Goal: Task Accomplishment & Management: Manage account settings

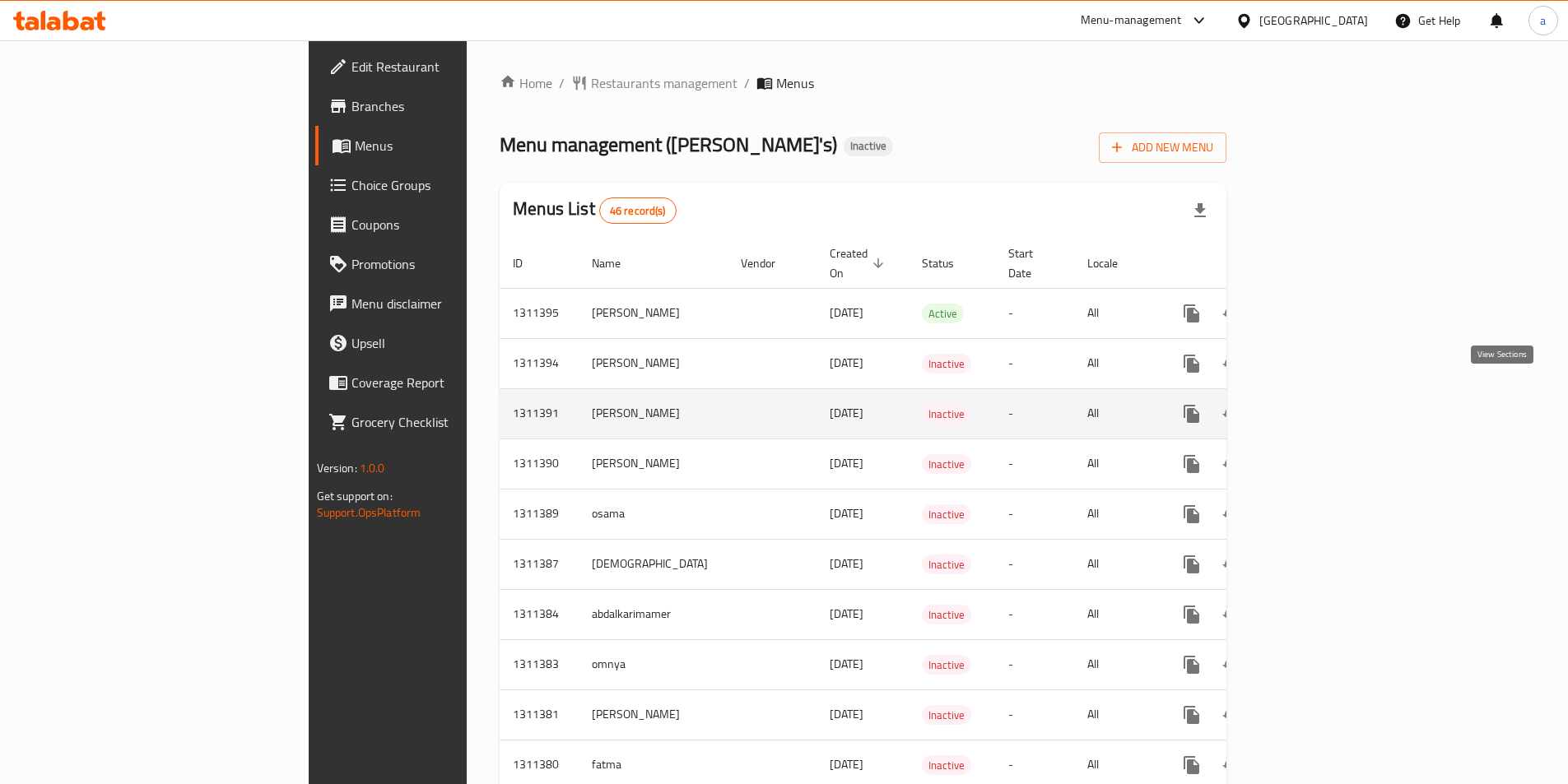
click at [1320, 404] on icon "enhanced table" at bounding box center [1310, 414] width 20 height 20
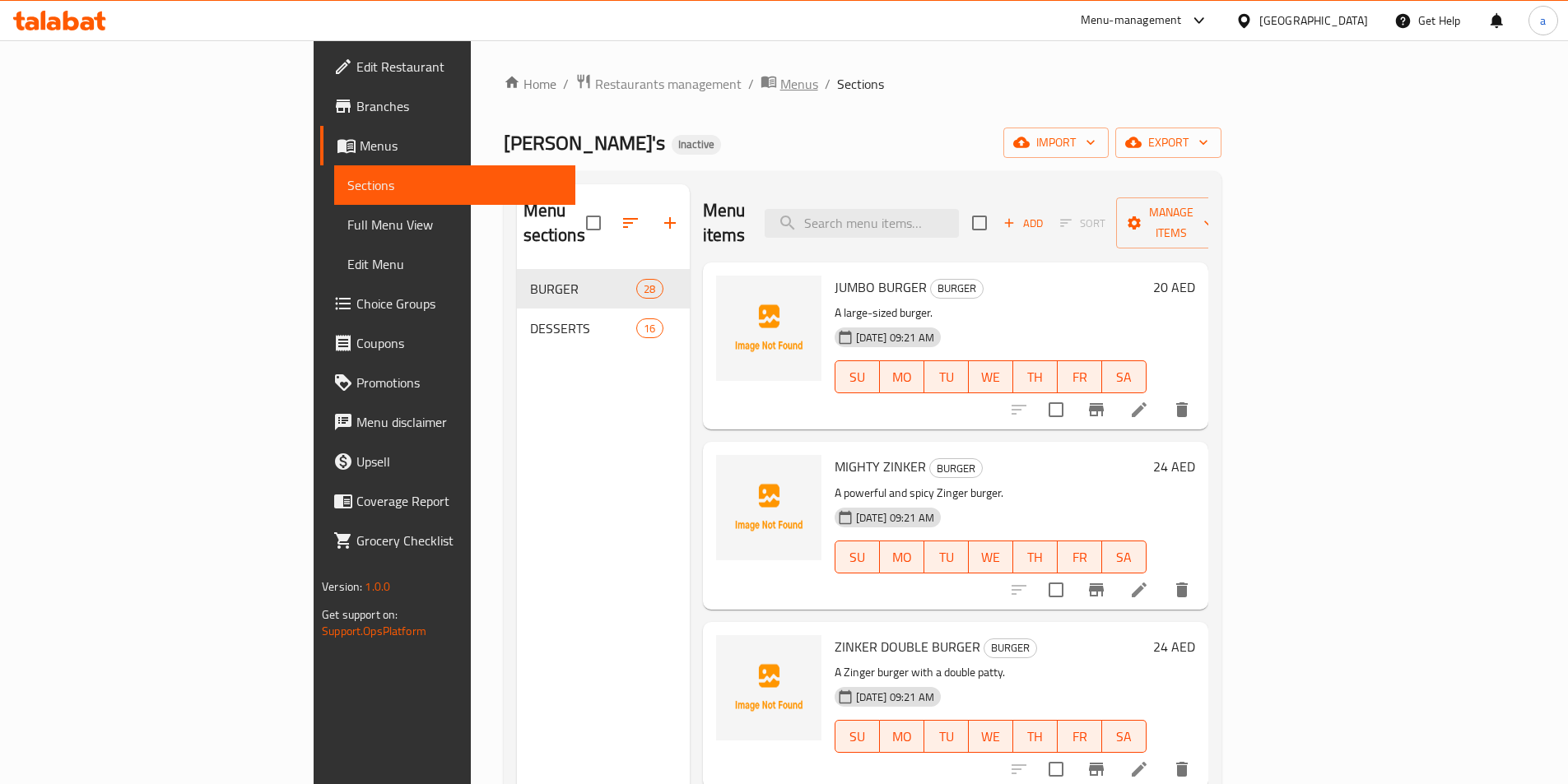
click at [780, 88] on span "Menus" at bounding box center [799, 84] width 38 height 20
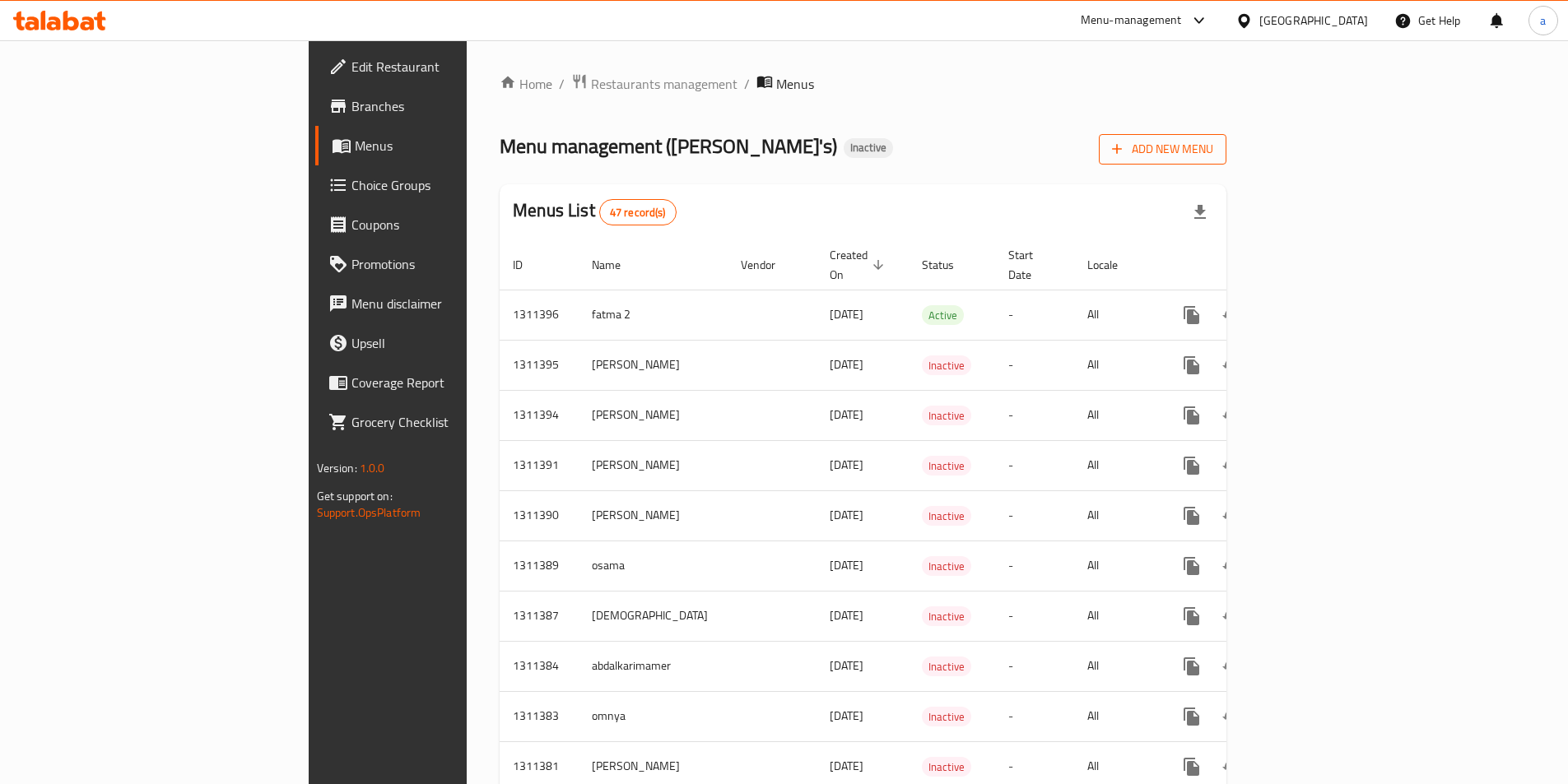
click at [1213, 152] on span "Add New Menu" at bounding box center [1162, 149] width 101 height 21
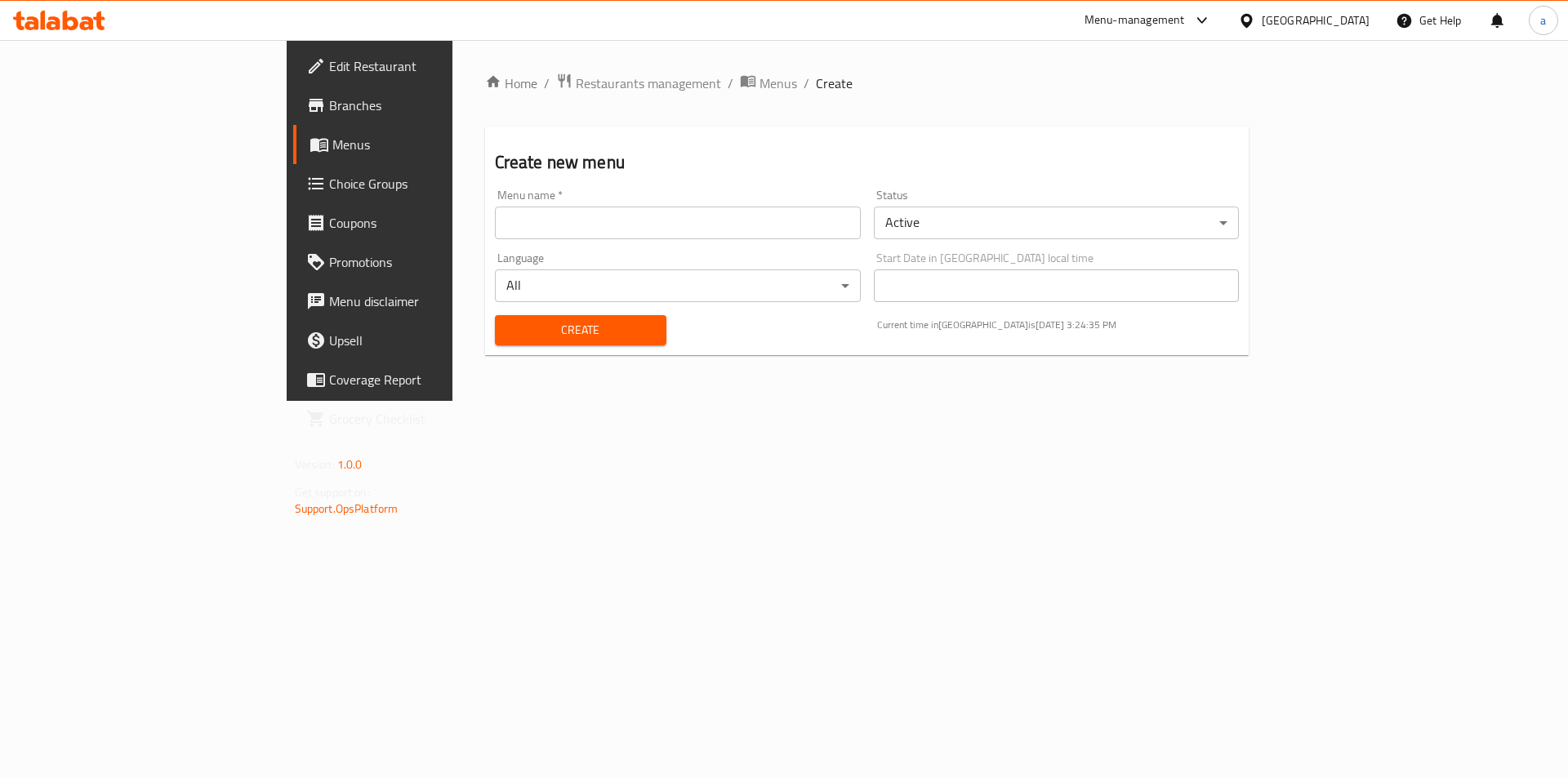
click at [495, 228] on input "text" at bounding box center [678, 223] width 366 height 33
type input "abdelrahman2"
click at [565, 329] on span "Create" at bounding box center [581, 330] width 145 height 20
click at [759, 89] on span "Menus" at bounding box center [778, 83] width 38 height 20
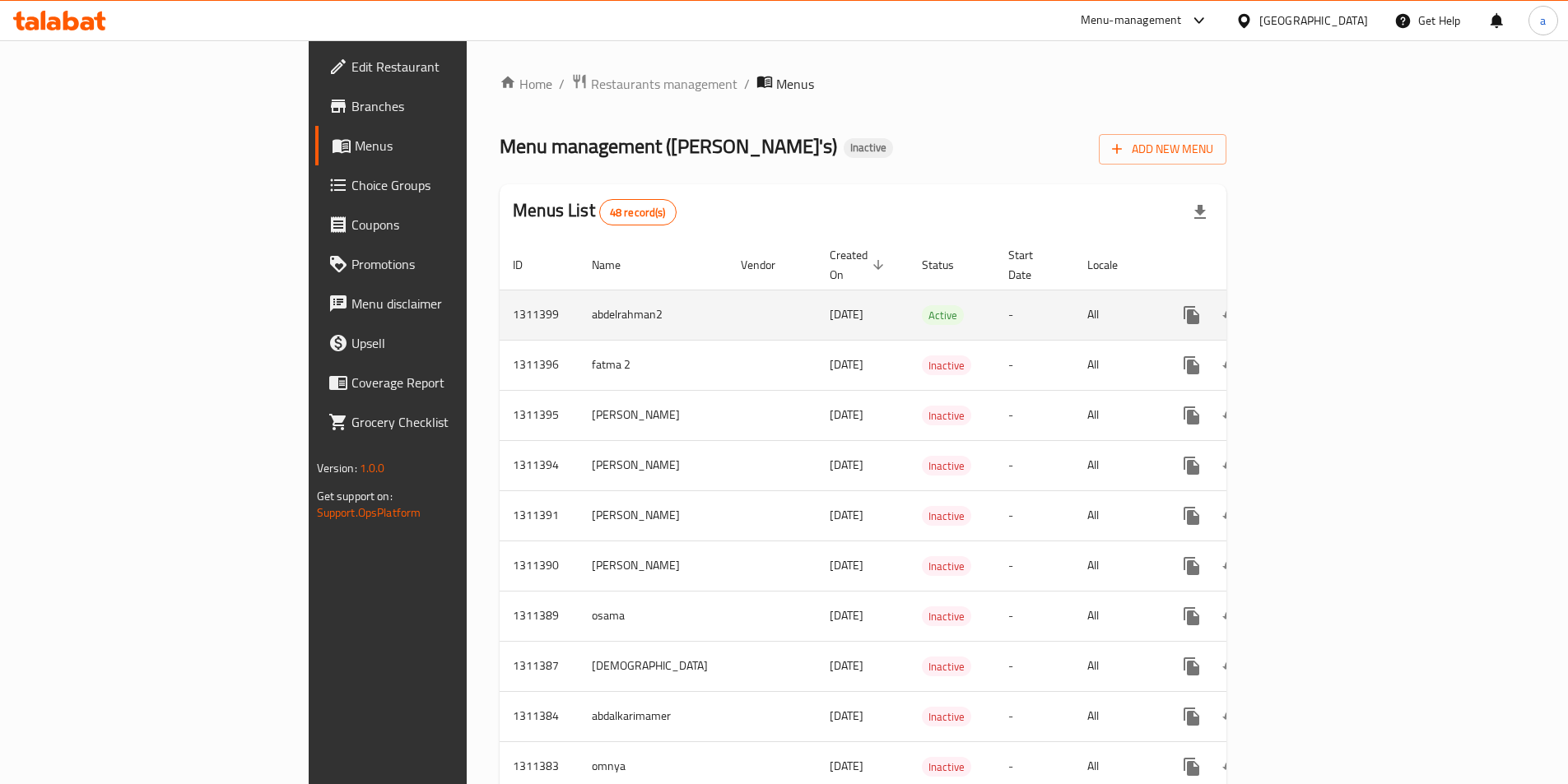
click at [1318, 308] on icon "enhanced table" at bounding box center [1310, 315] width 15 height 15
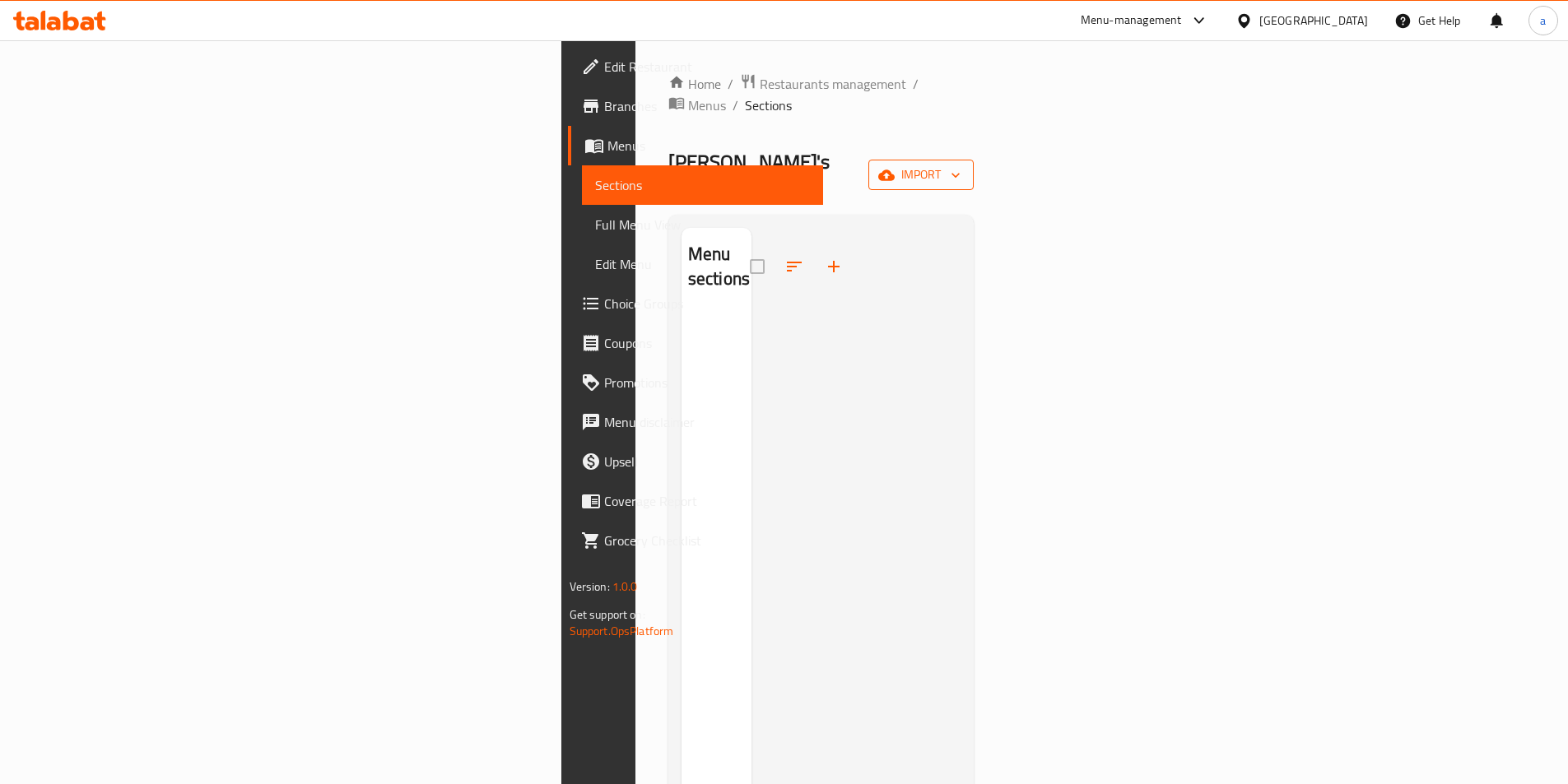
click at [964, 167] on icon "button" at bounding box center [955, 175] width 16 height 16
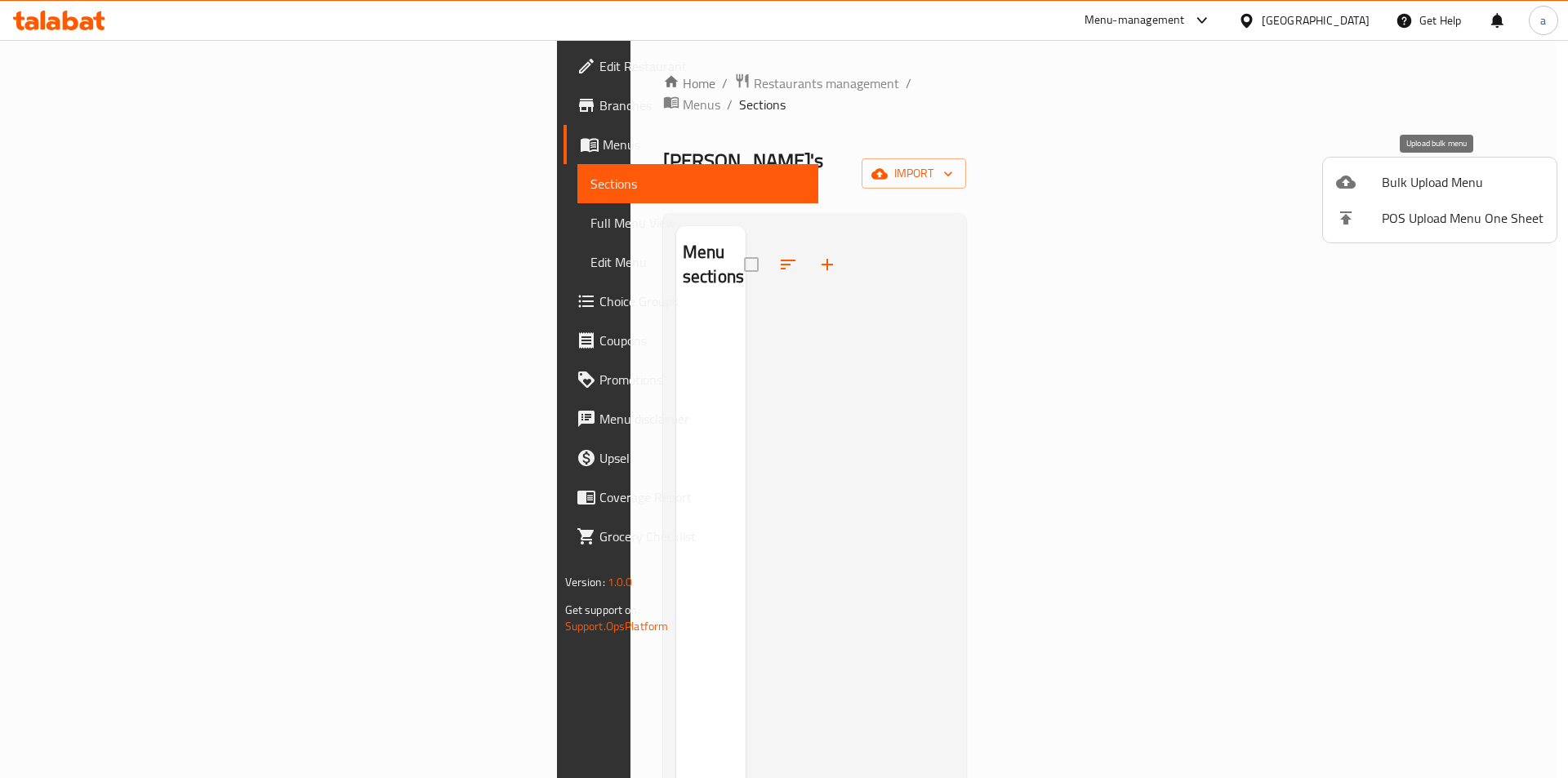
click at [1466, 188] on span "Bulk Upload Menu" at bounding box center [1463, 182] width 162 height 20
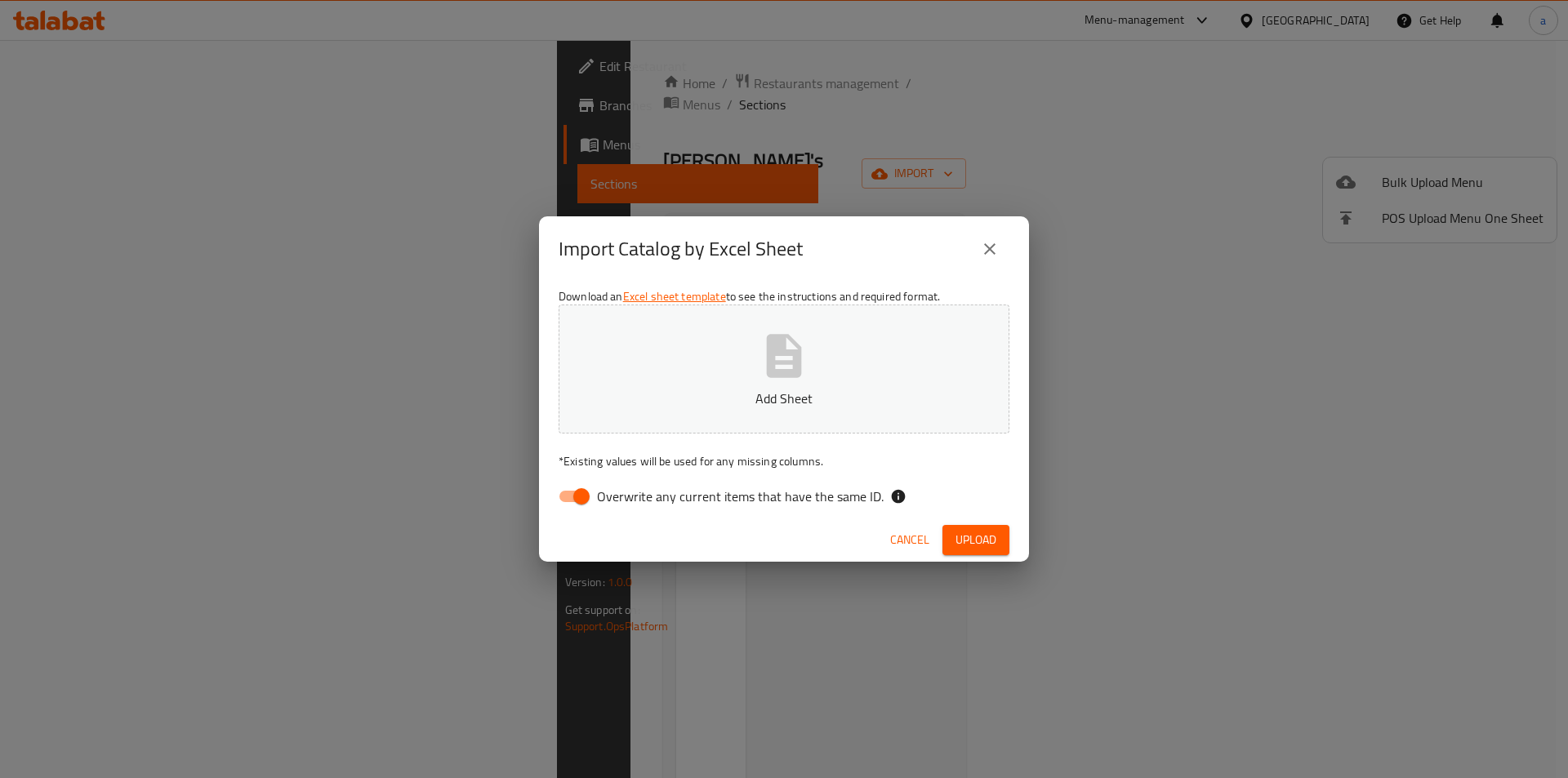
click at [578, 496] on input "Overwrite any current items that have the same ID." at bounding box center [582, 497] width 93 height 31
checkbox input "false"
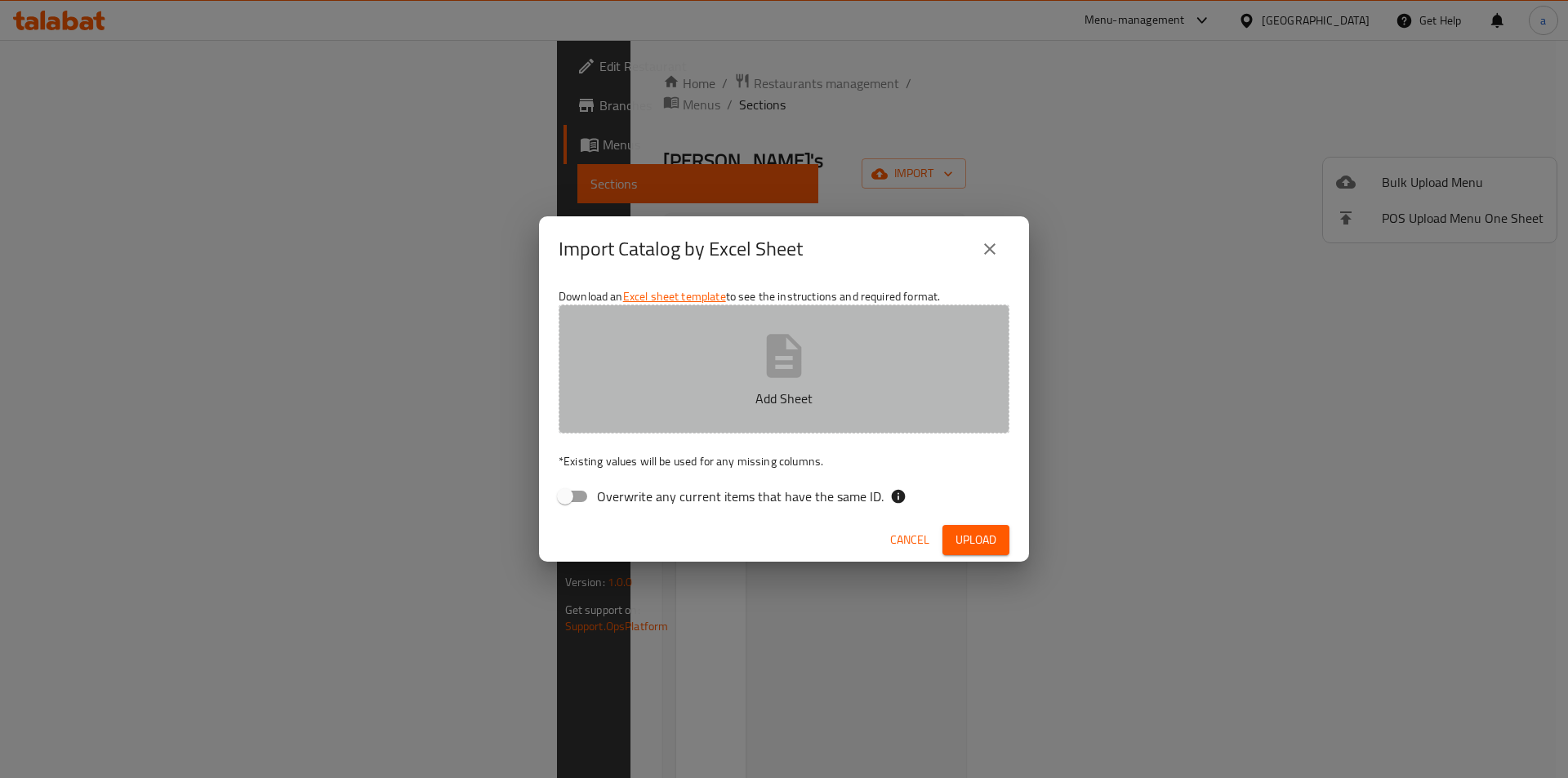
click at [759, 362] on icon "button" at bounding box center [784, 356] width 52 height 52
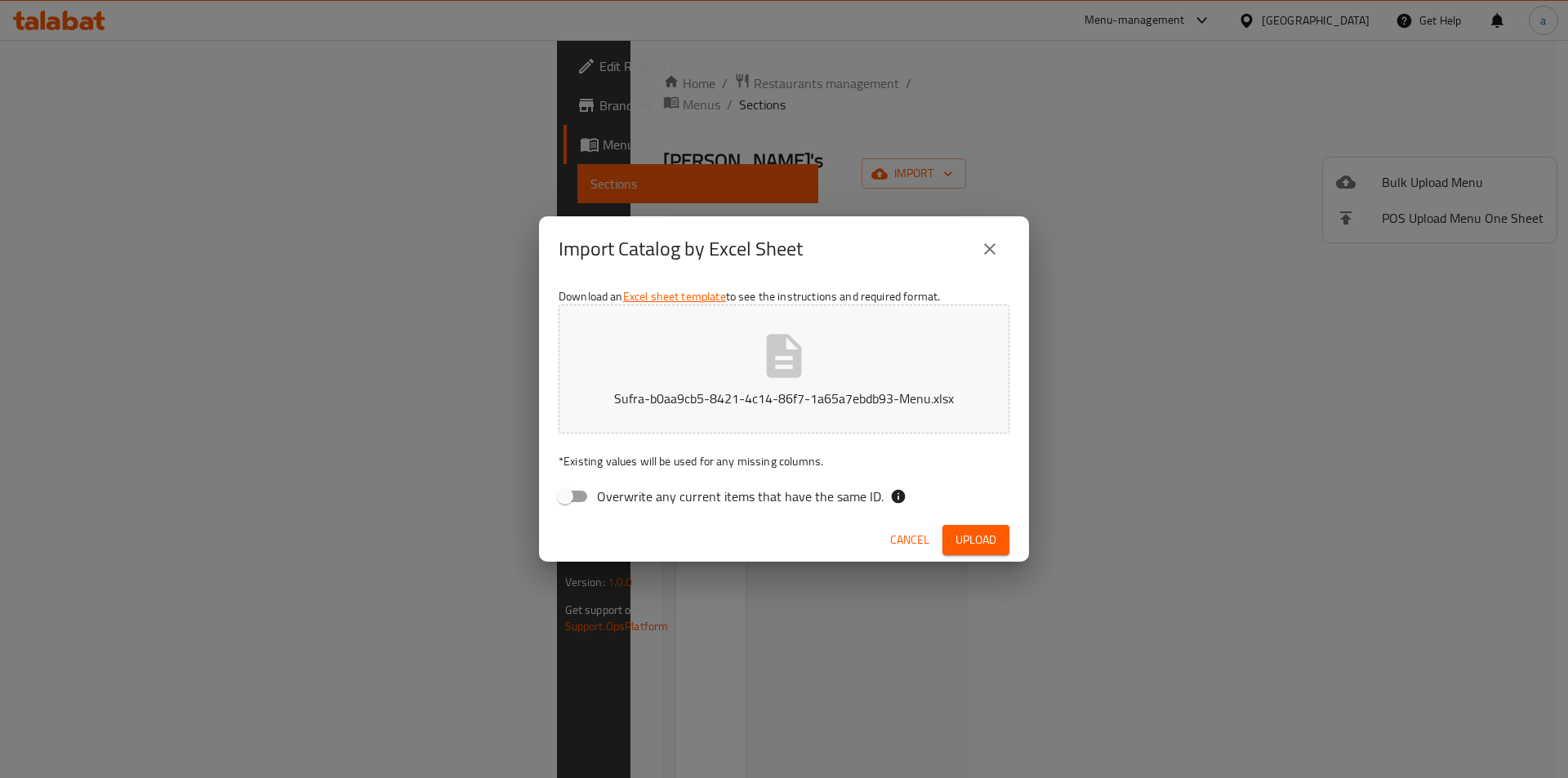
click at [972, 543] on span "Upload" at bounding box center [976, 540] width 41 height 20
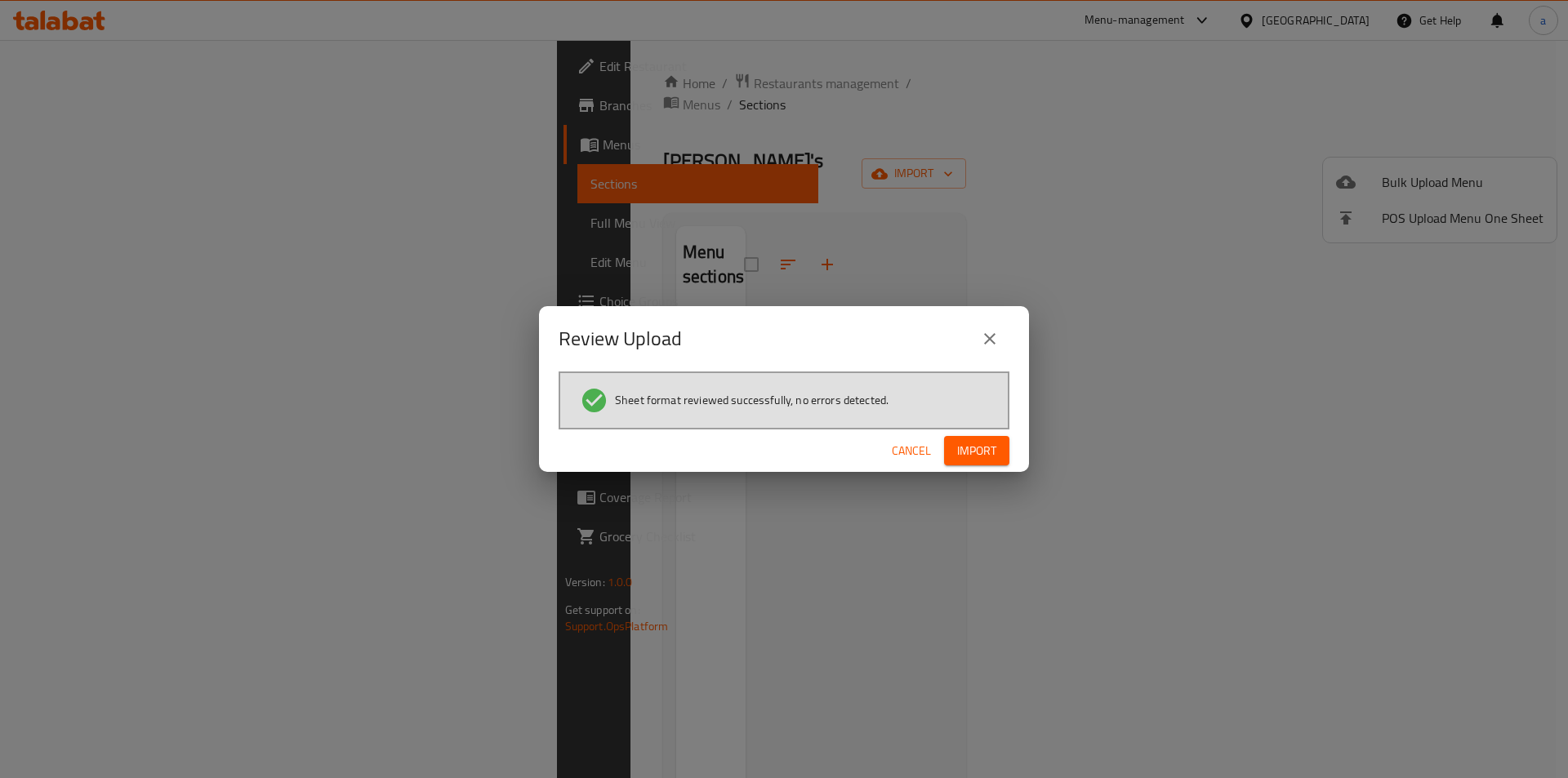
click at [977, 458] on span "Import" at bounding box center [976, 451] width 39 height 20
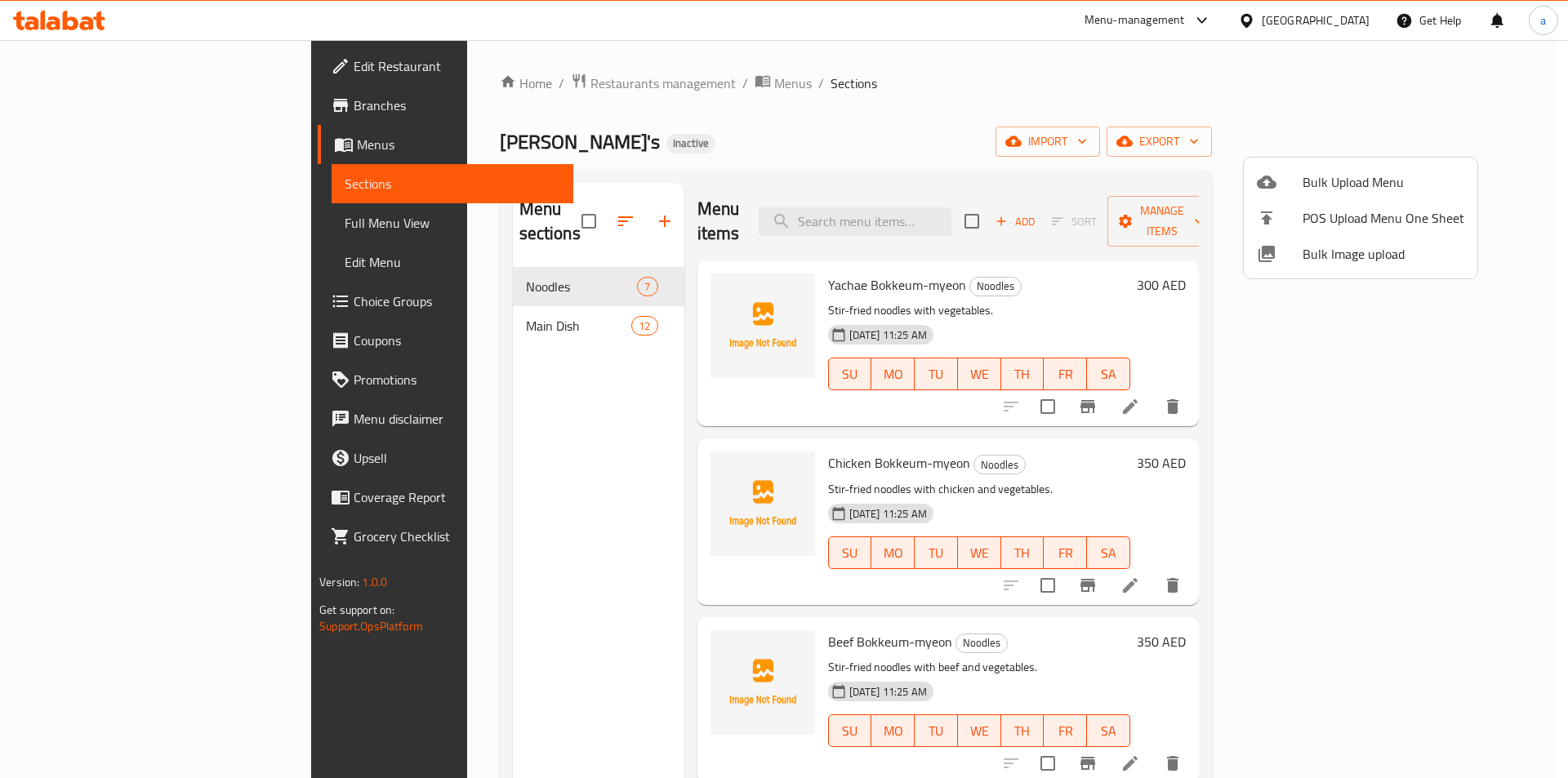
click at [1426, 383] on div at bounding box center [784, 389] width 1568 height 778
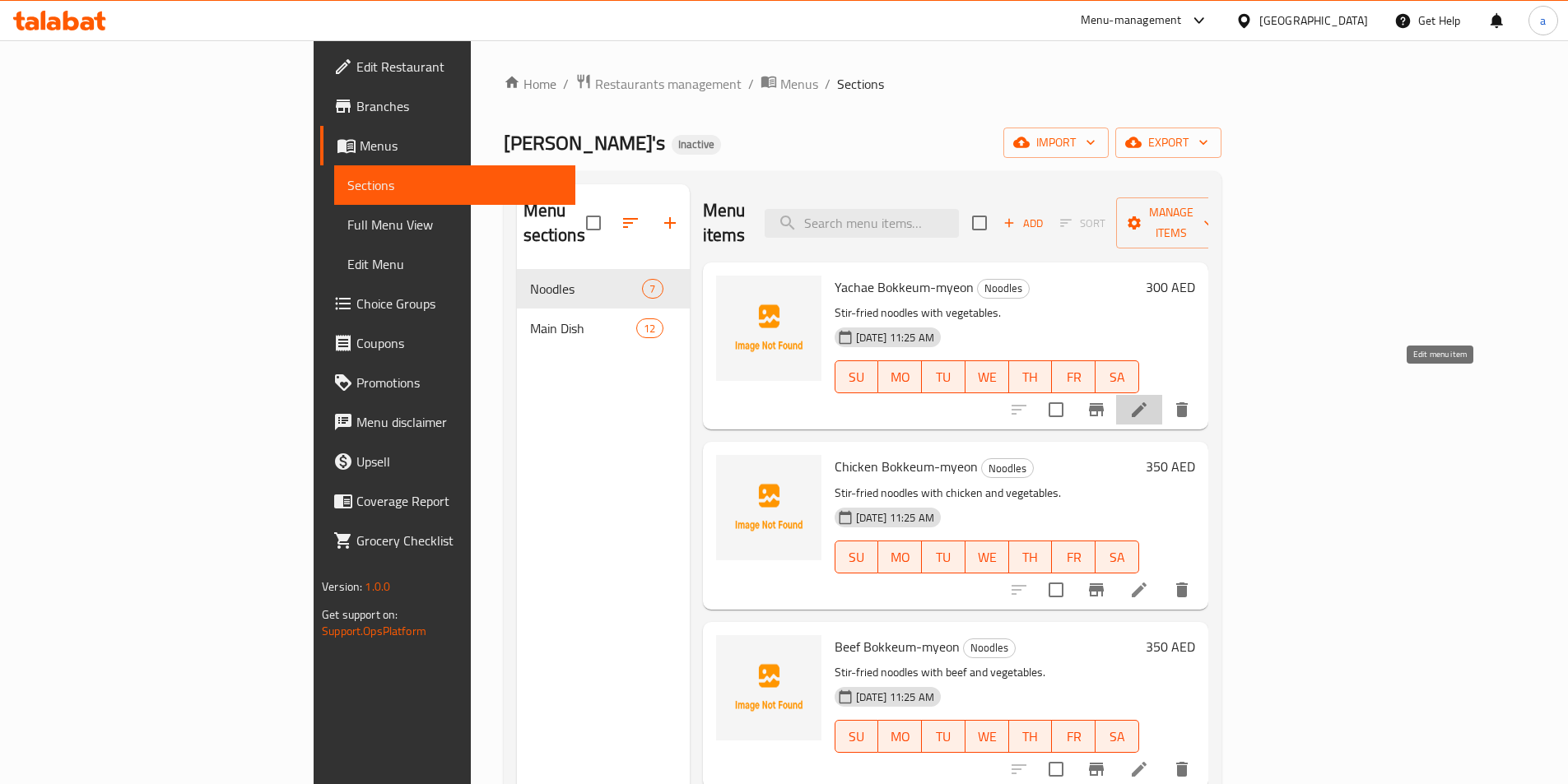
click at [1146, 403] on icon at bounding box center [1139, 410] width 15 height 15
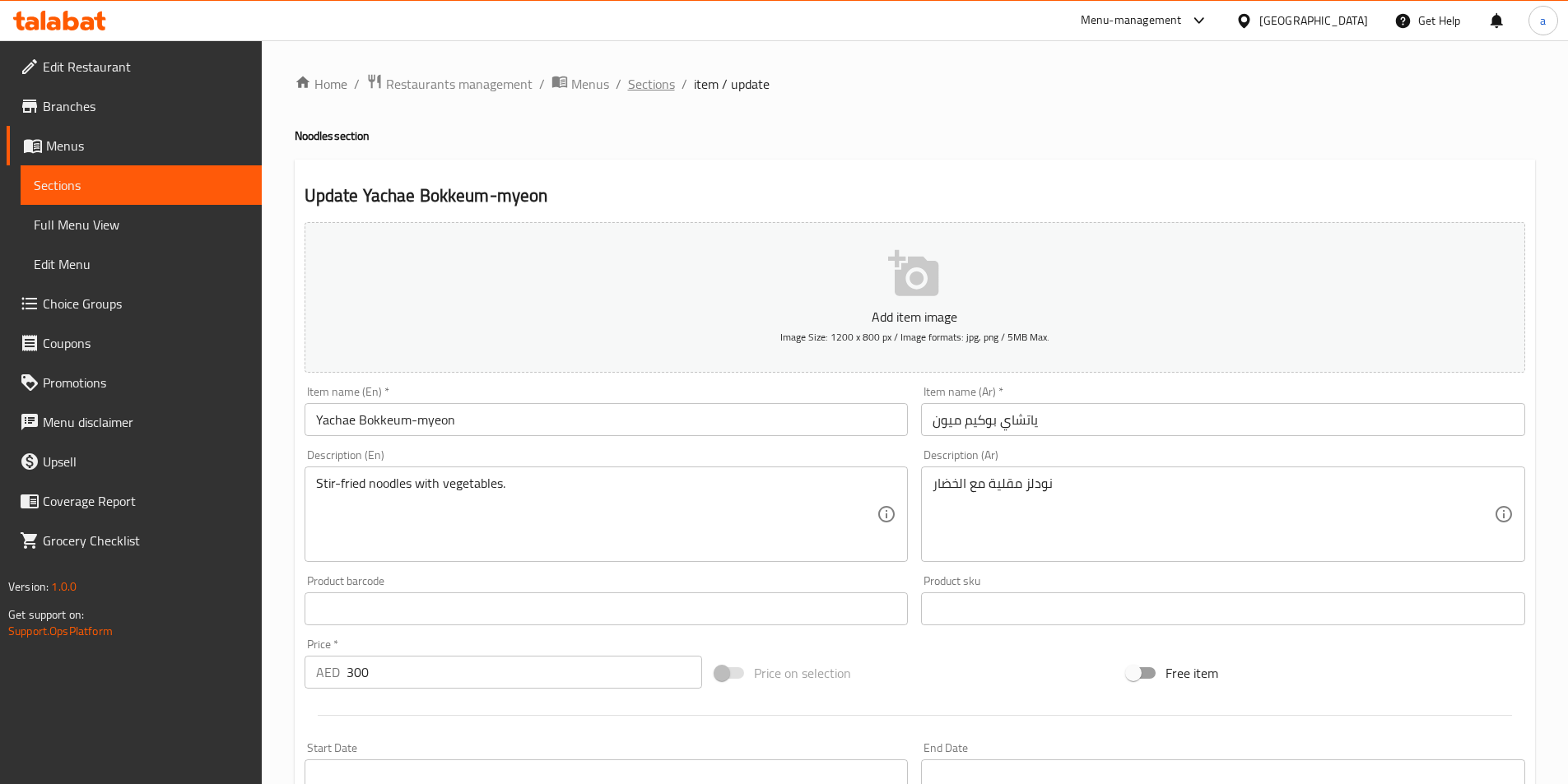
click at [651, 86] on span "Sections" at bounding box center [651, 84] width 47 height 20
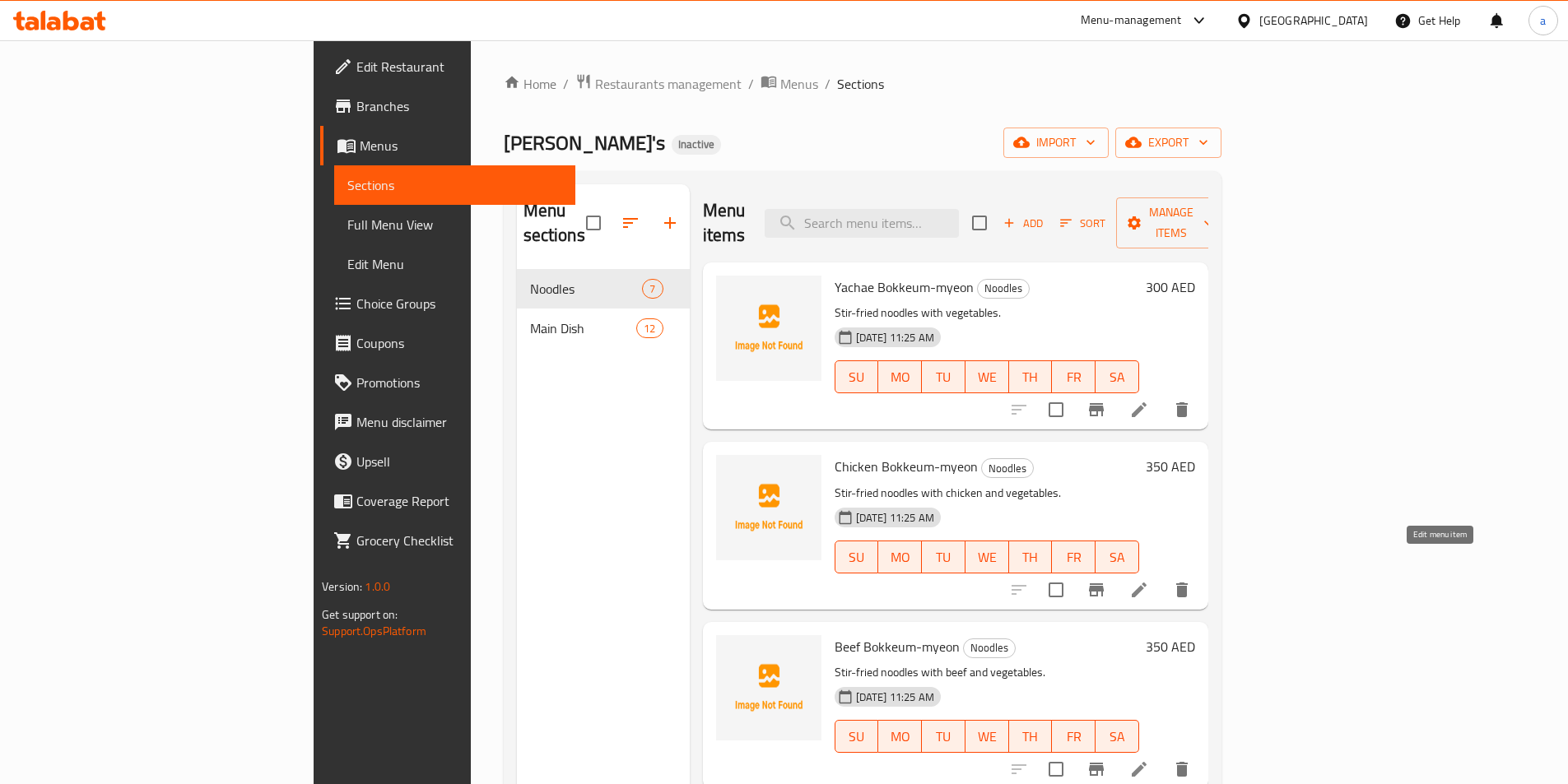
click at [1149, 581] on icon at bounding box center [1139, 590] width 20 height 20
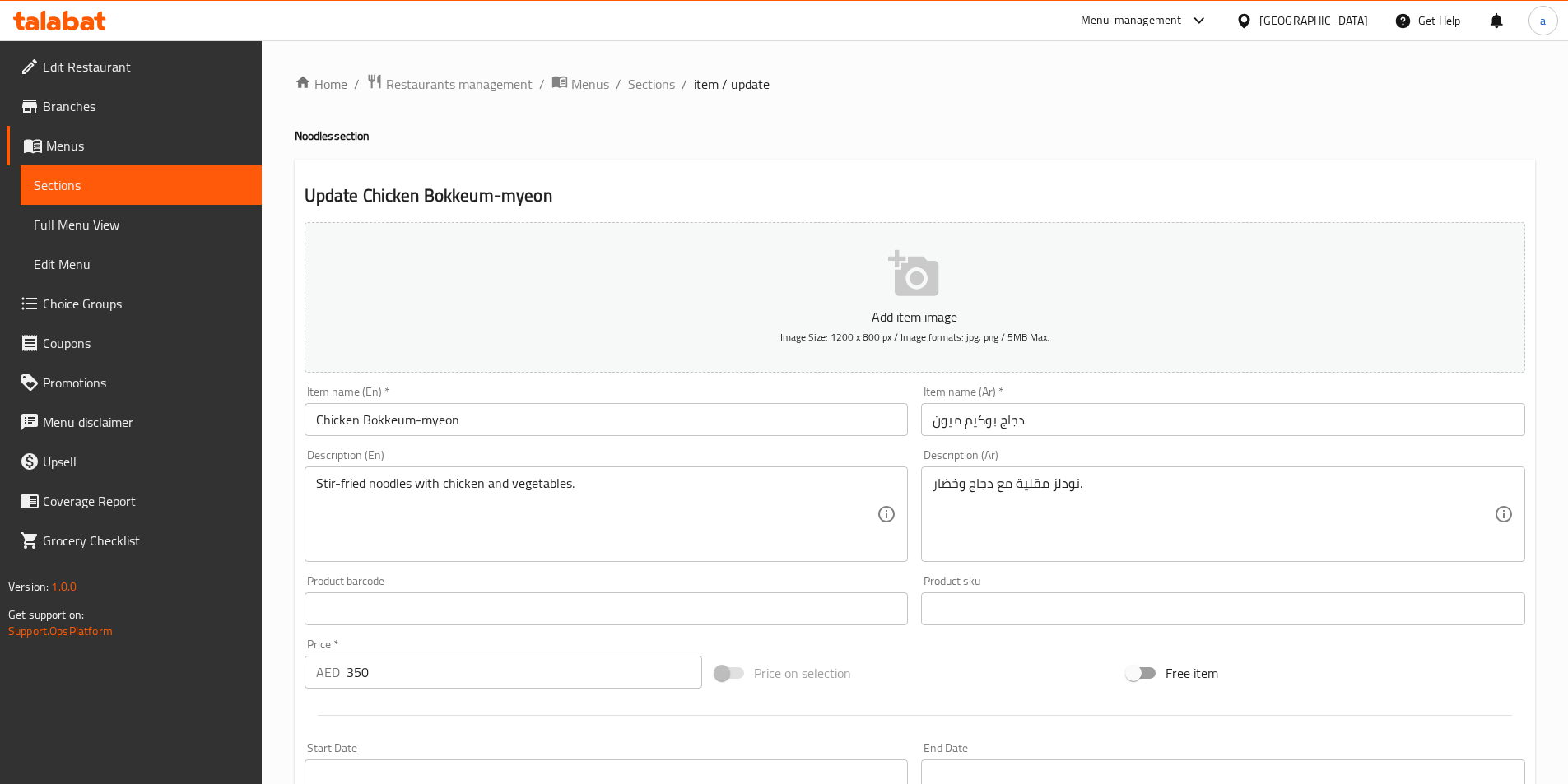
click at [642, 79] on span "Sections" at bounding box center [651, 84] width 47 height 20
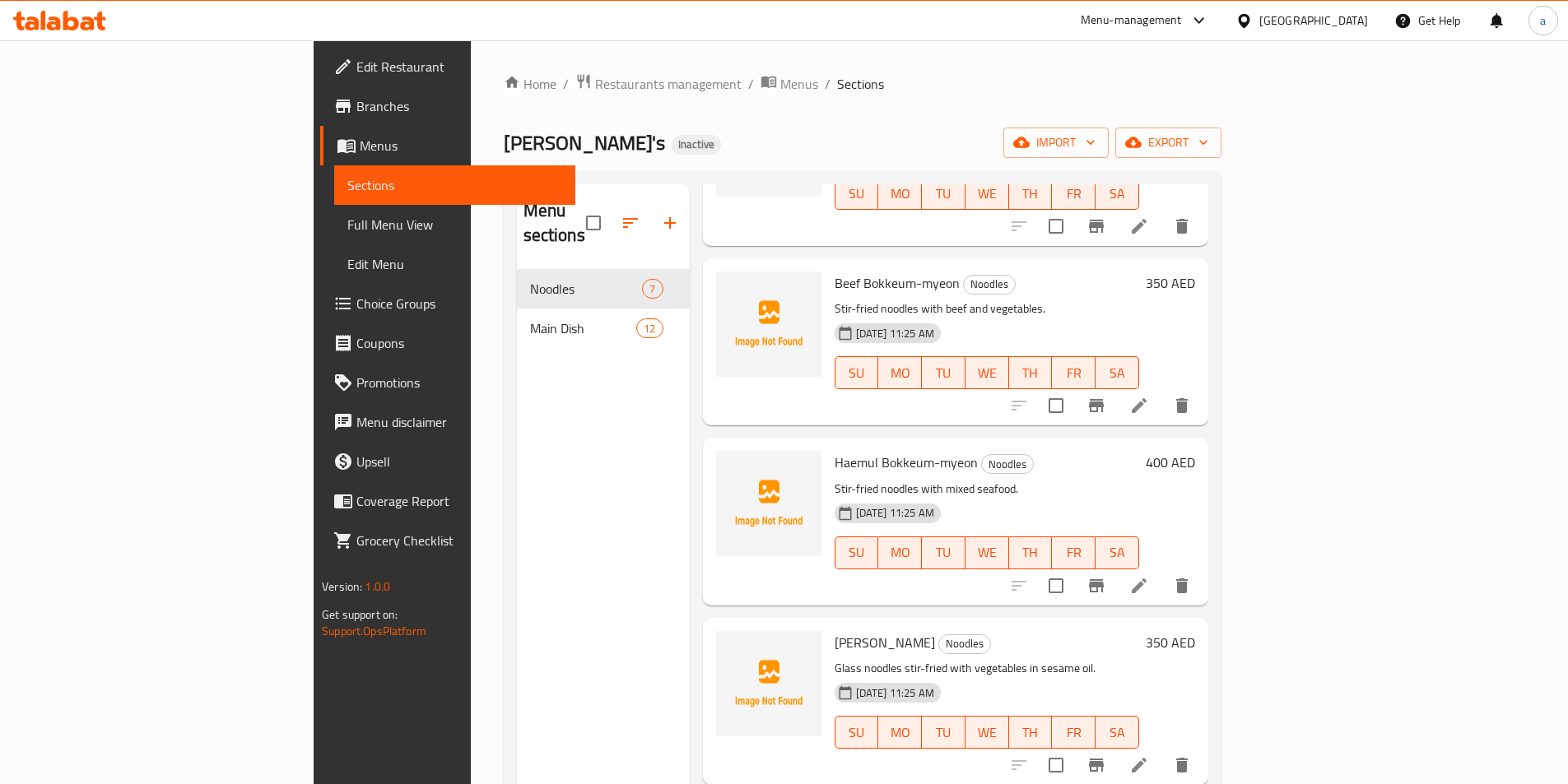
scroll to position [366, 0]
click at [1149, 394] on icon at bounding box center [1139, 404] width 20 height 20
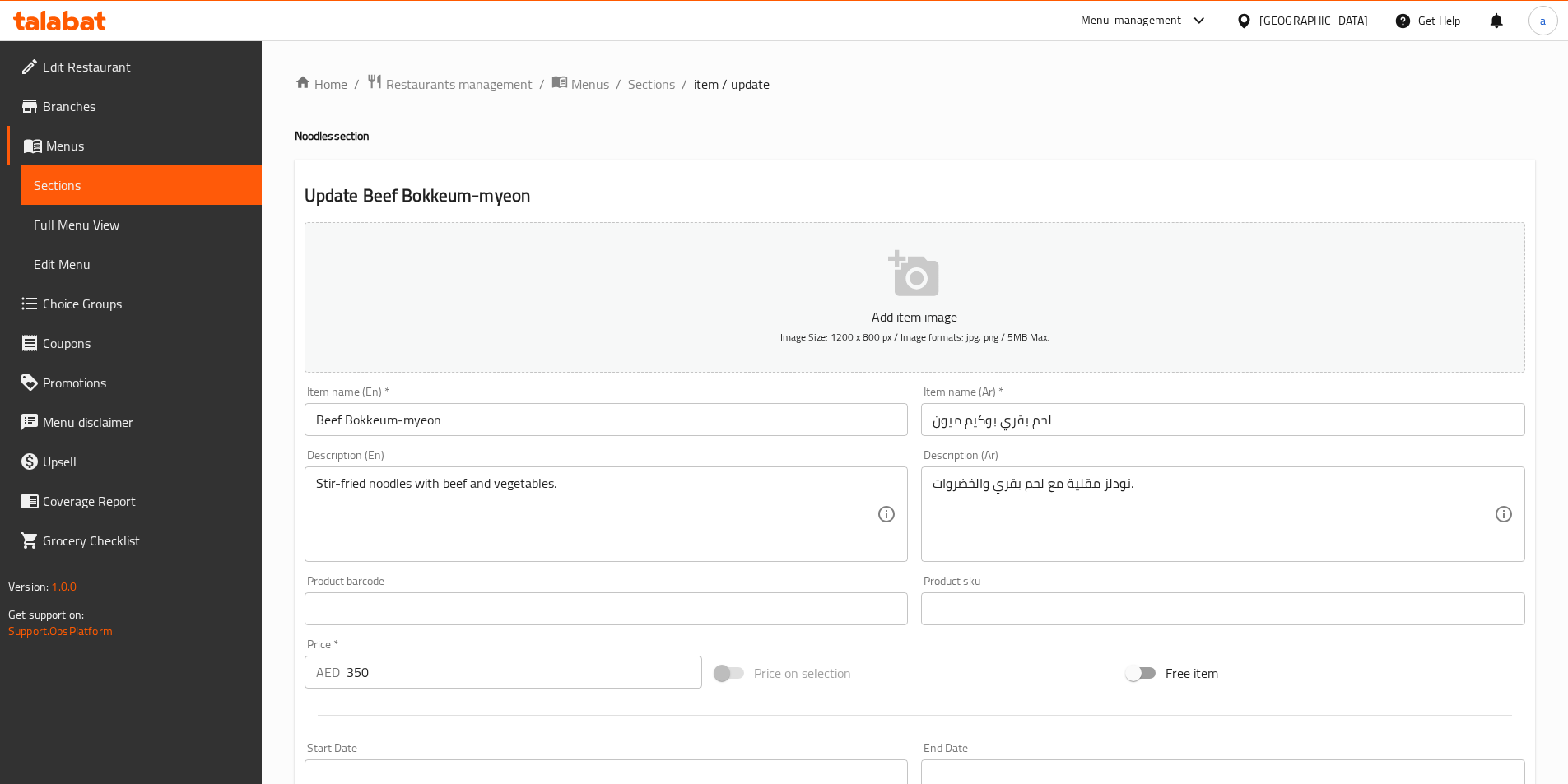
click at [651, 82] on span "Sections" at bounding box center [651, 84] width 47 height 20
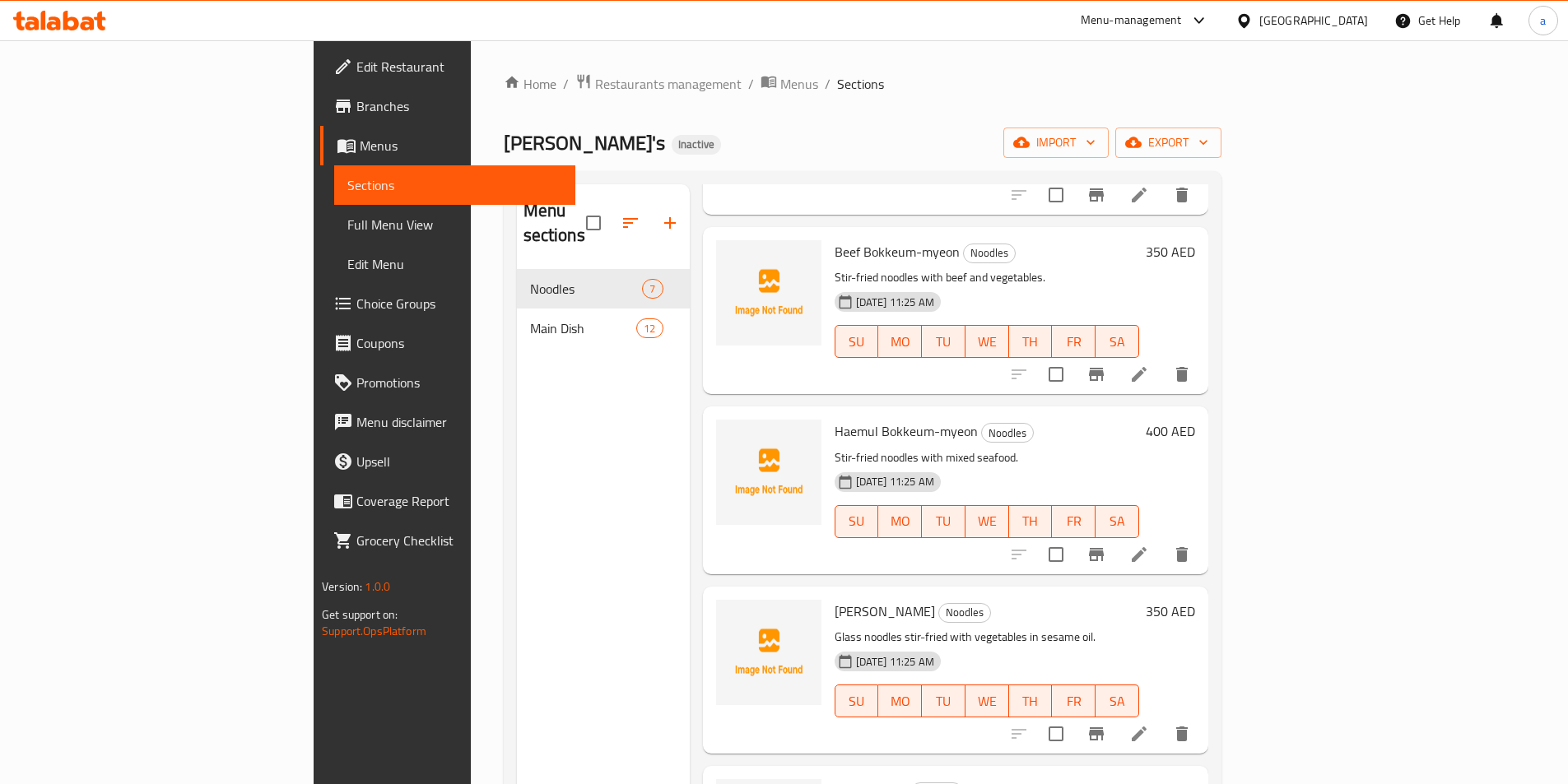
scroll to position [399, 0]
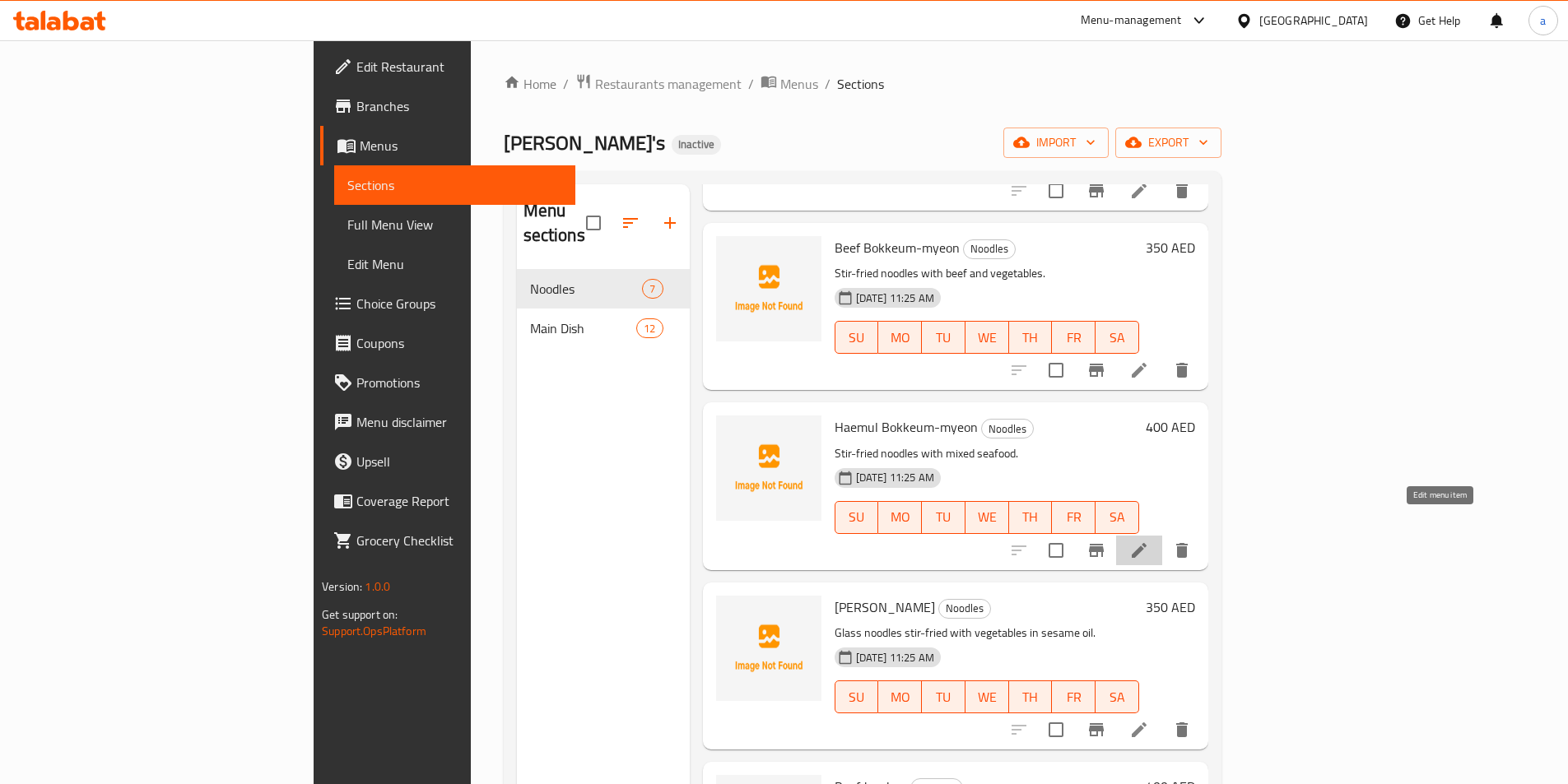
click at [1149, 541] on icon at bounding box center [1139, 551] width 20 height 20
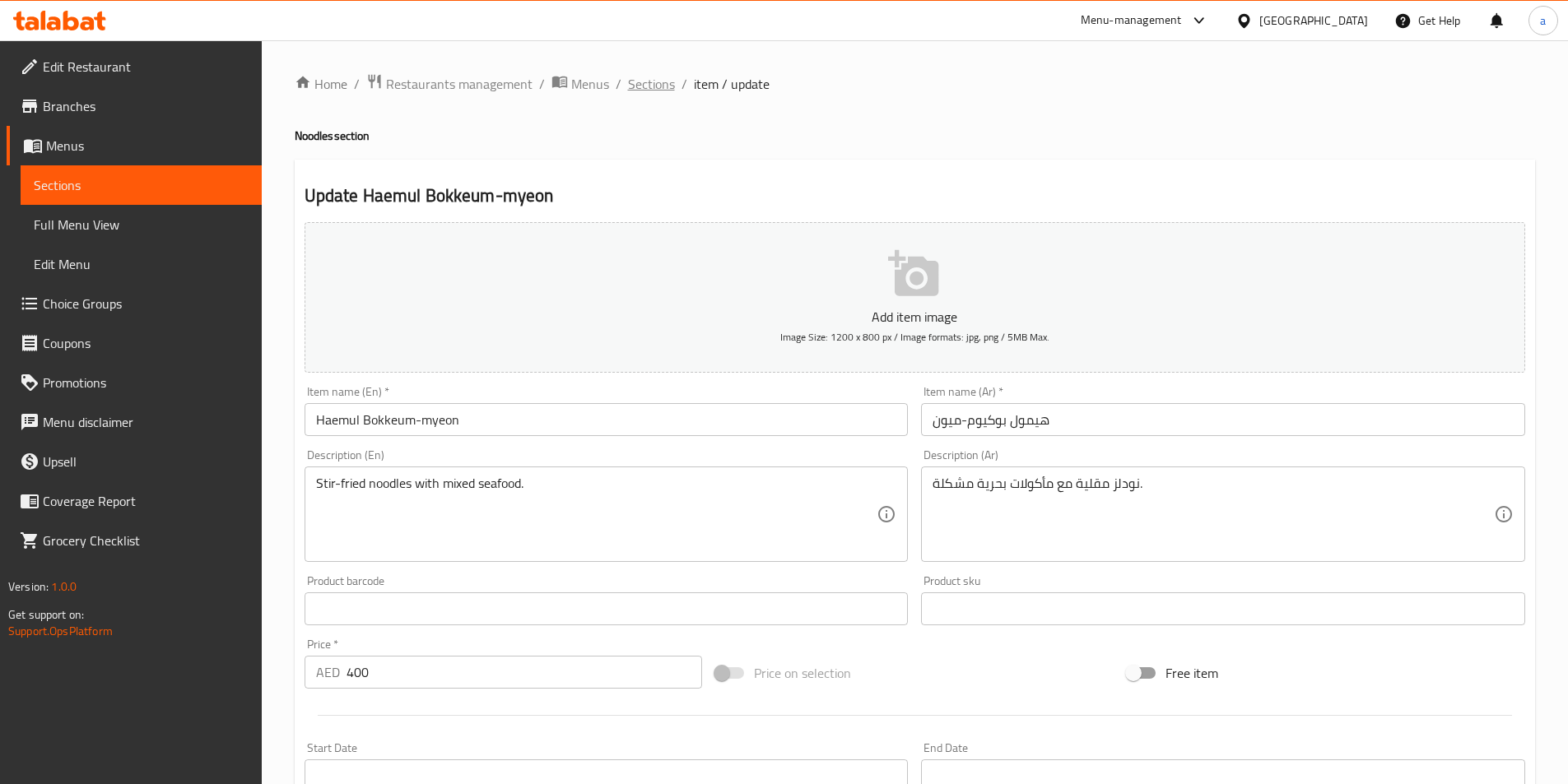
click at [659, 88] on span "Sections" at bounding box center [651, 84] width 47 height 20
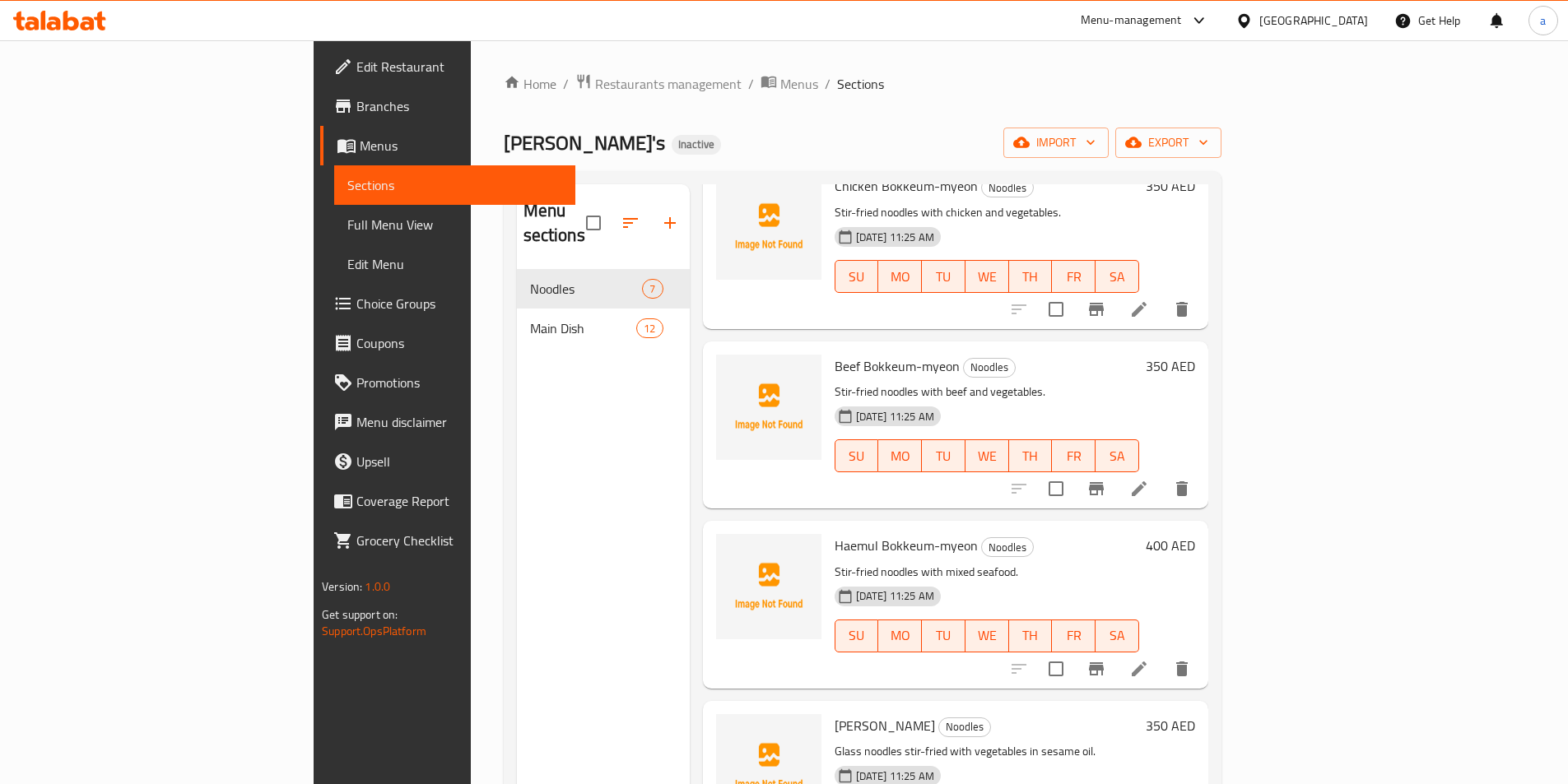
scroll to position [329, 0]
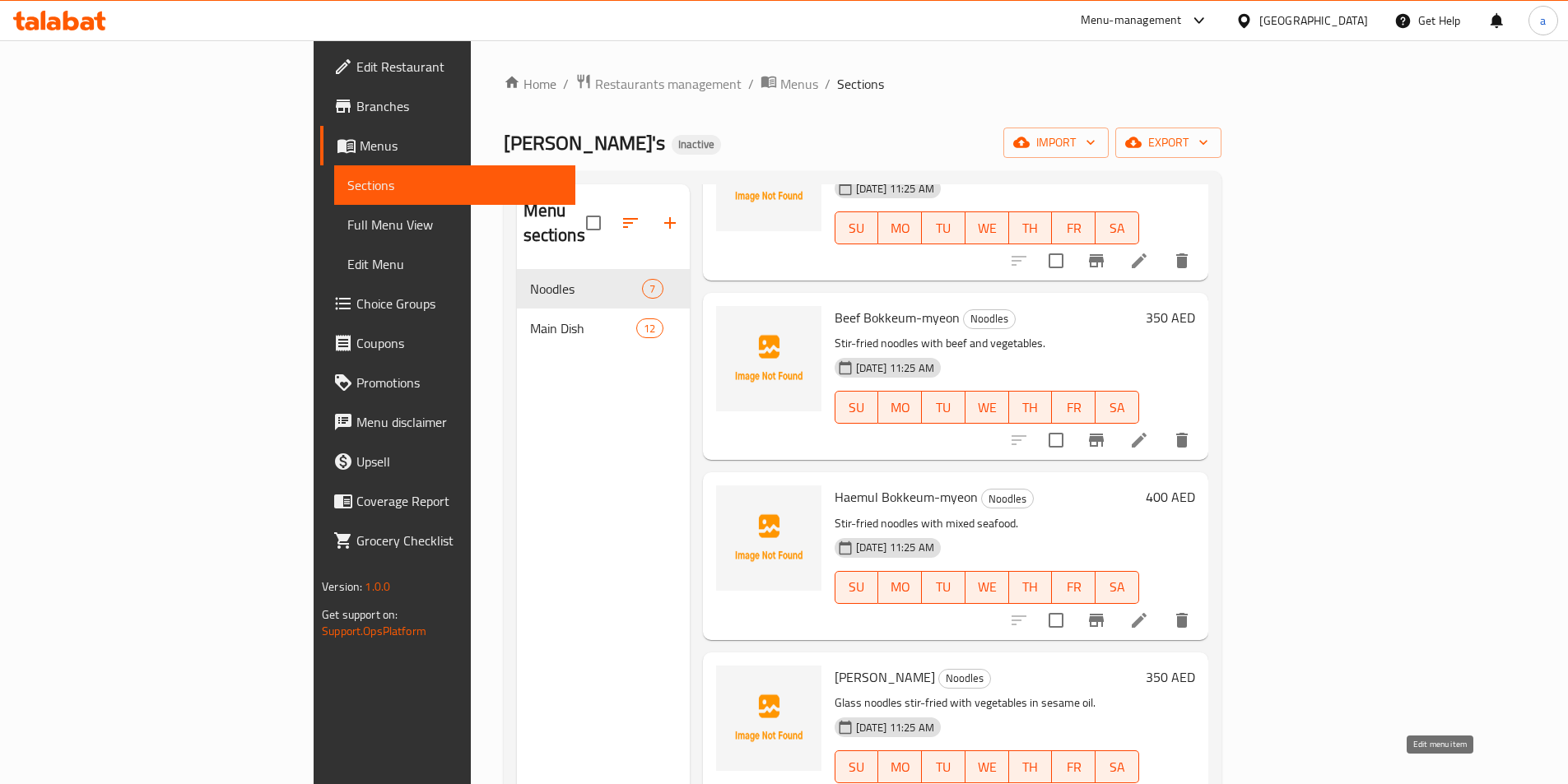
click at [1149, 783] on icon at bounding box center [1139, 800] width 20 height 20
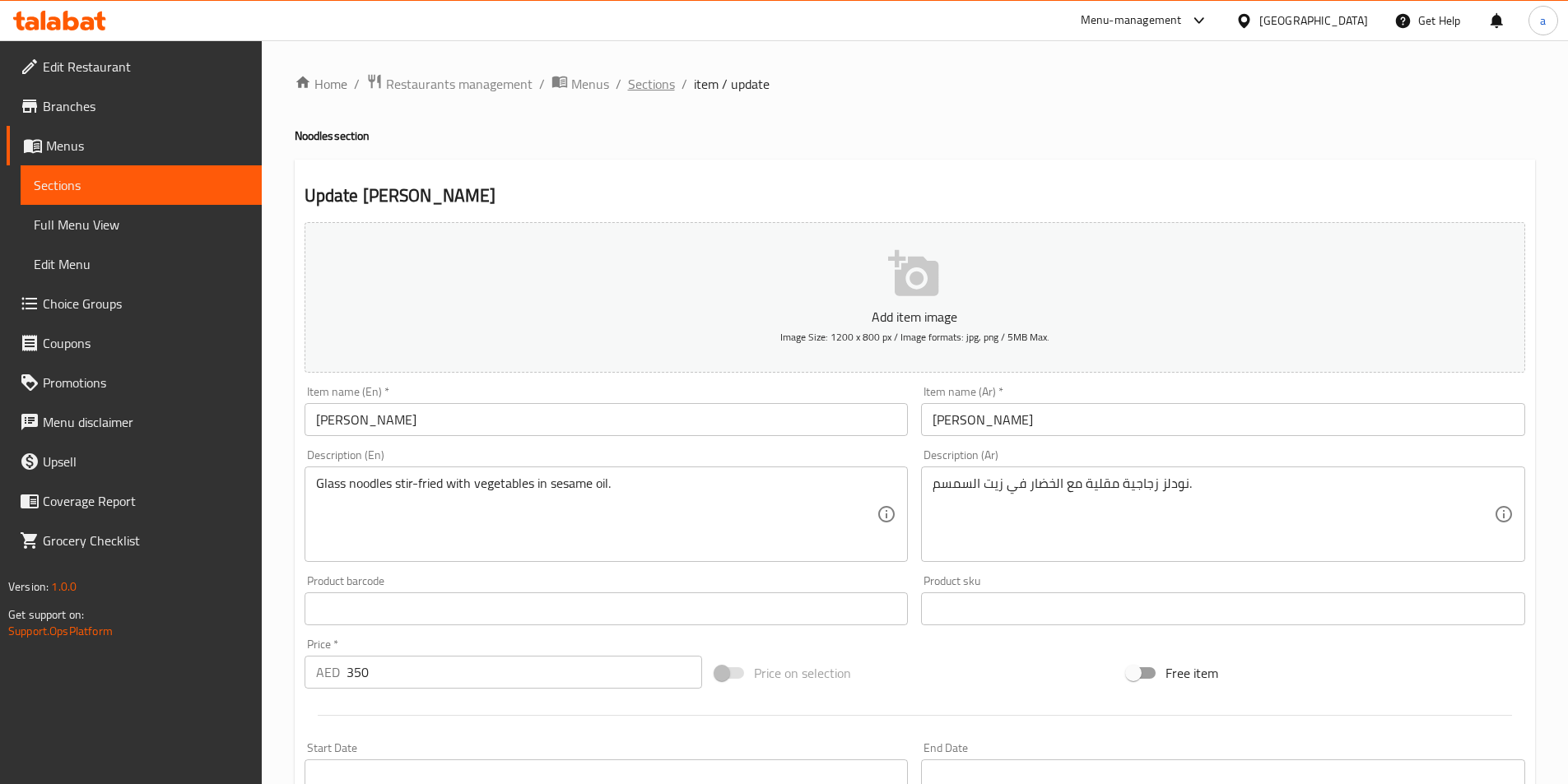
click at [666, 82] on span "Sections" at bounding box center [651, 84] width 47 height 20
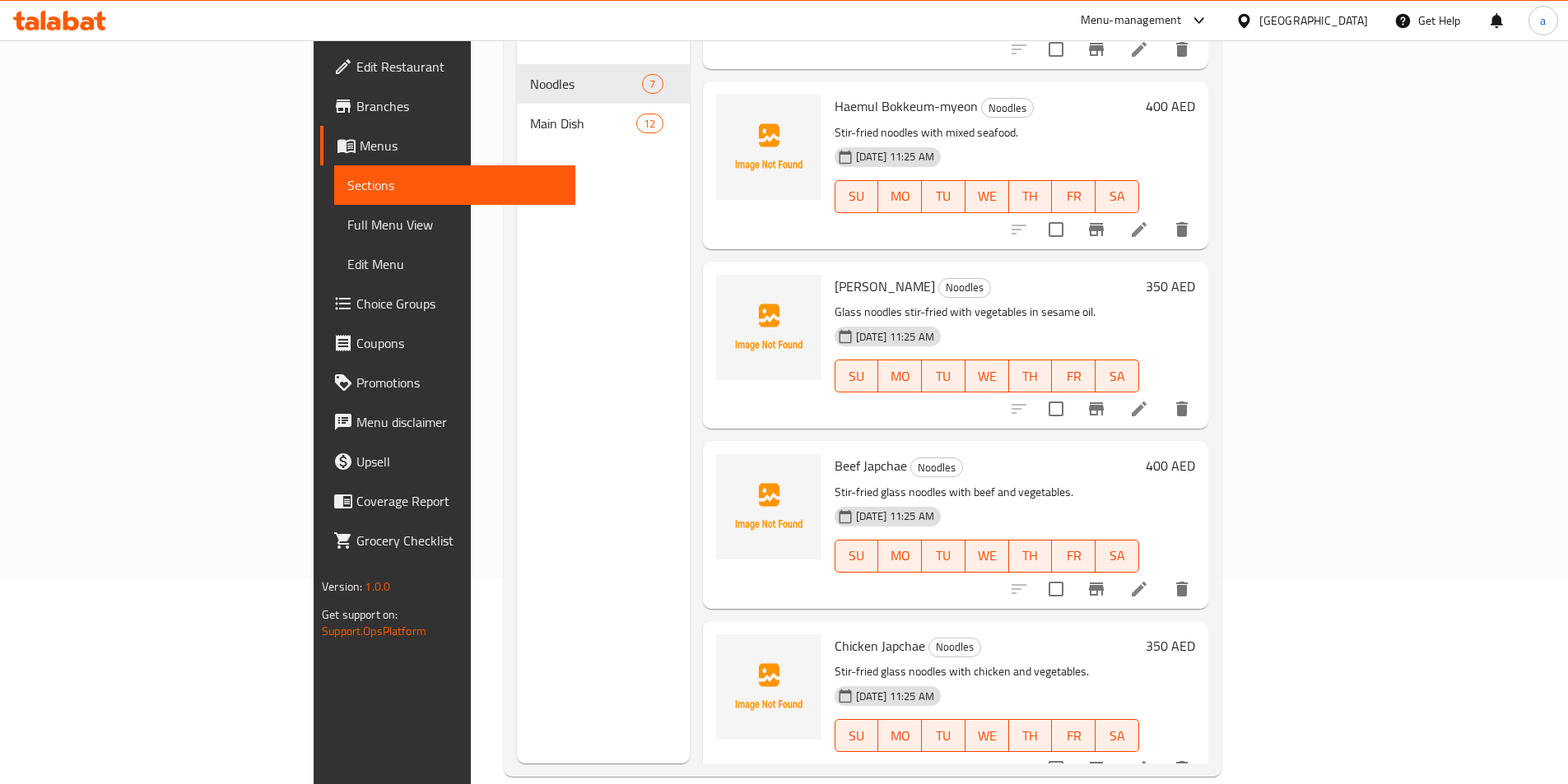
scroll to position [231, 0]
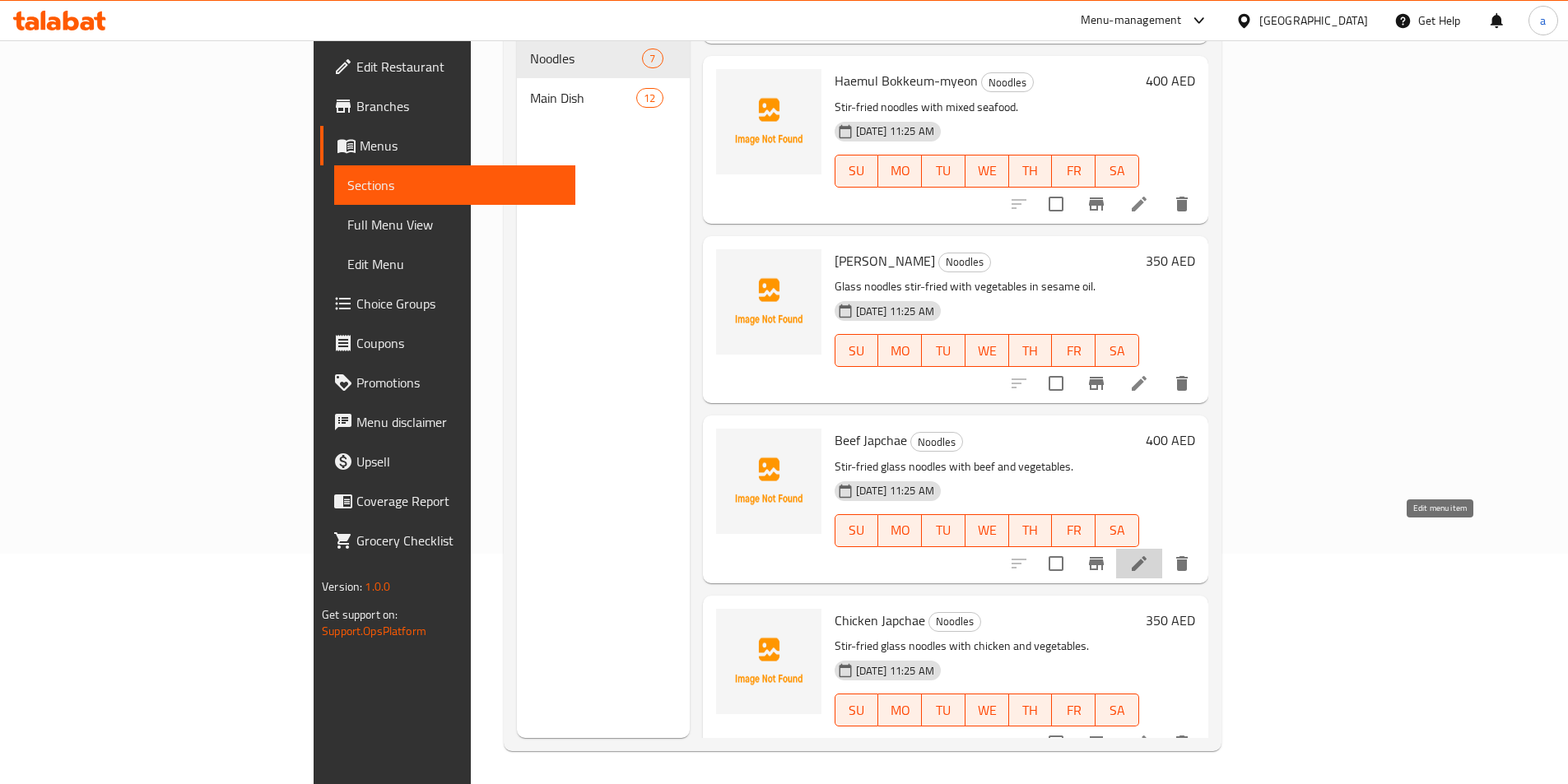
click at [1149, 554] on icon at bounding box center [1139, 564] width 20 height 20
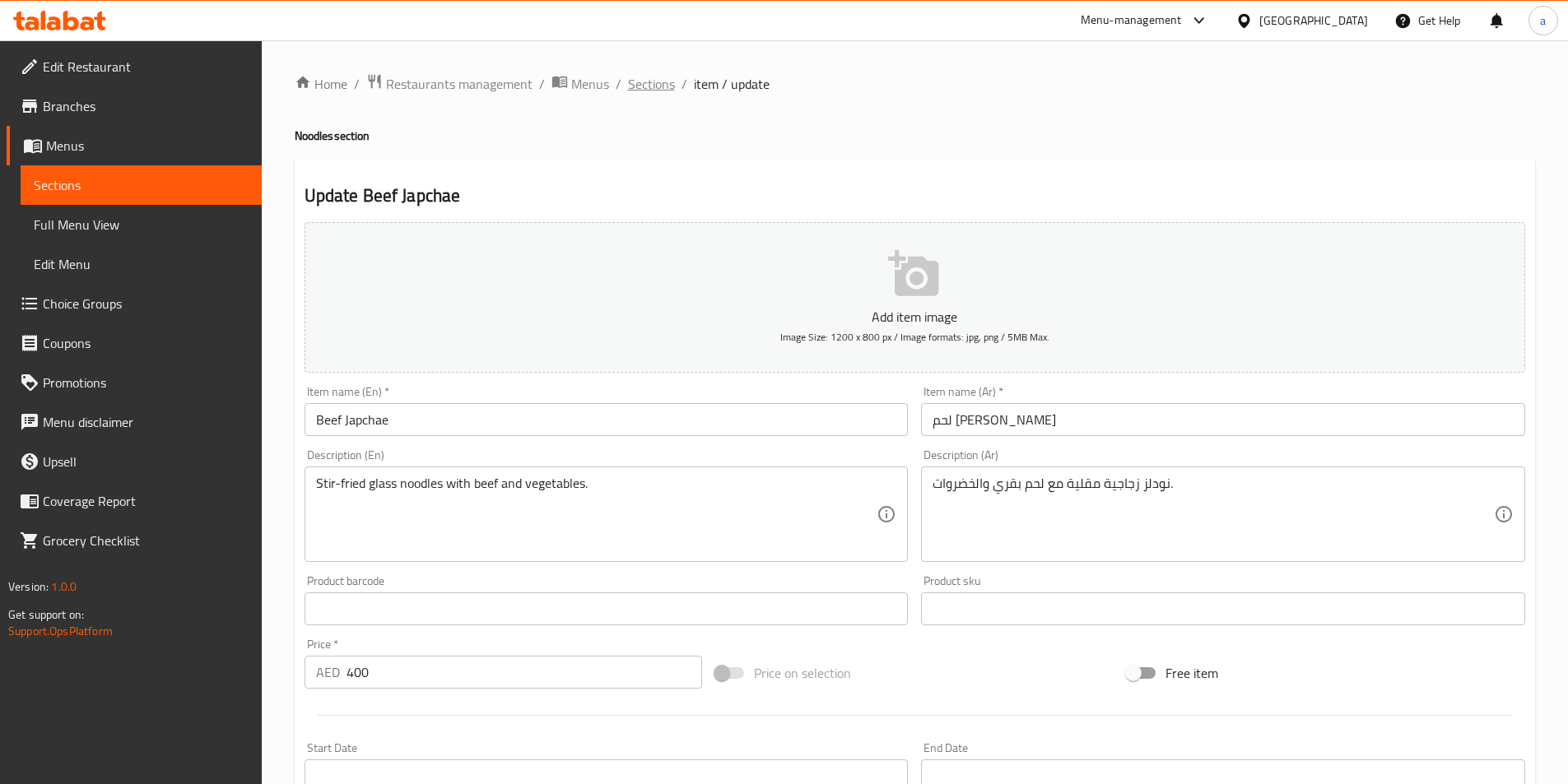
click at [655, 86] on span "Sections" at bounding box center [651, 84] width 47 height 20
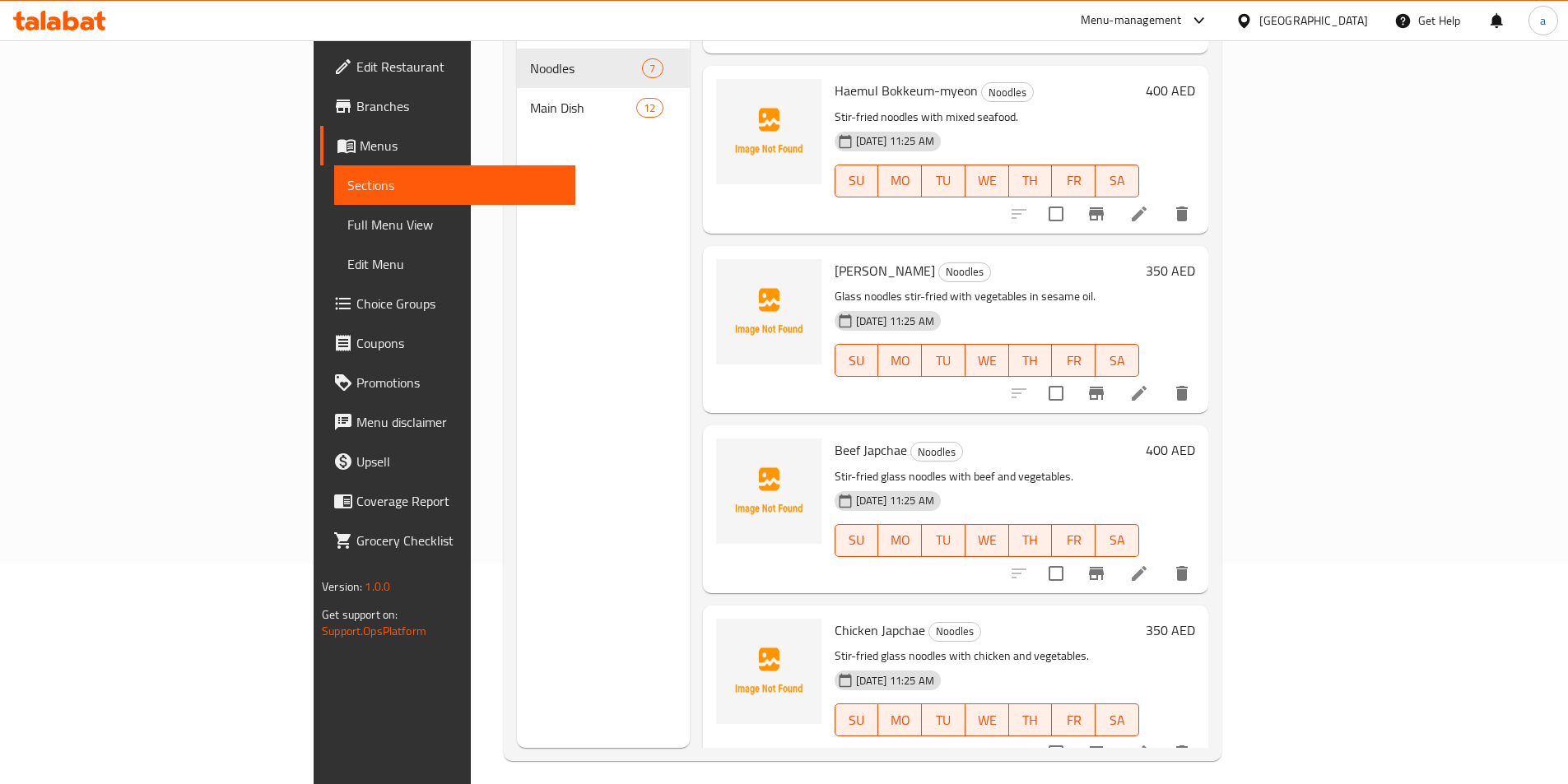
scroll to position [231, 0]
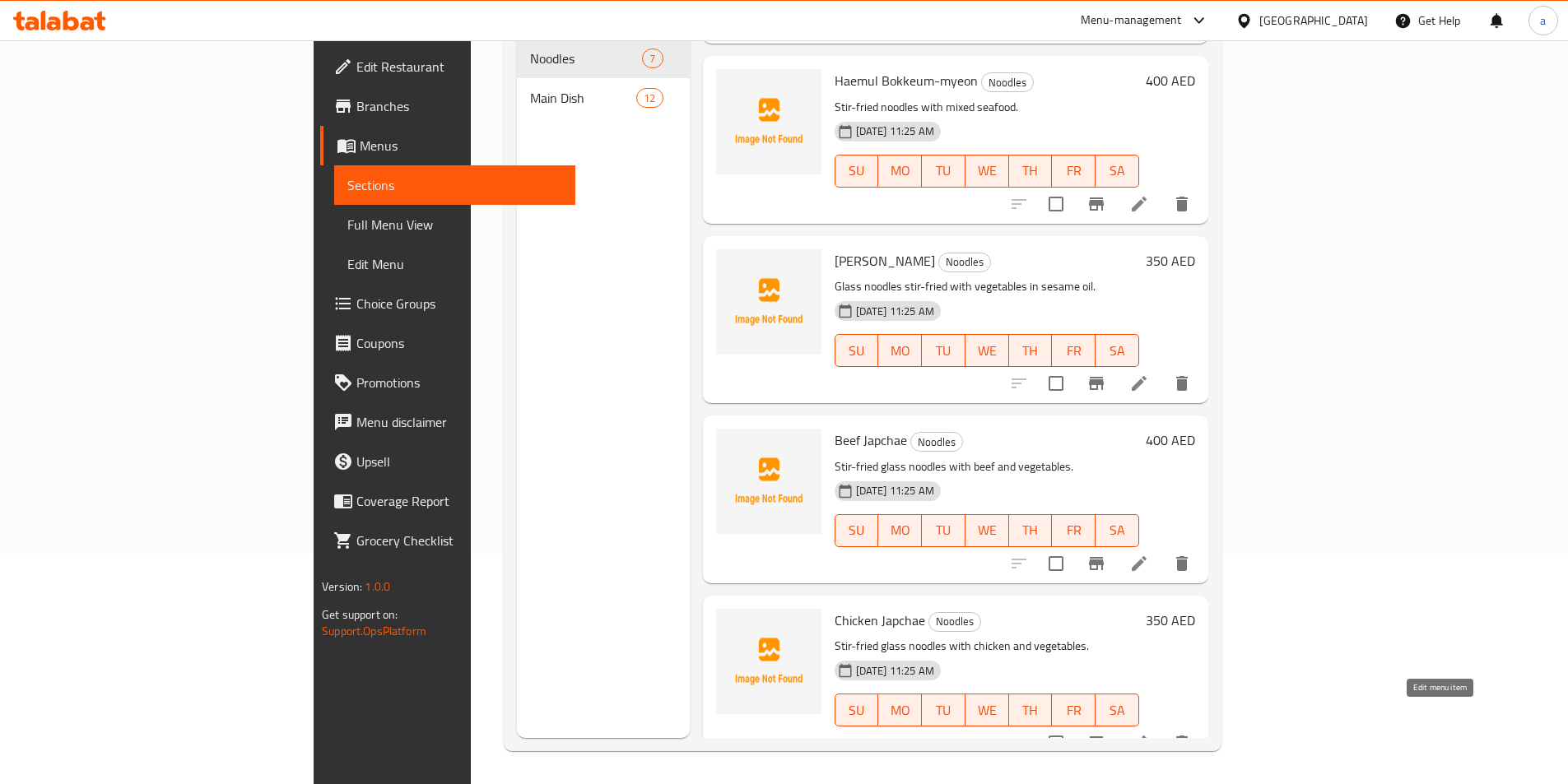
click at [1149, 734] on icon at bounding box center [1139, 744] width 20 height 20
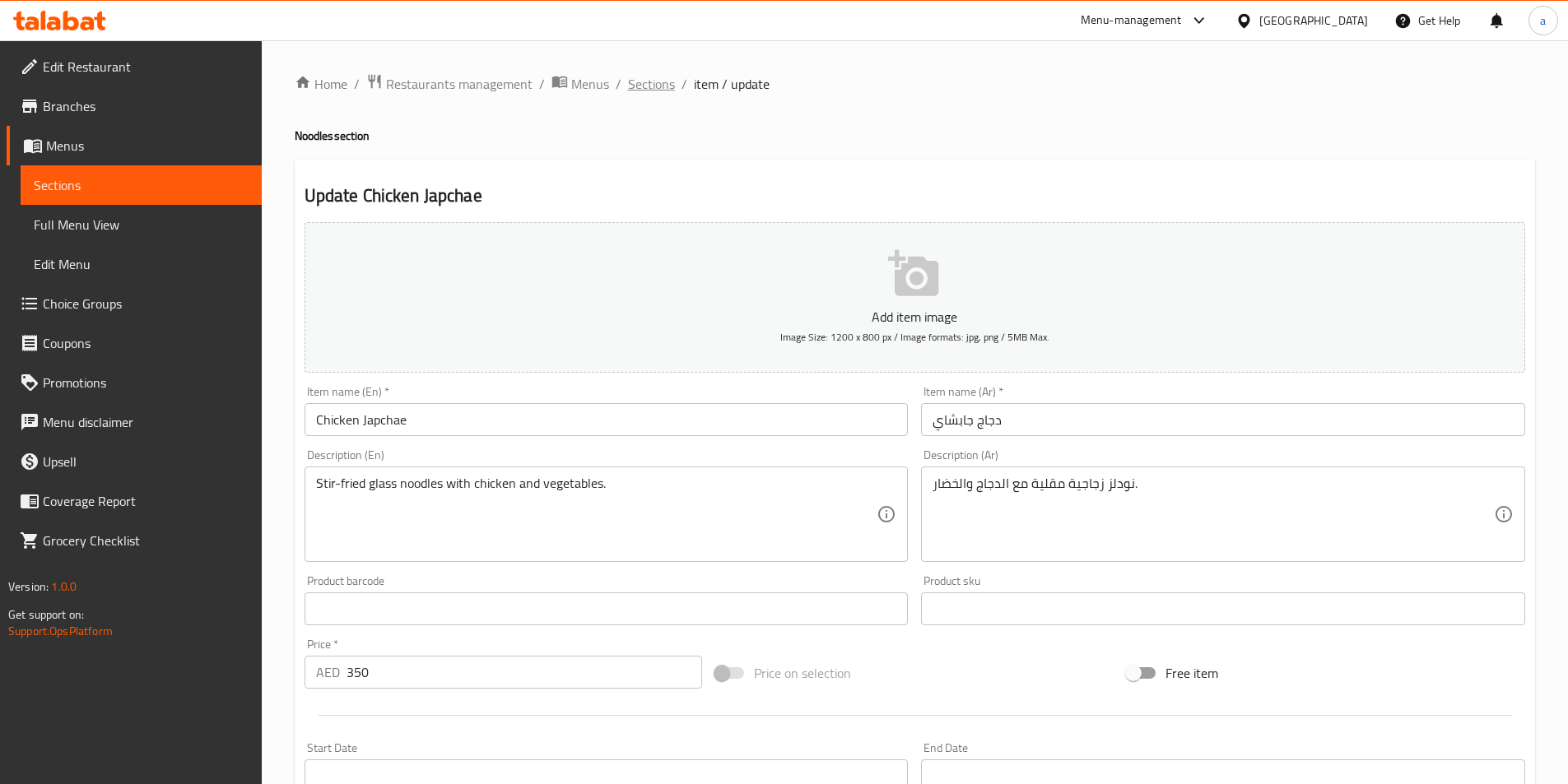
click at [656, 82] on span "Sections" at bounding box center [651, 84] width 47 height 20
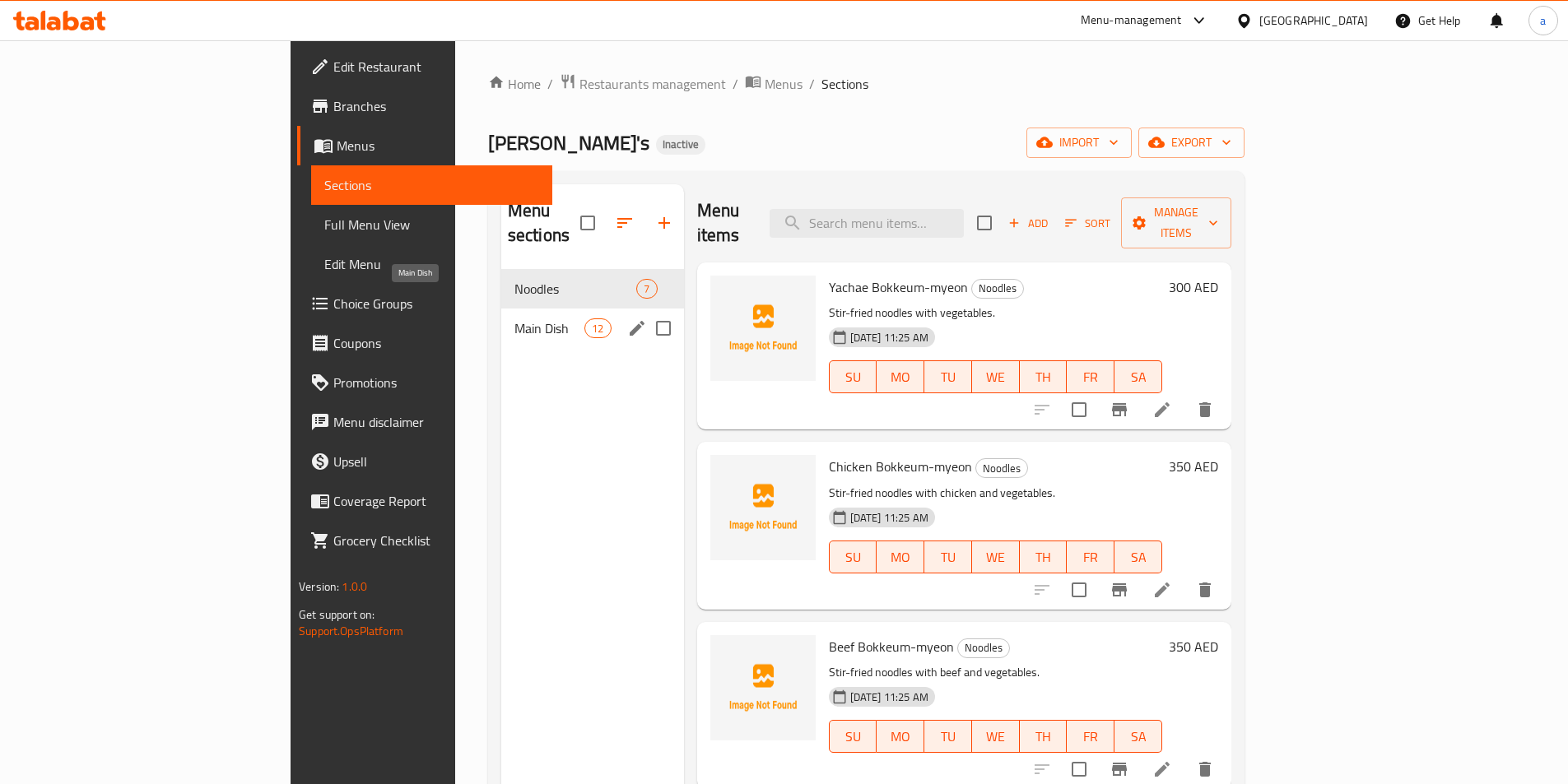
click at [515, 319] on span "Main Dish" at bounding box center [549, 329] width 70 height 20
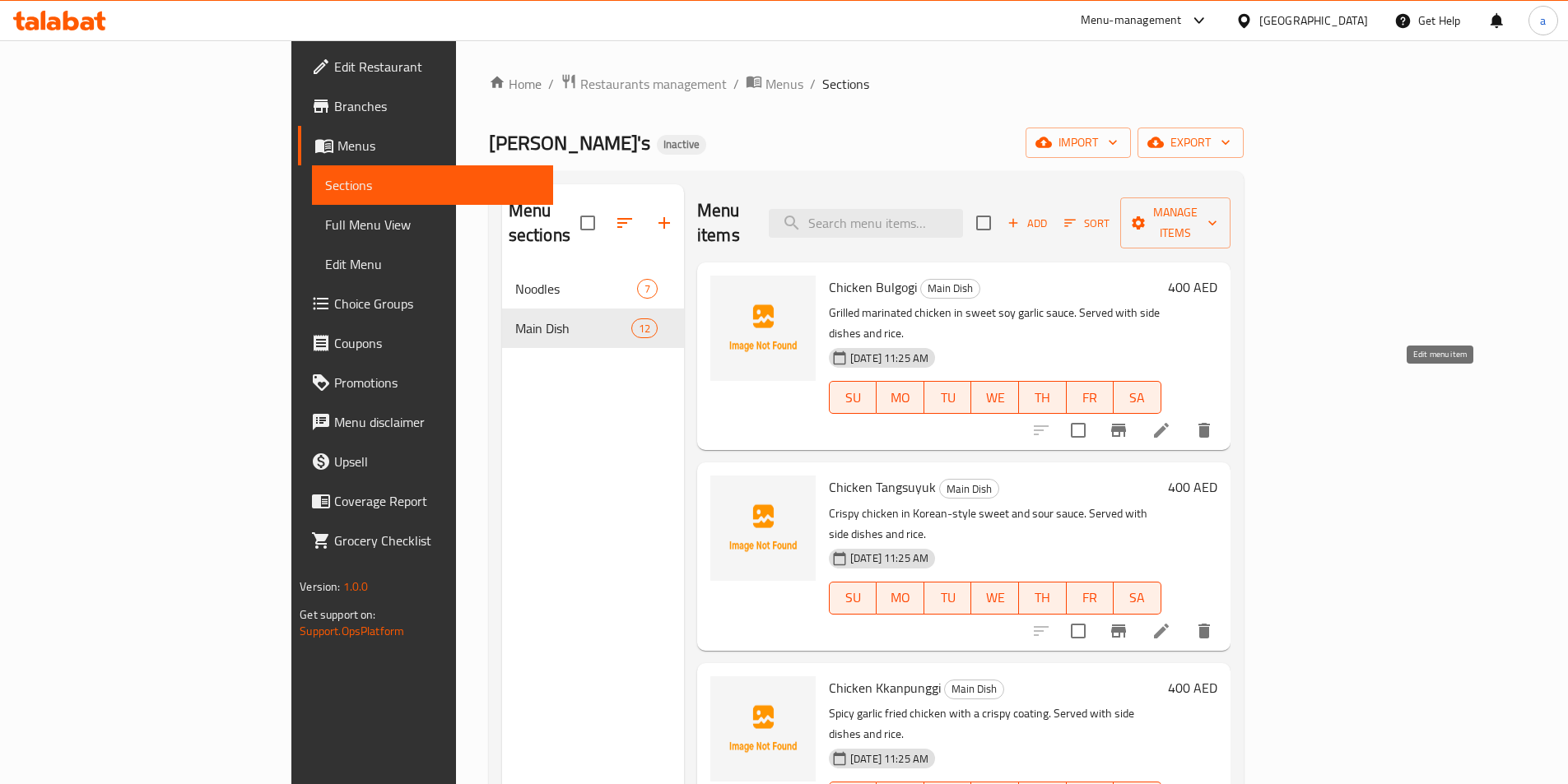
click at [1171, 421] on icon at bounding box center [1161, 431] width 20 height 20
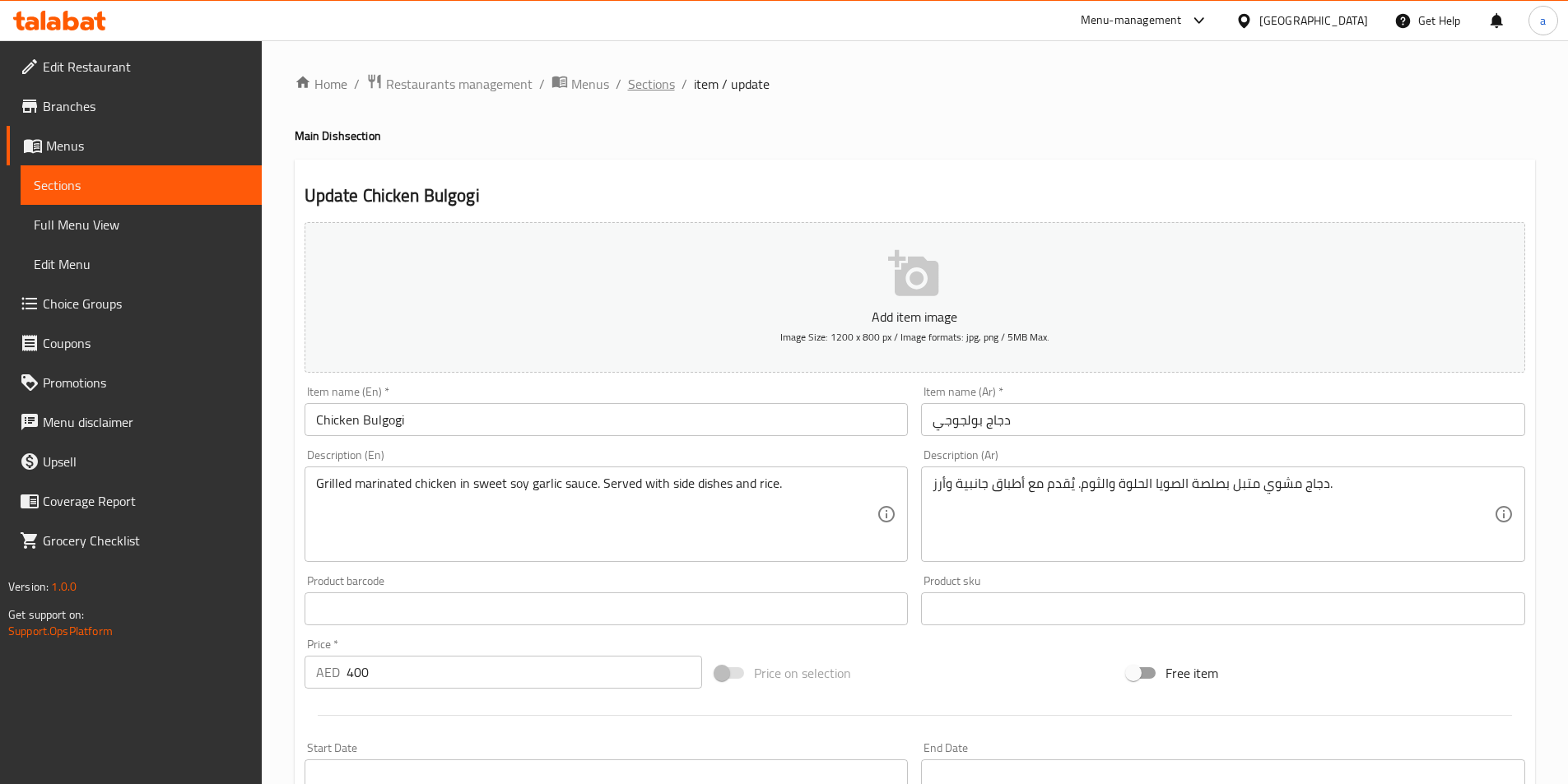
click at [660, 87] on span "Sections" at bounding box center [651, 84] width 47 height 20
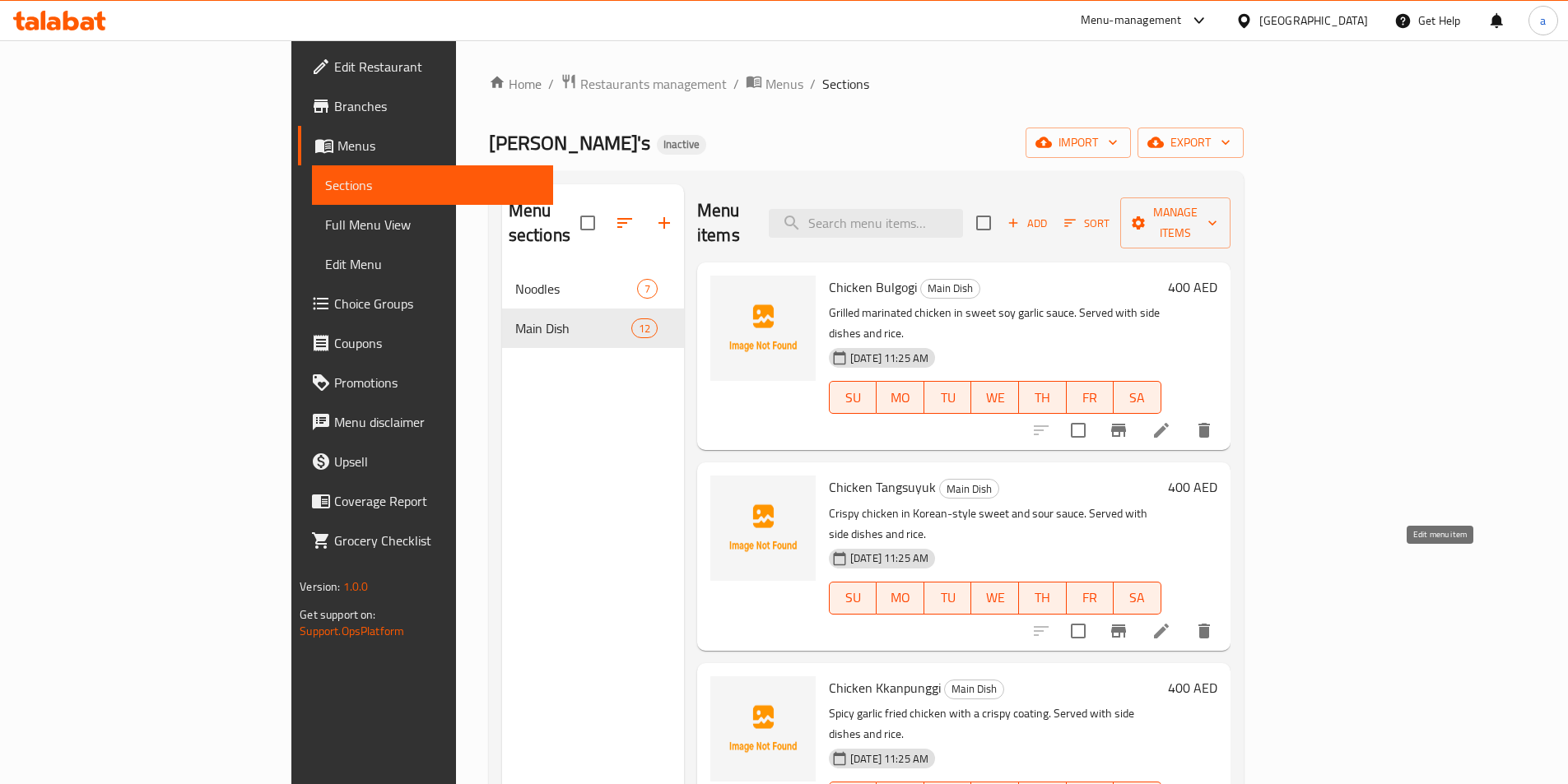
click at [1171, 622] on icon at bounding box center [1161, 632] width 20 height 20
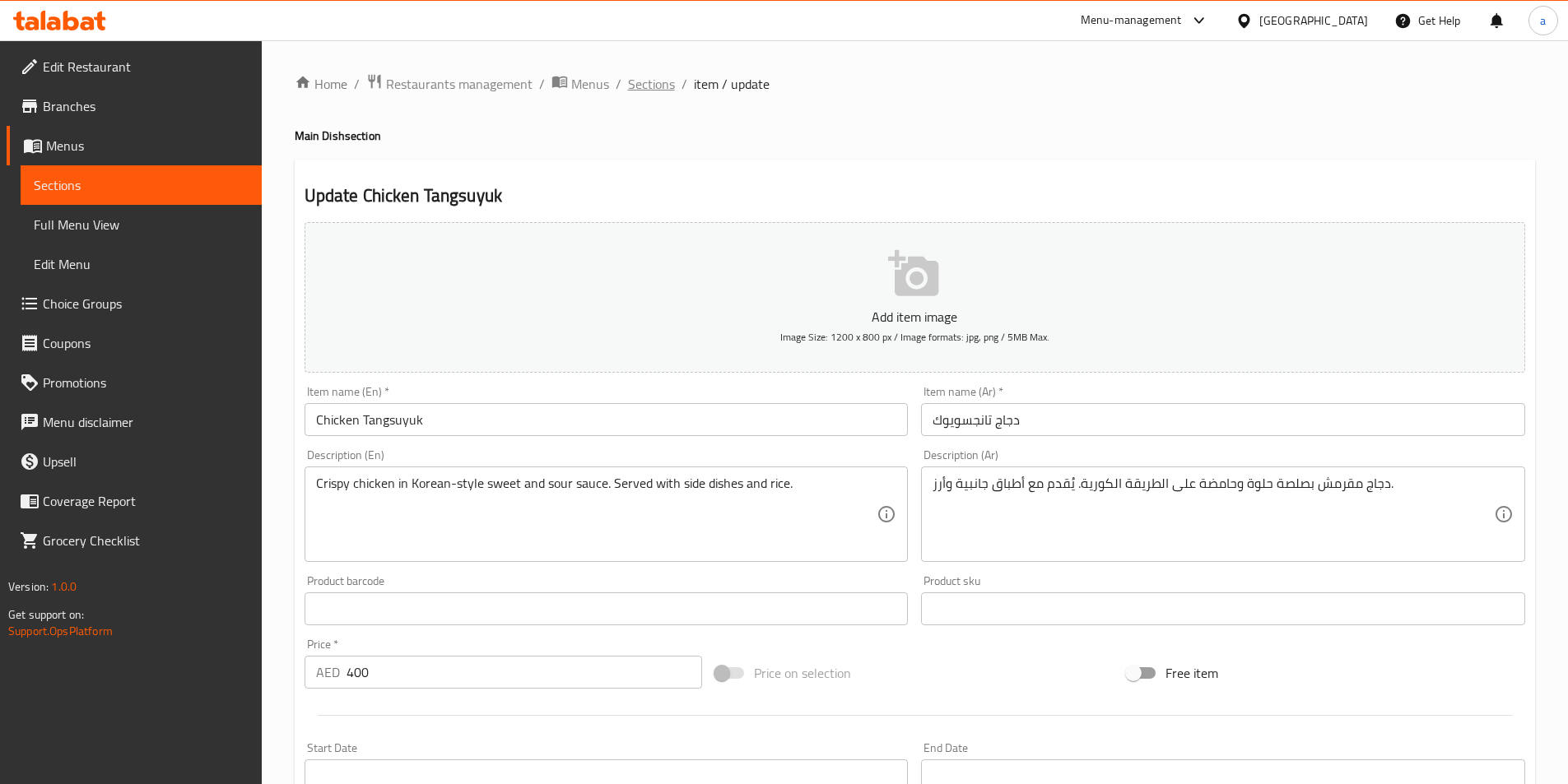
click at [660, 83] on span "Sections" at bounding box center [651, 84] width 47 height 20
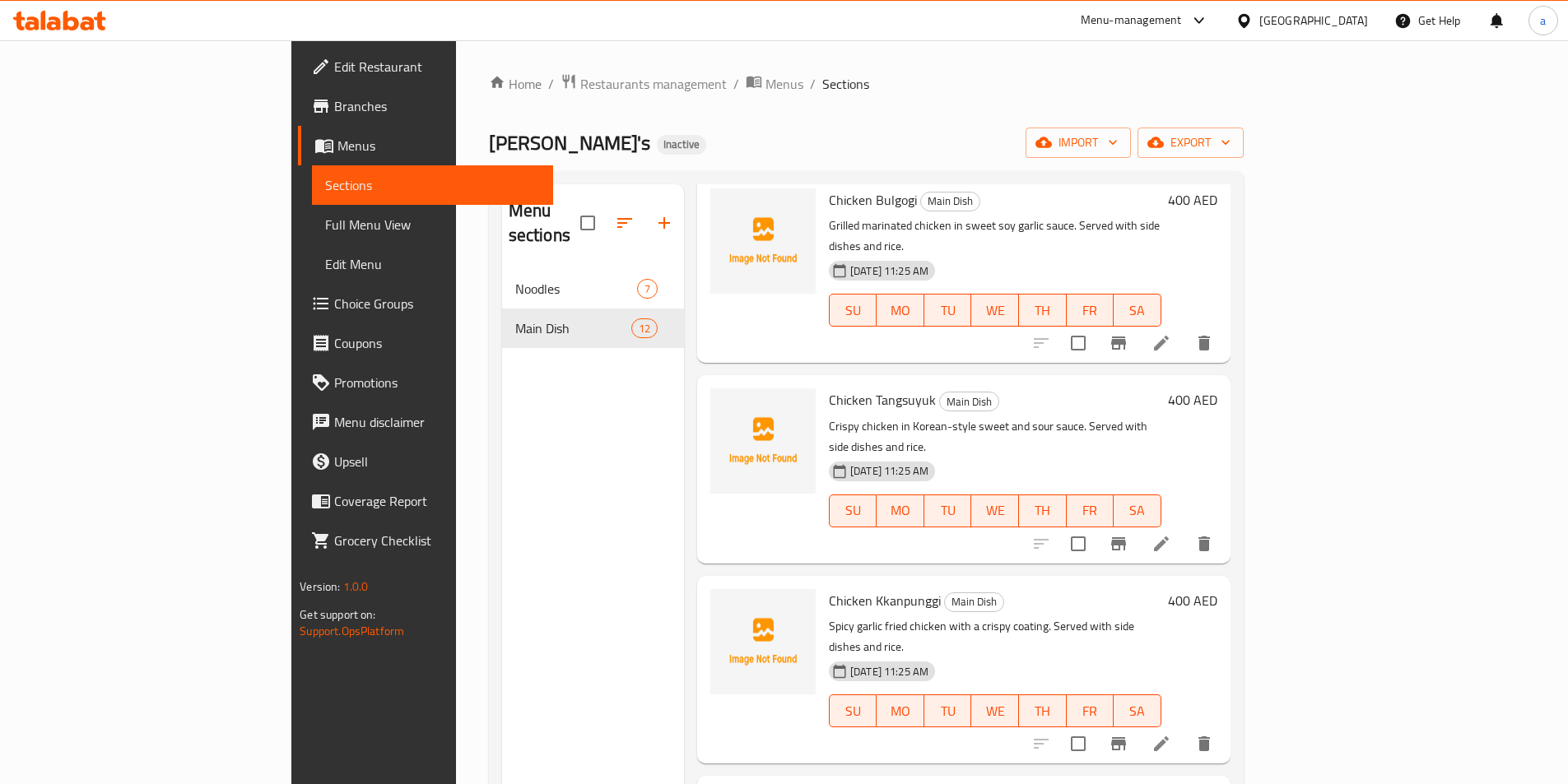
scroll to position [165, 0]
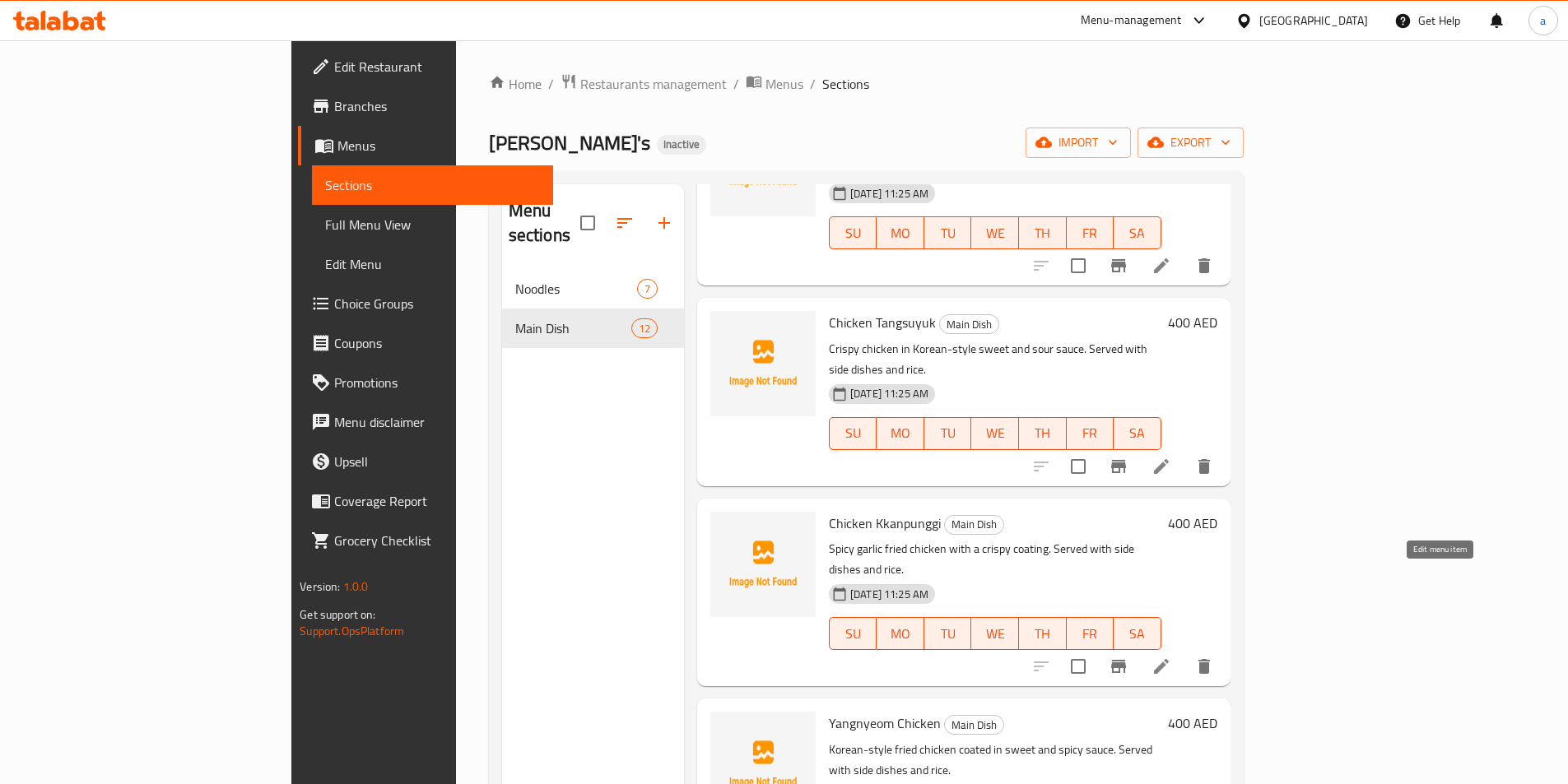
click at [1169, 660] on icon at bounding box center [1161, 667] width 15 height 15
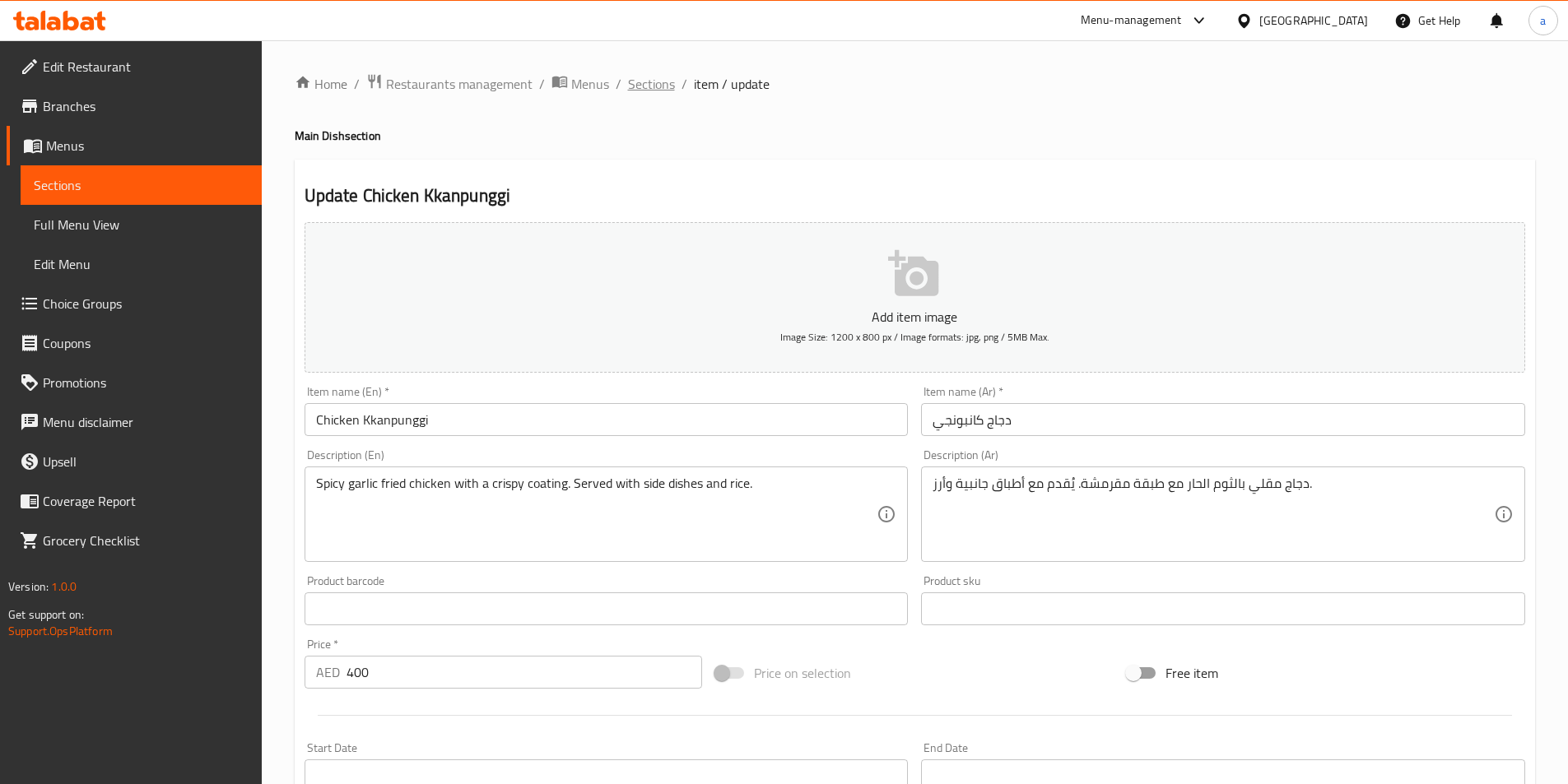
click at [650, 84] on span "Sections" at bounding box center [651, 84] width 47 height 20
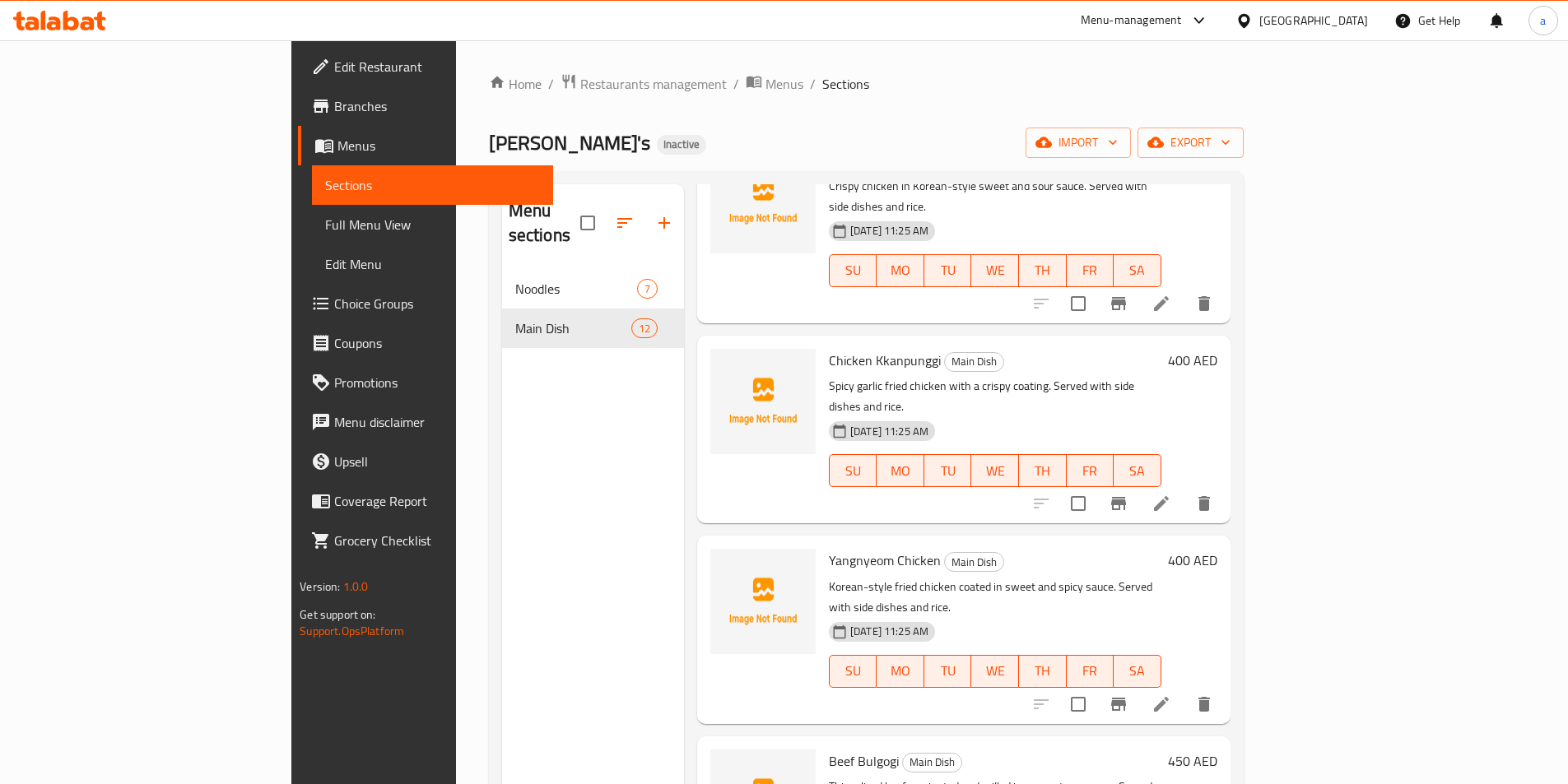
scroll to position [329, 0]
click at [1169, 696] on icon at bounding box center [1161, 703] width 15 height 15
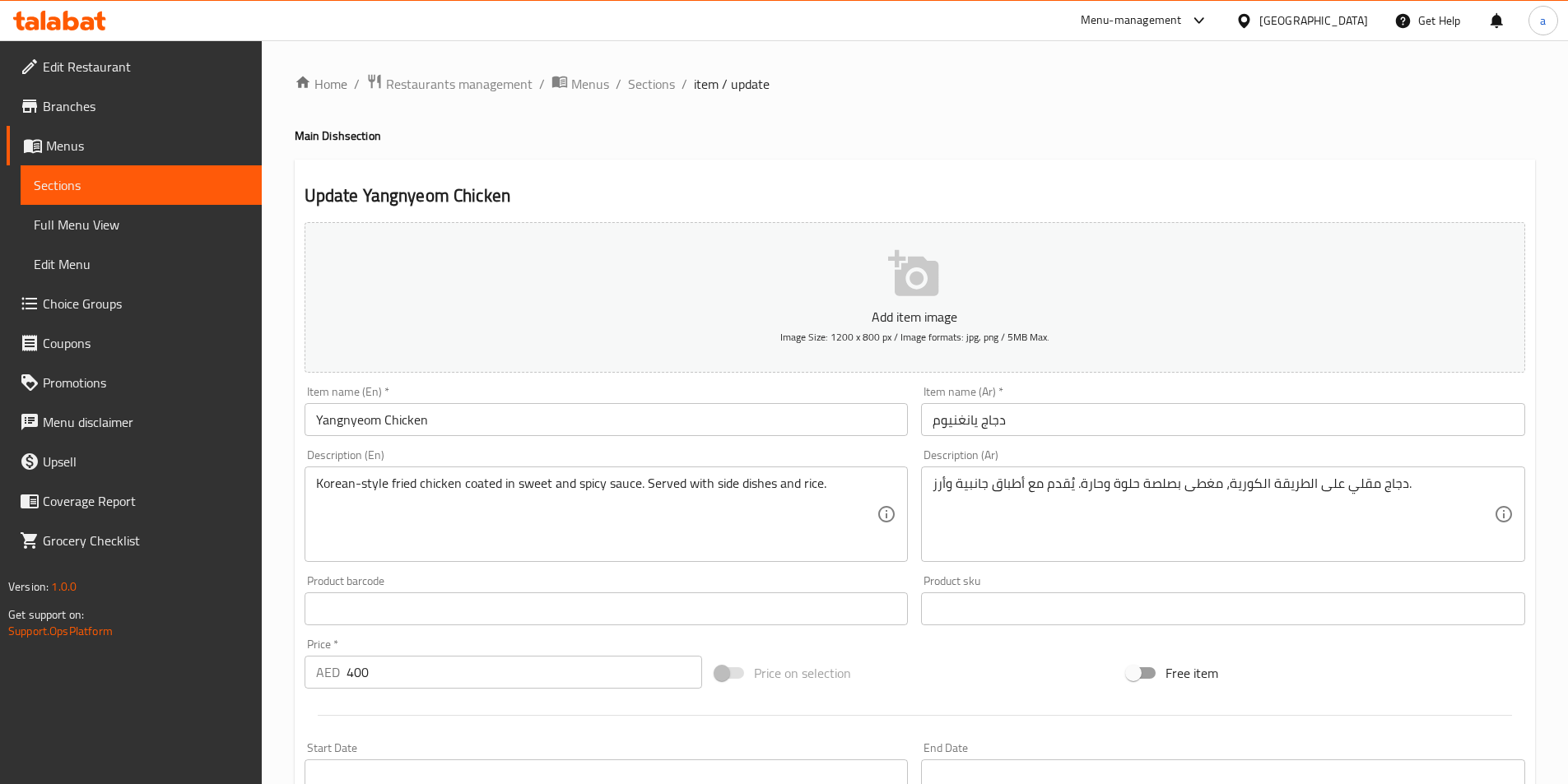
drag, startPoint x: 657, startPoint y: 82, endPoint x: 394, endPoint y: 159, distance: 274.0
click at [657, 82] on span "Sections" at bounding box center [651, 84] width 47 height 20
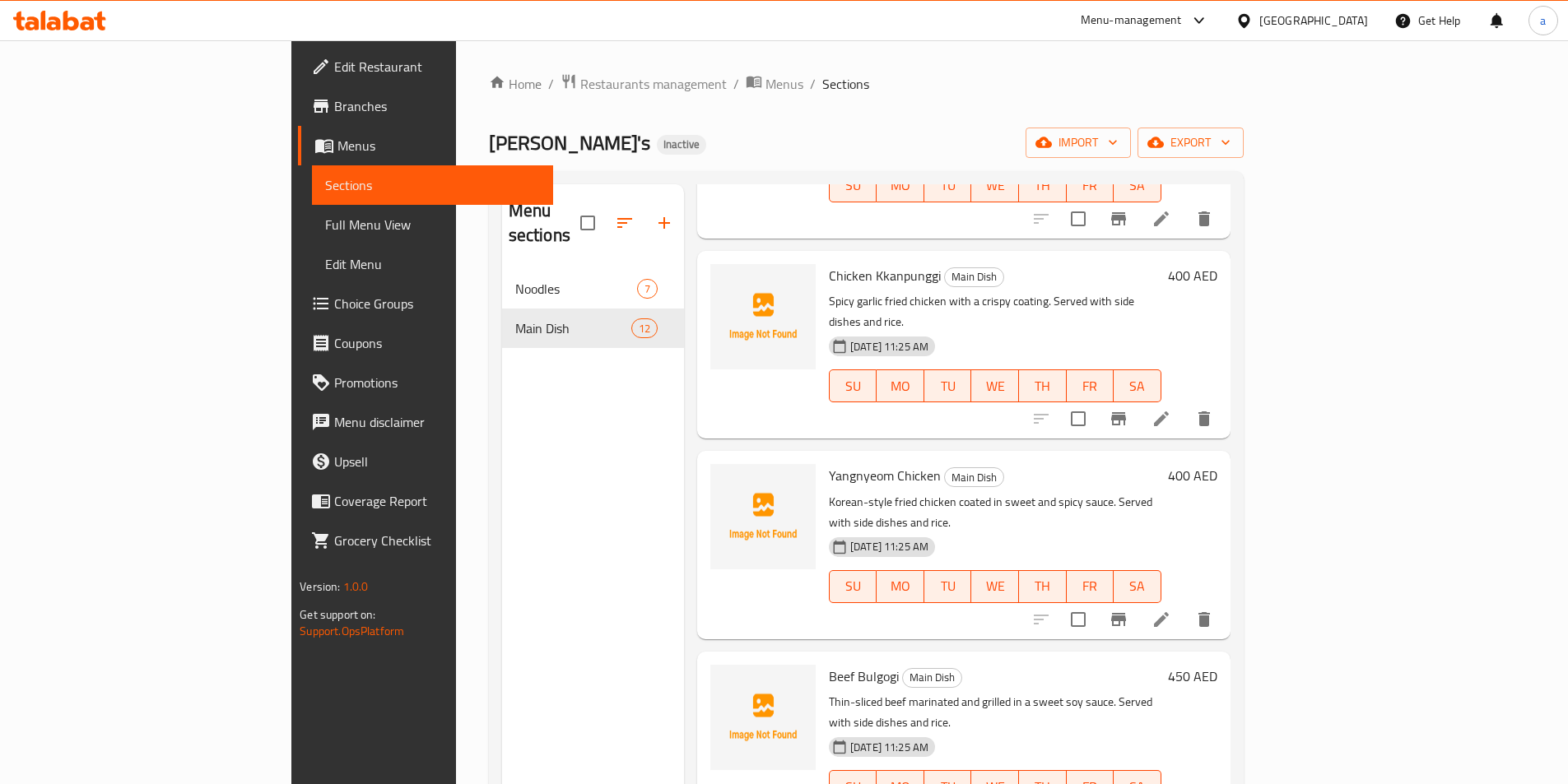
scroll to position [494, 0]
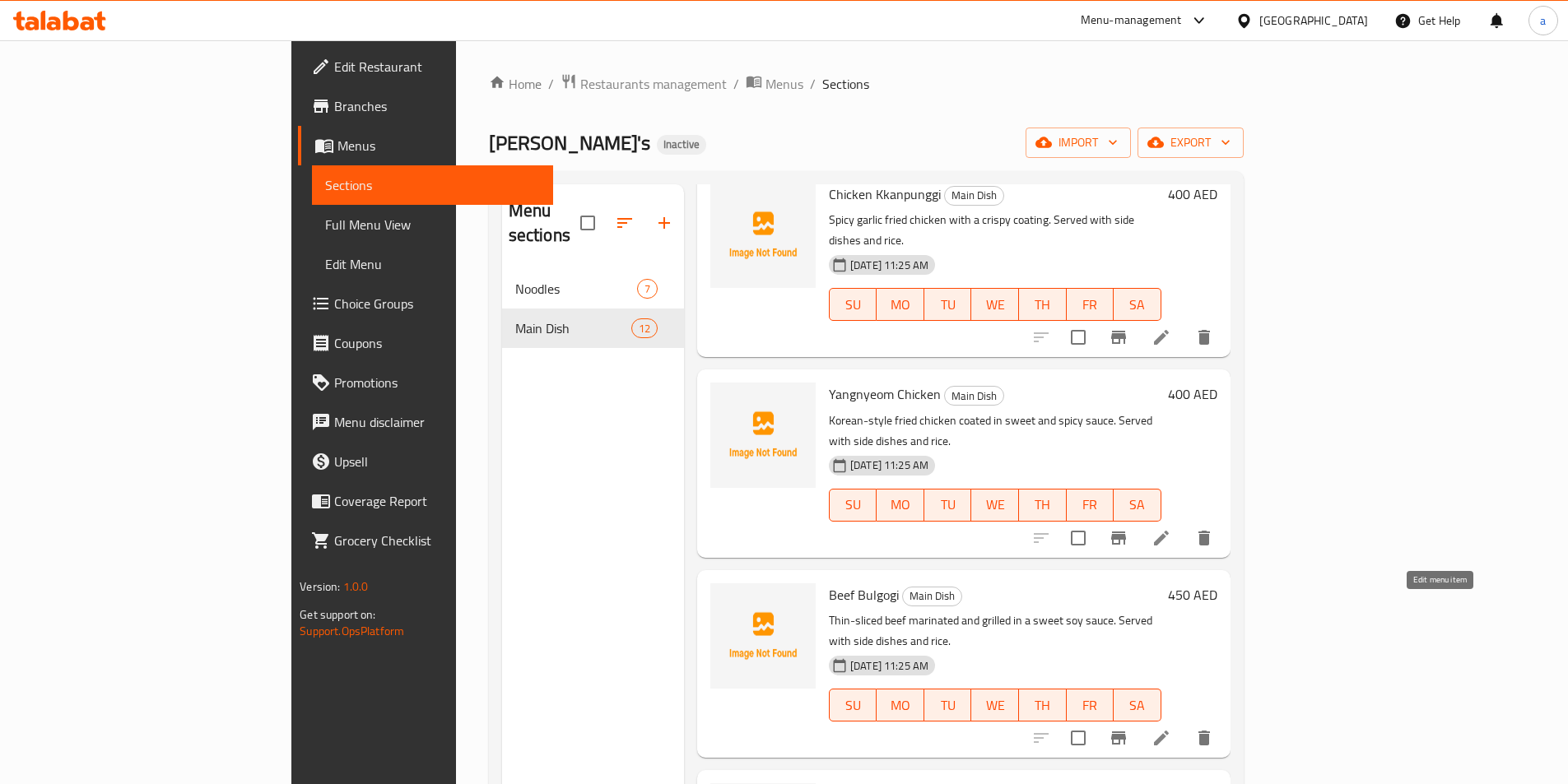
click at [1169, 731] on icon at bounding box center [1161, 739] width 15 height 15
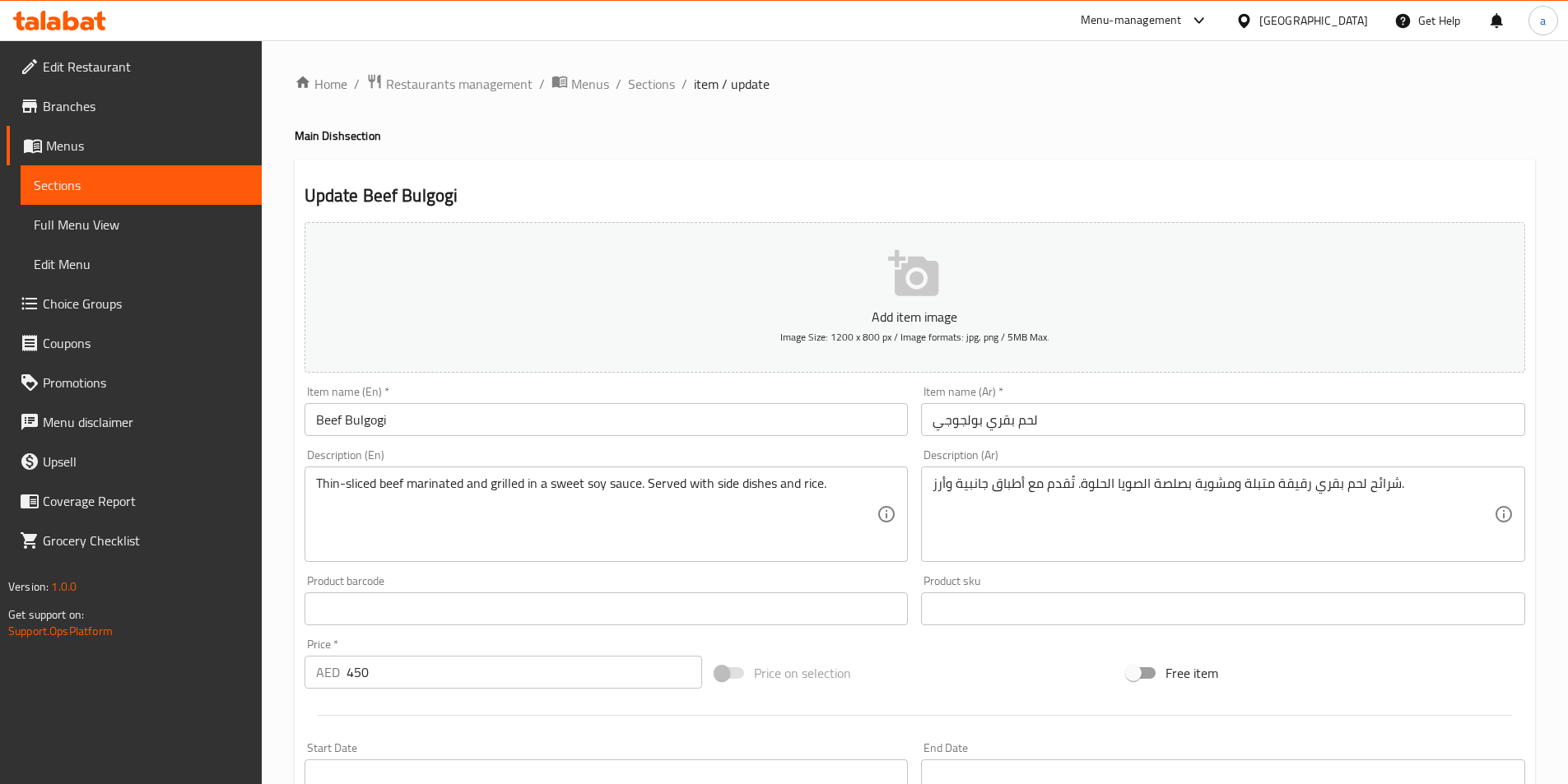
drag, startPoint x: 651, startPoint y: 91, endPoint x: 632, endPoint y: 98, distance: 20.2
click at [651, 91] on span "Sections" at bounding box center [651, 84] width 47 height 20
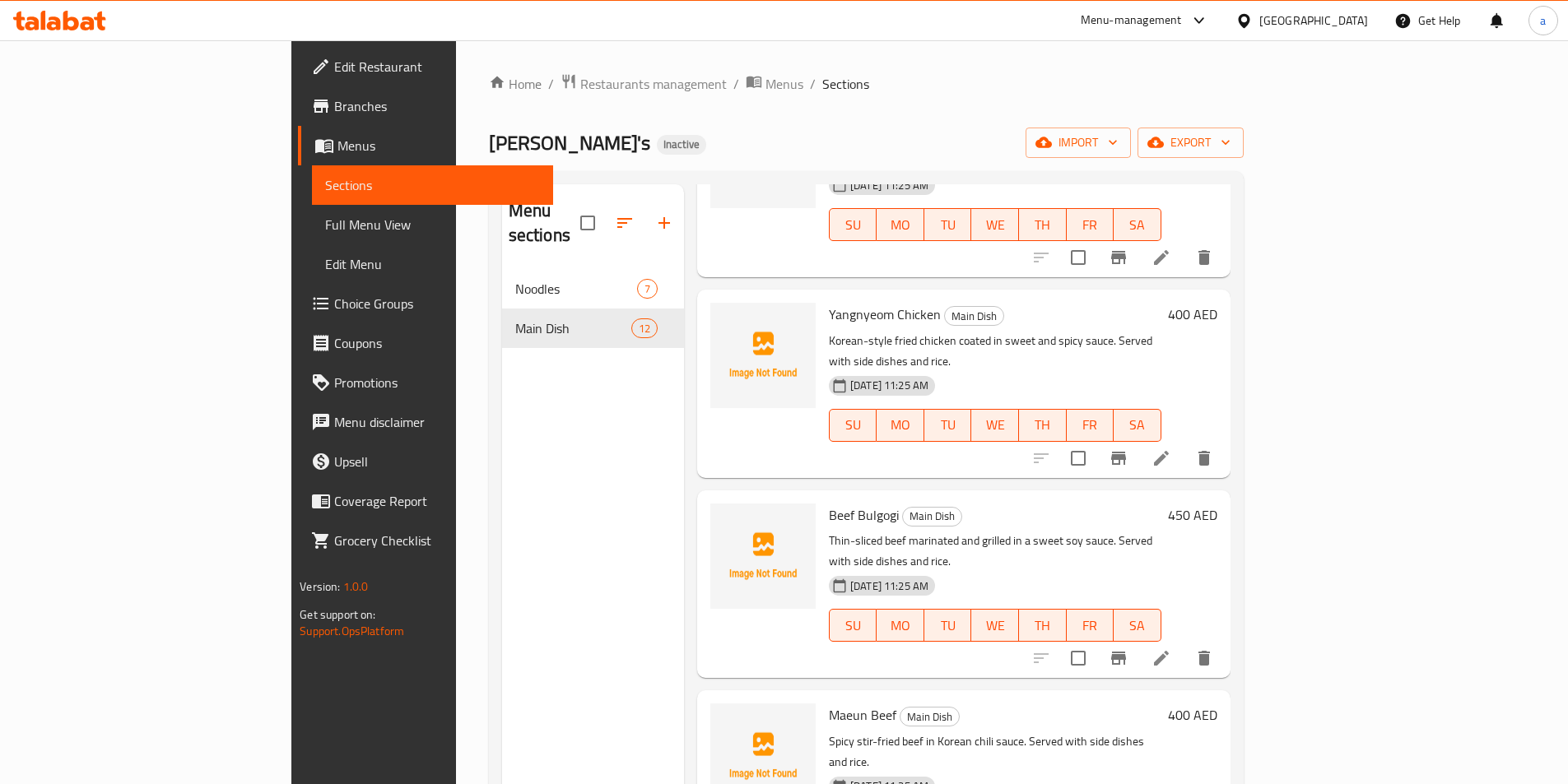
scroll to position [659, 0]
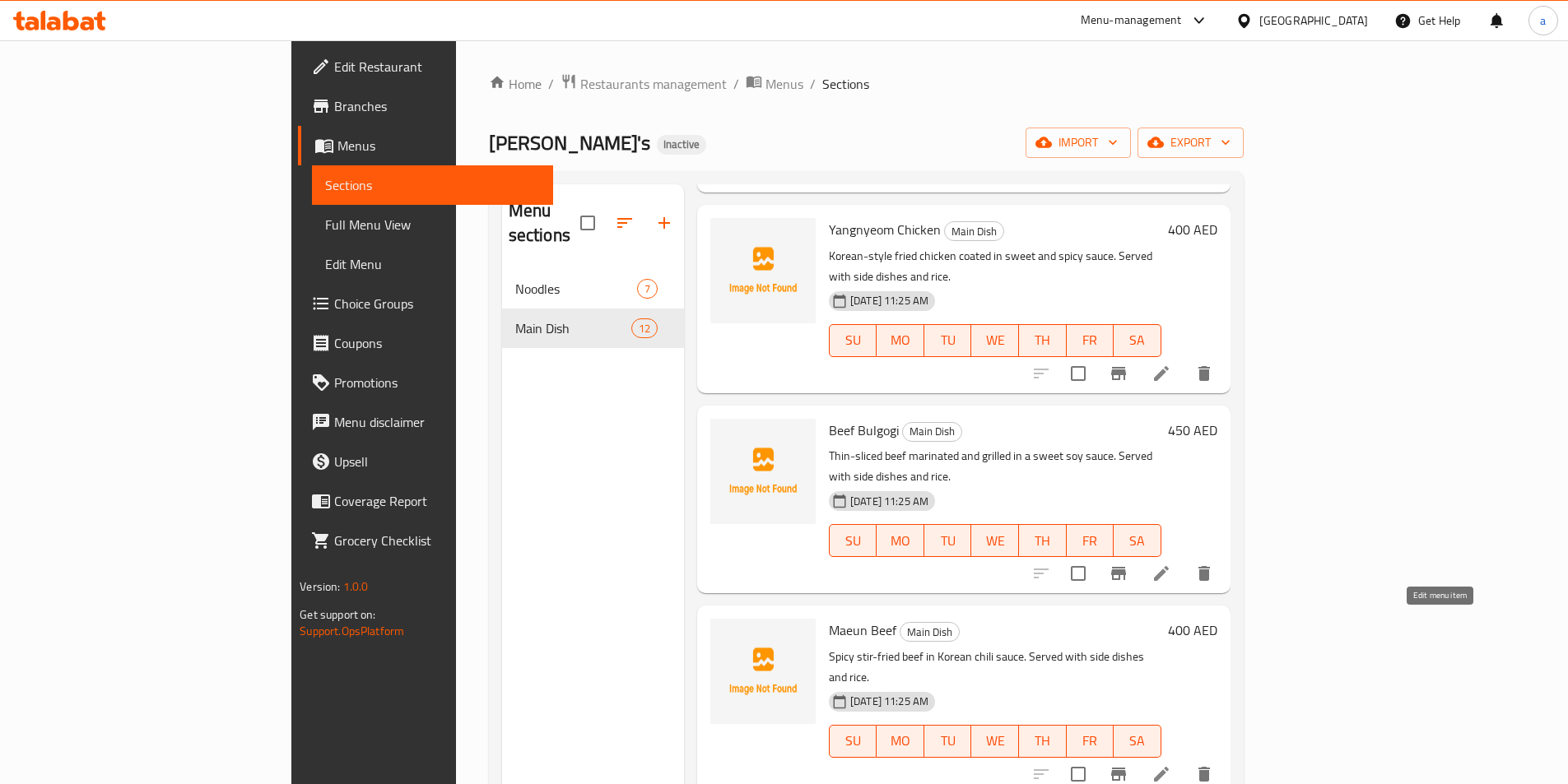
click at [1171, 764] on icon at bounding box center [1161, 774] width 20 height 20
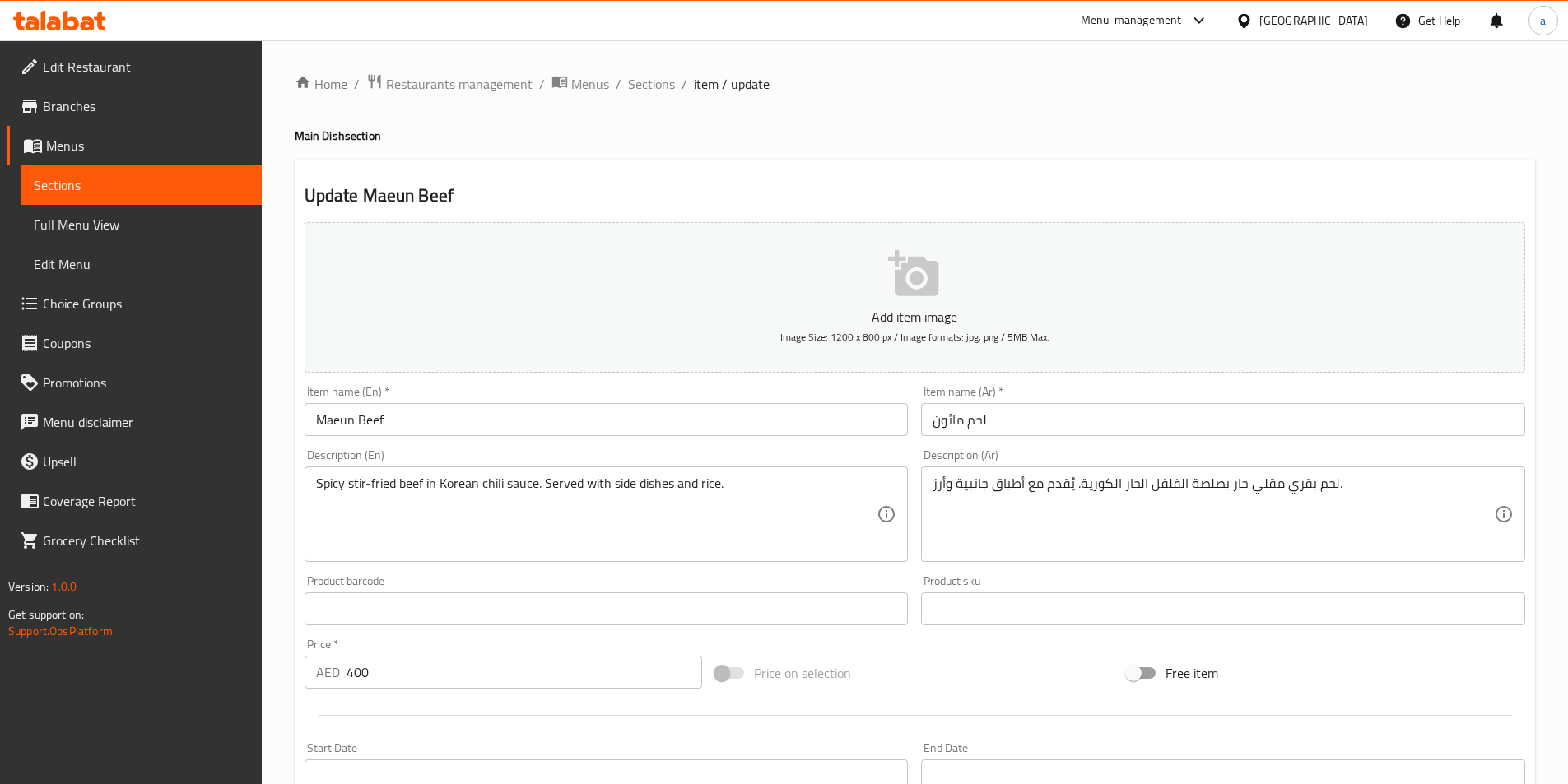
drag, startPoint x: 639, startPoint y: 86, endPoint x: 486, endPoint y: 127, distance: 158.4
click at [639, 86] on span "Sections" at bounding box center [651, 84] width 47 height 20
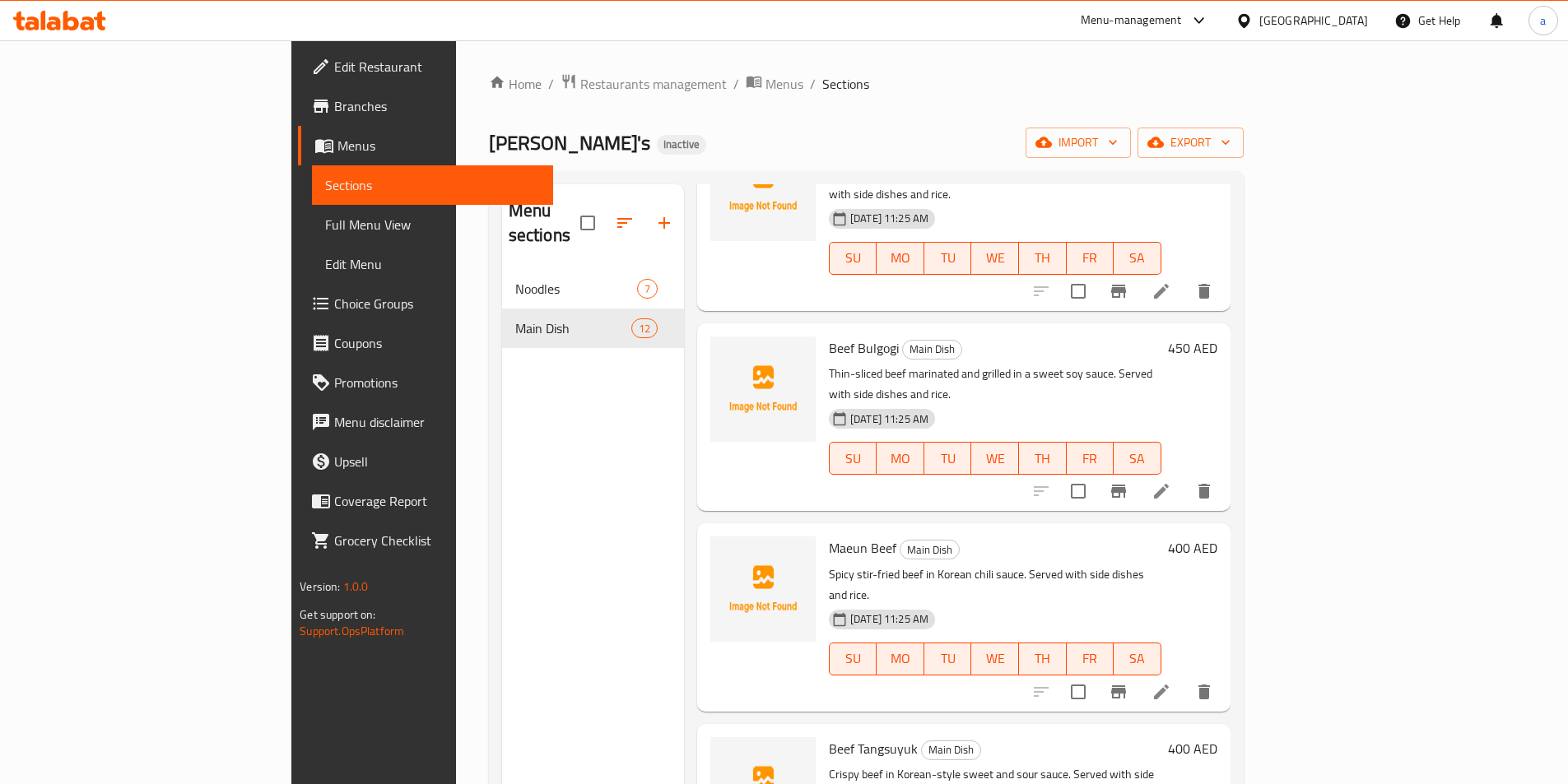
scroll to position [823, 0]
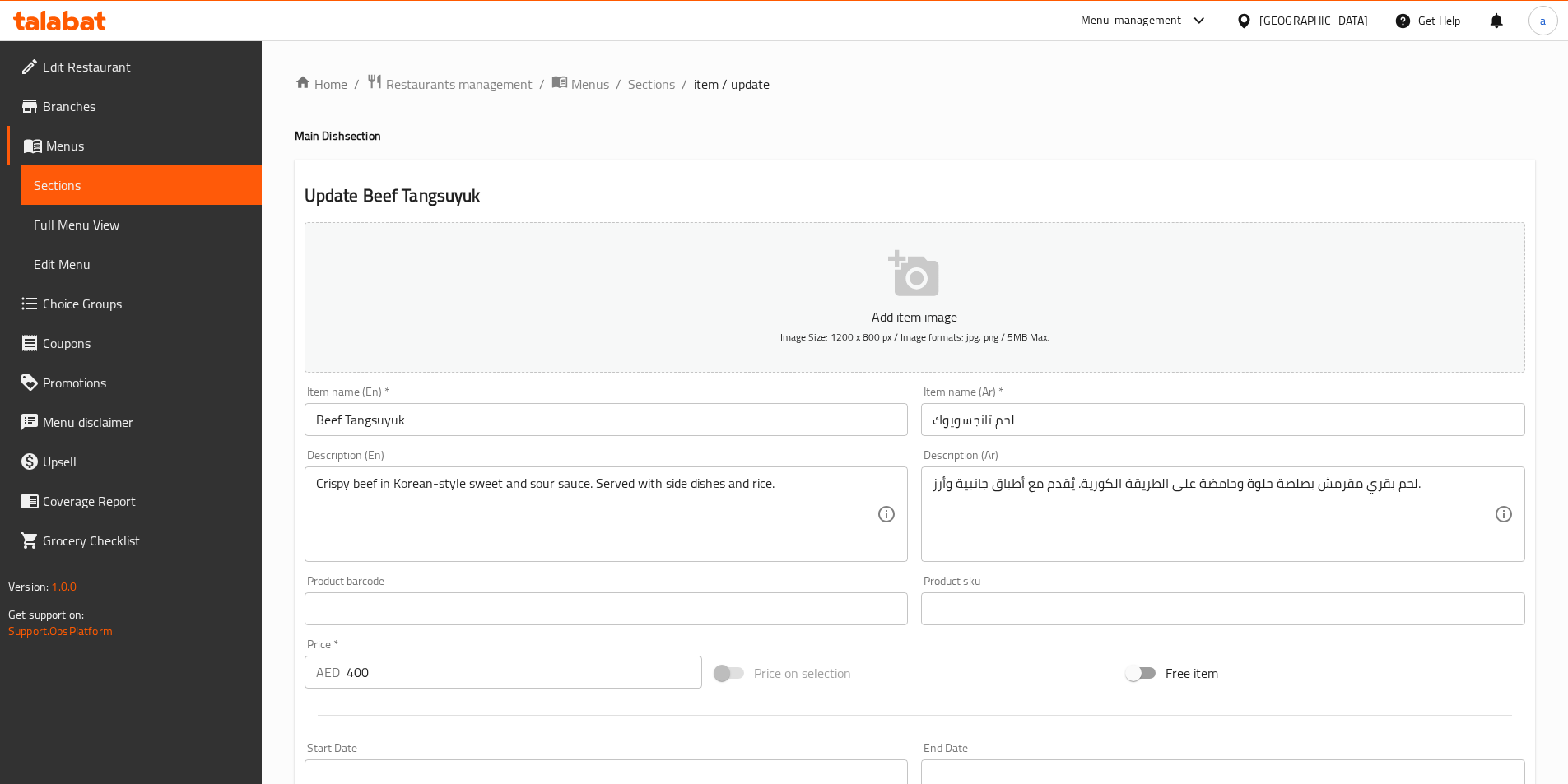
click at [646, 80] on span "Sections" at bounding box center [651, 84] width 47 height 20
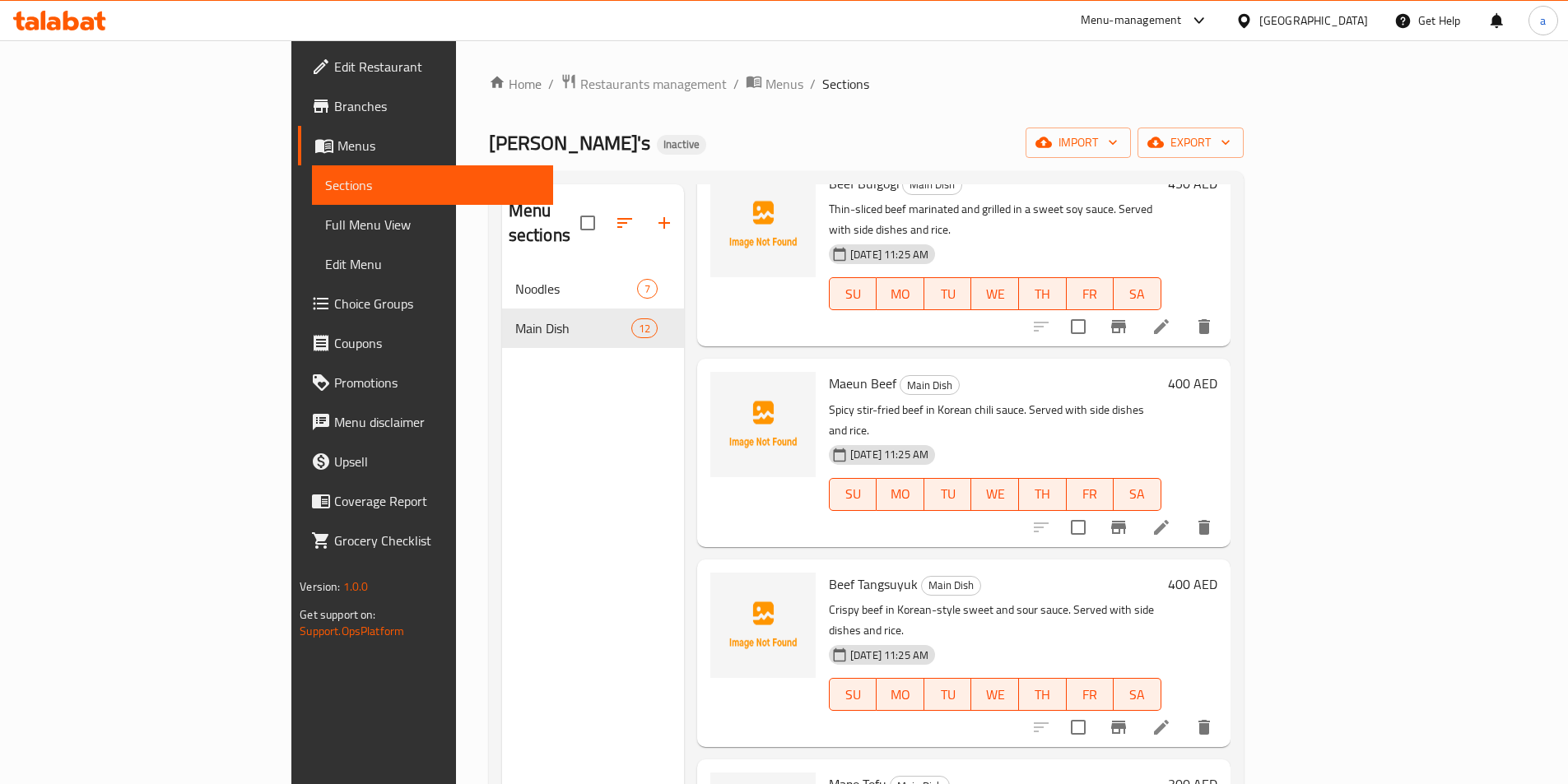
scroll to position [987, 0]
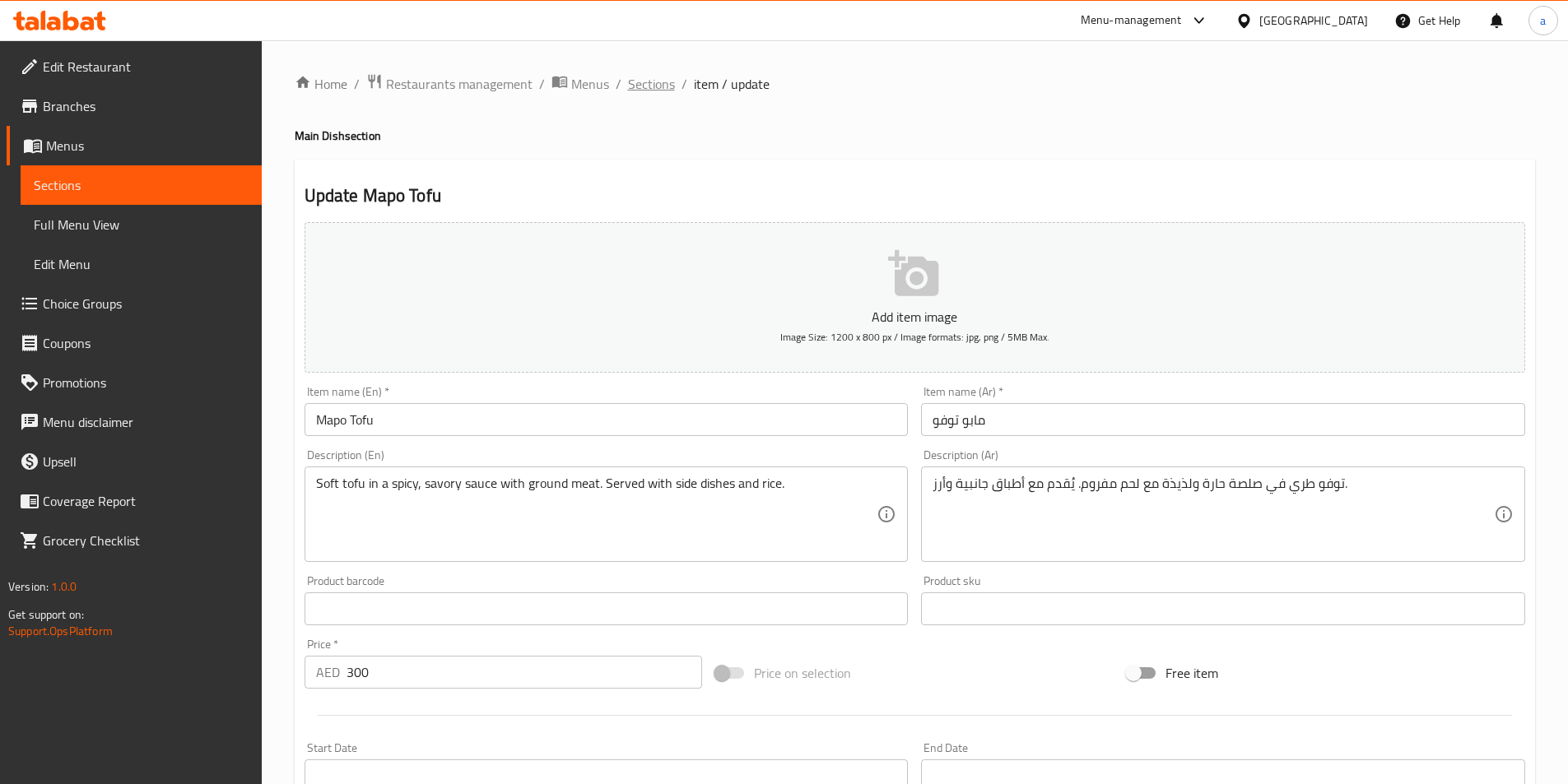
click at [646, 91] on span "Sections" at bounding box center [651, 84] width 47 height 20
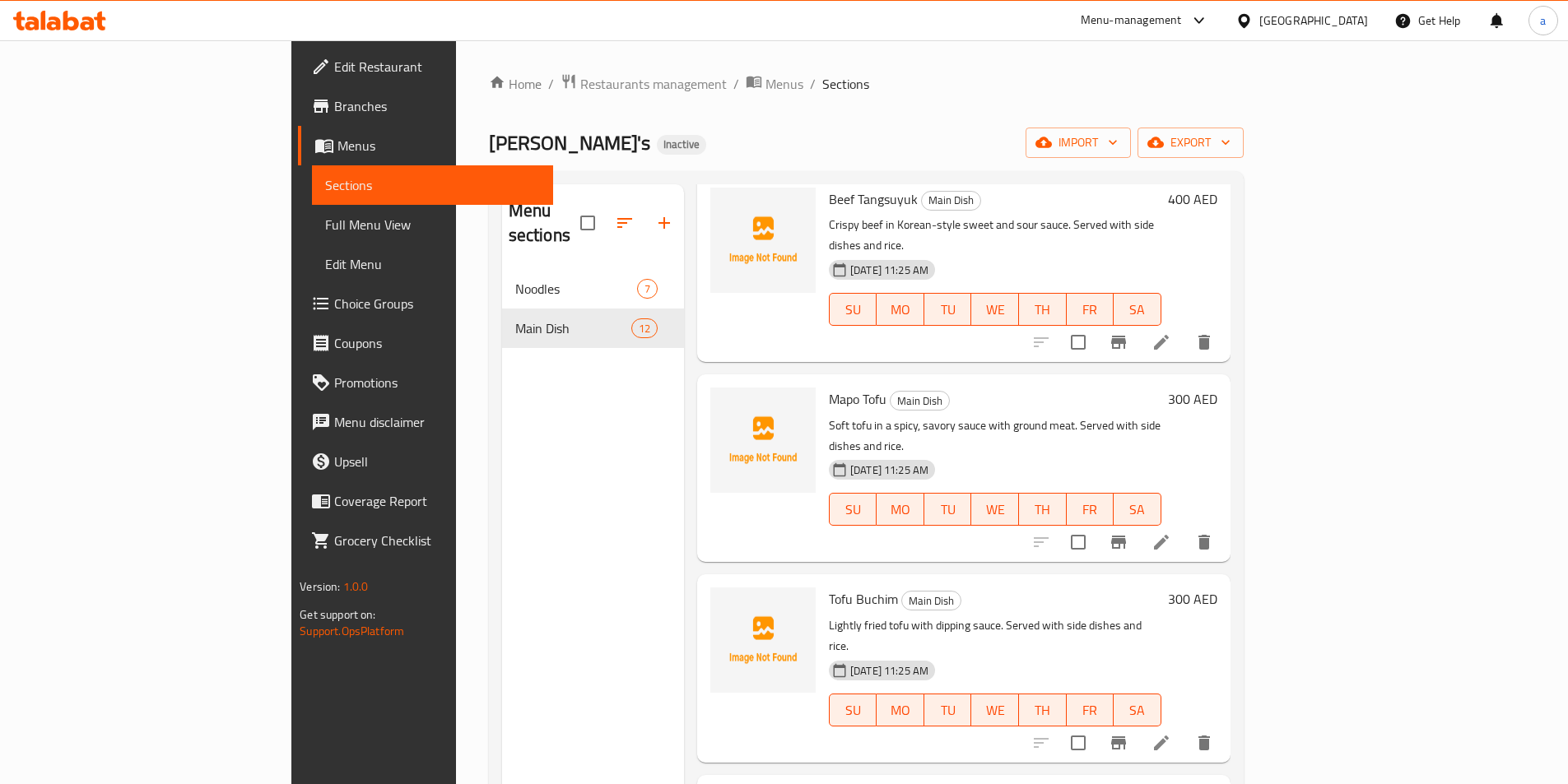
scroll to position [1317, 0]
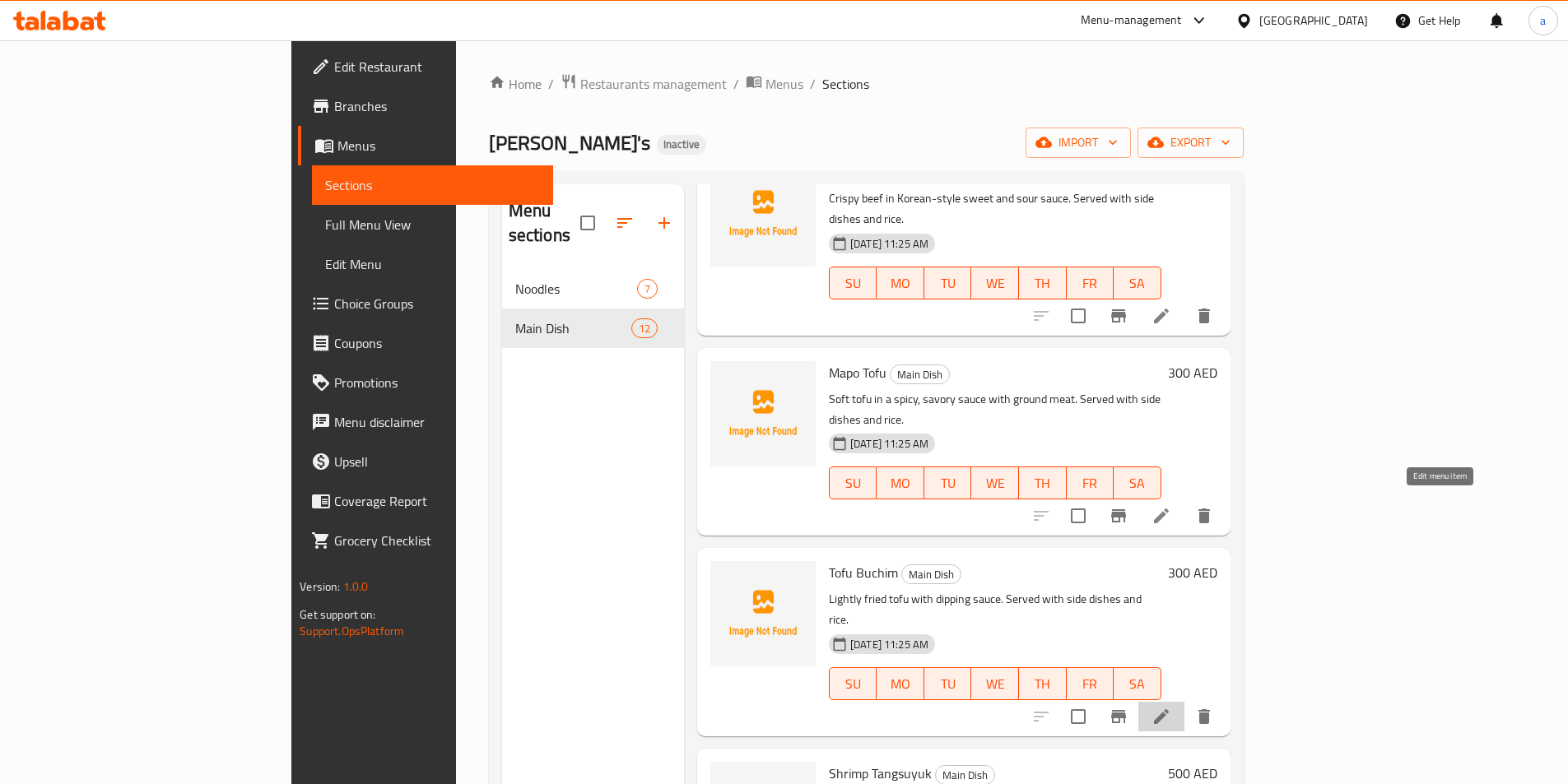
click at [1171, 707] on icon at bounding box center [1161, 717] width 20 height 20
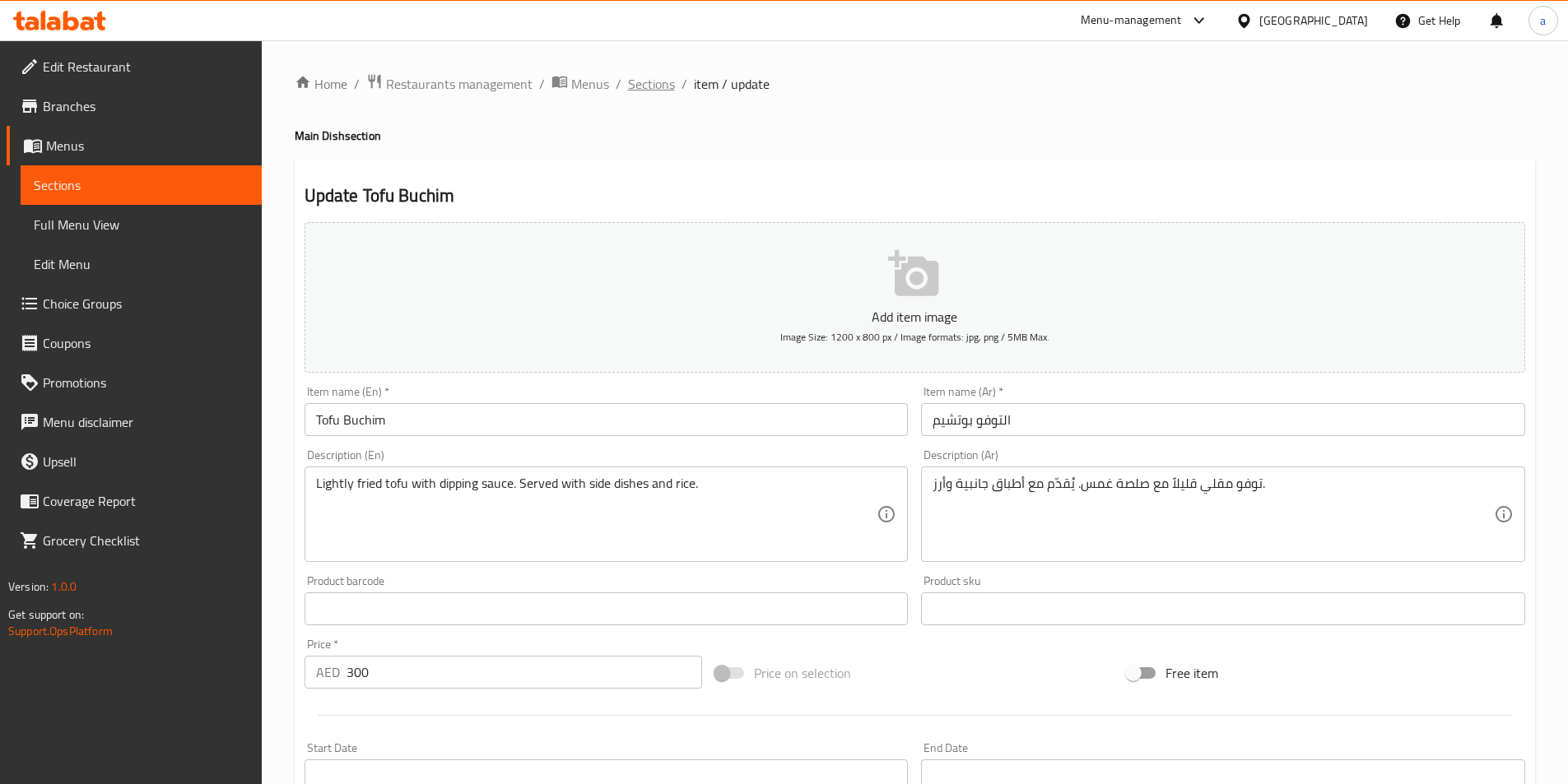
click at [663, 86] on span "Sections" at bounding box center [651, 84] width 47 height 20
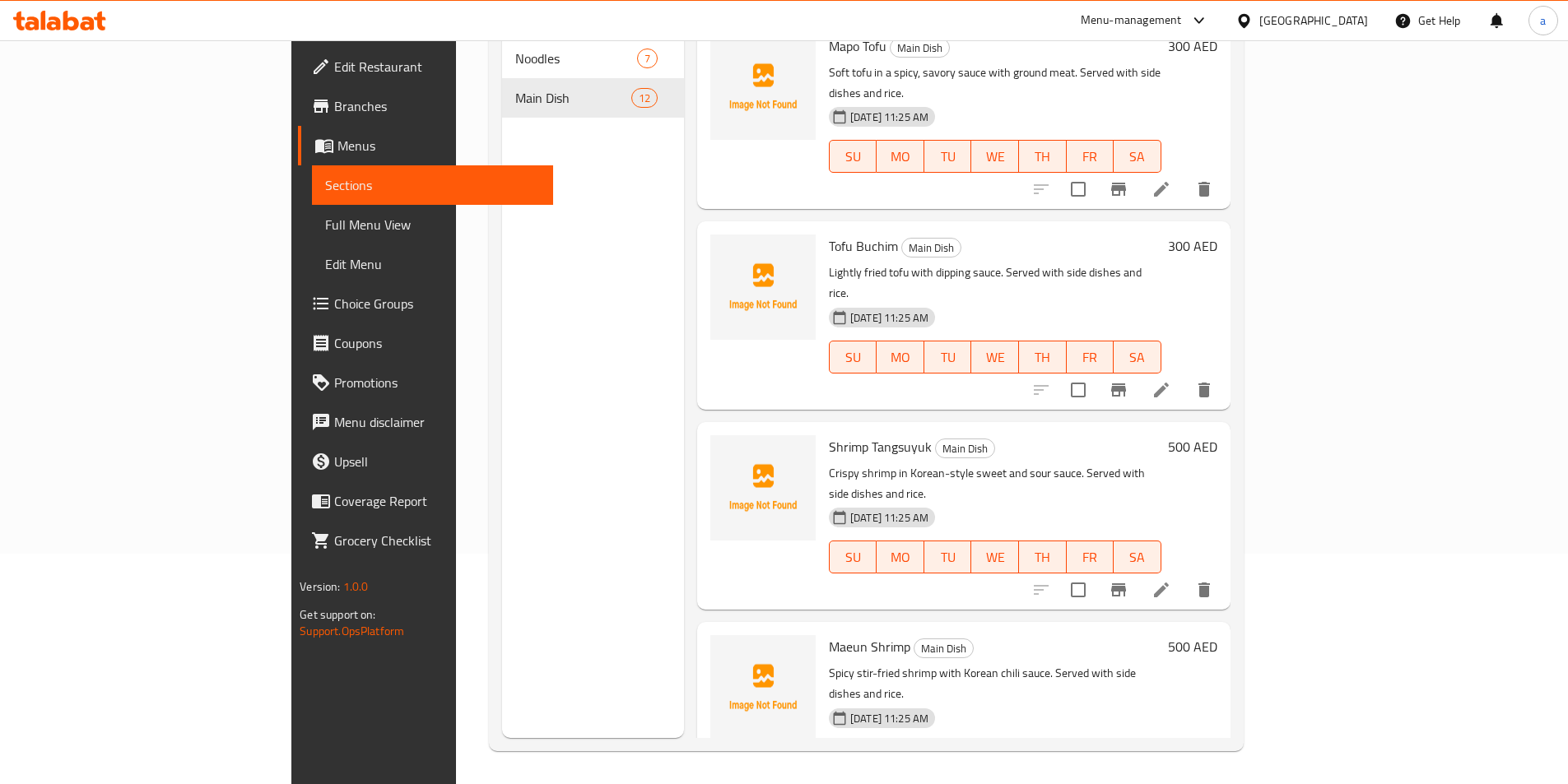
scroll to position [1414, 0]
click at [1171, 580] on icon at bounding box center [1161, 590] width 20 height 20
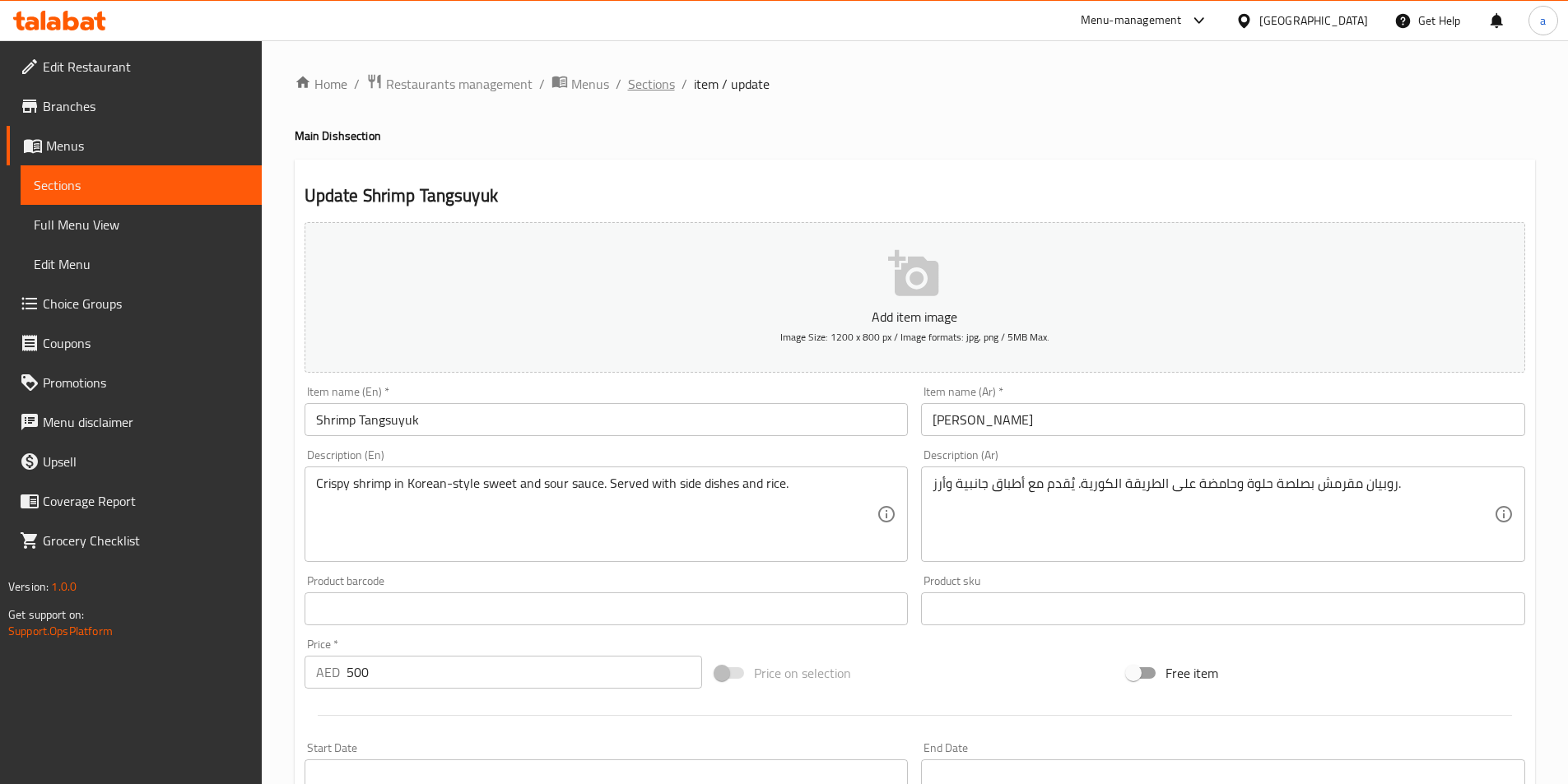
click at [657, 84] on span "Sections" at bounding box center [651, 84] width 47 height 20
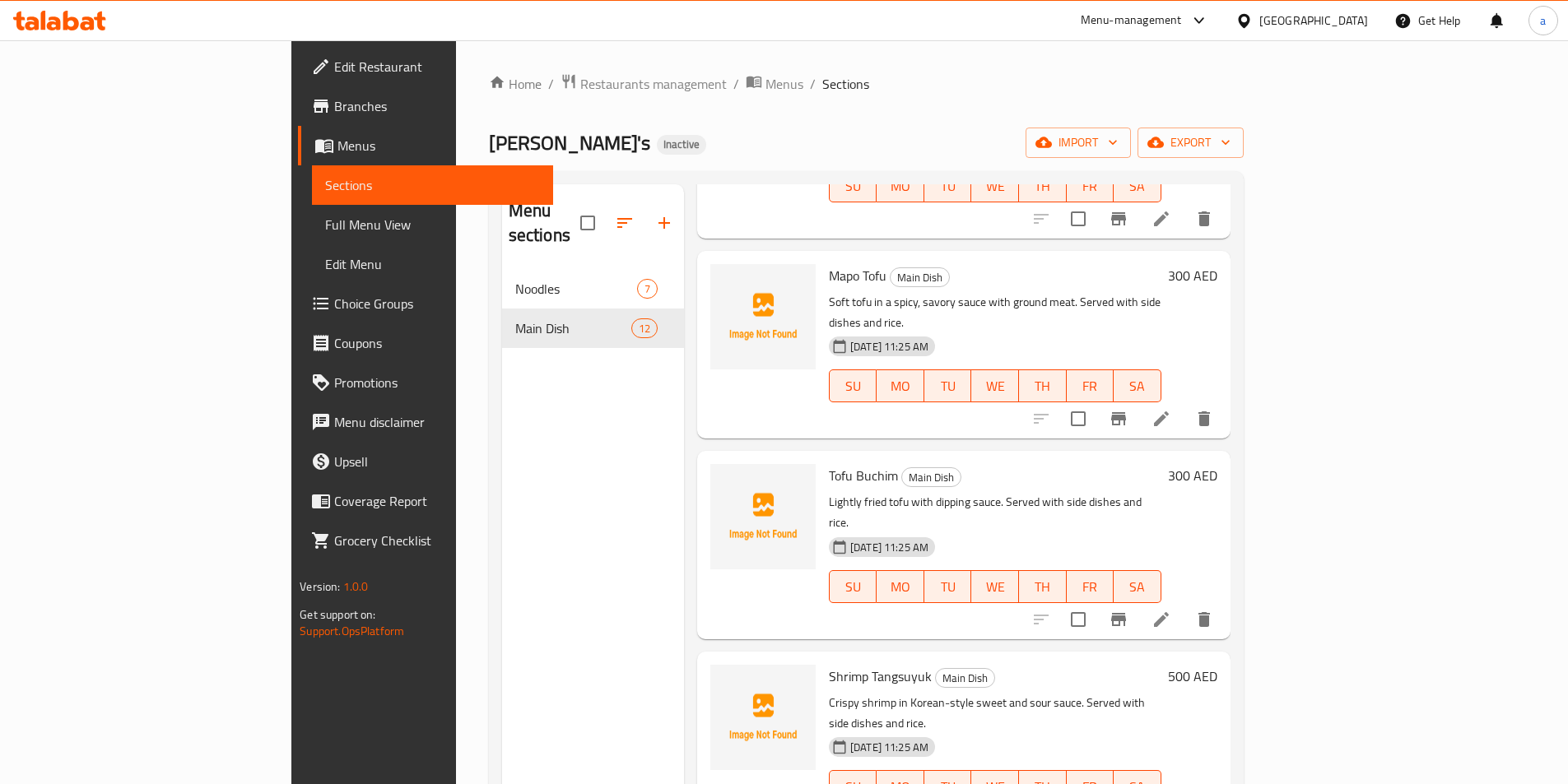
scroll to position [231, 0]
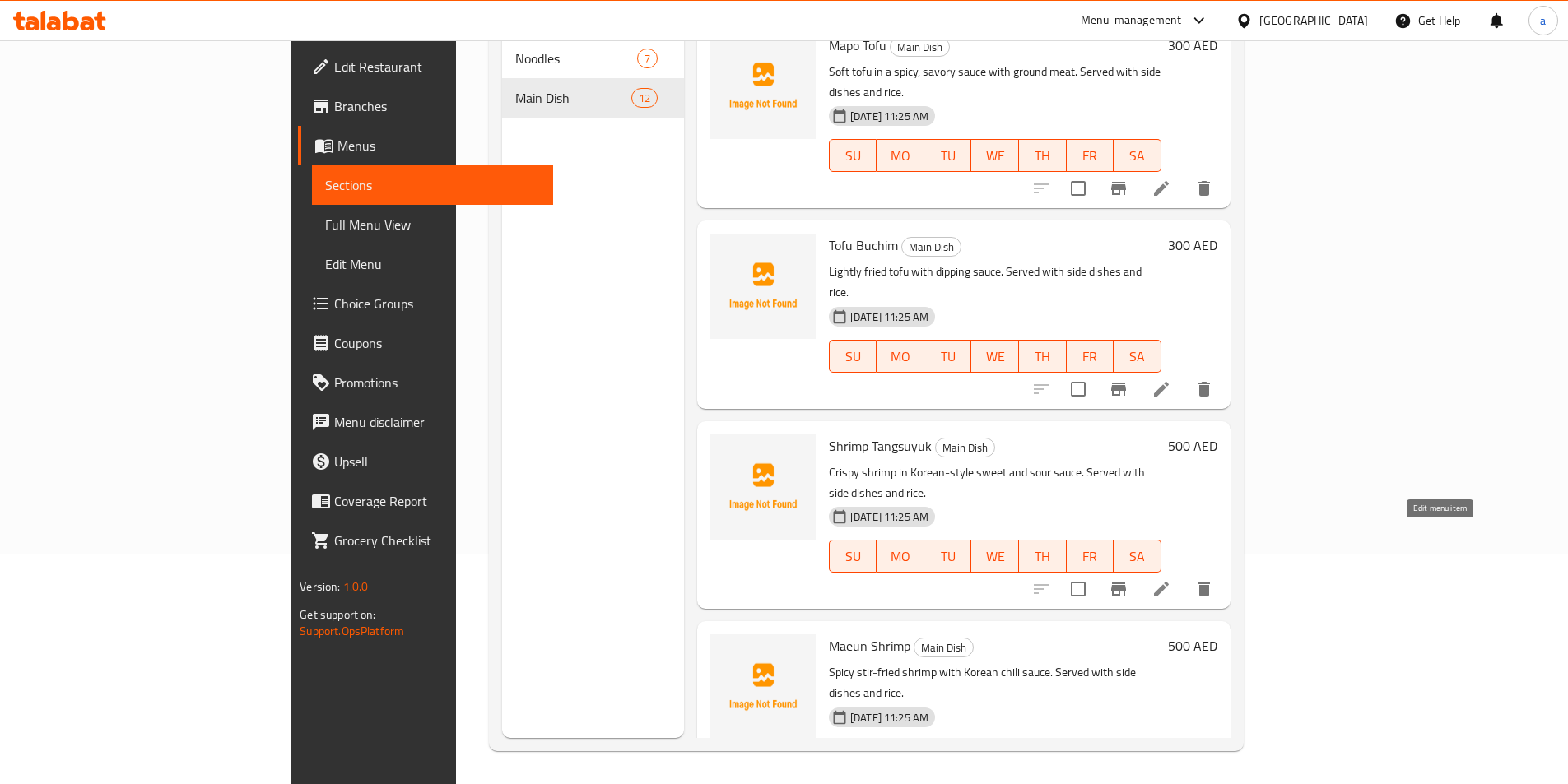
click at [1171, 780] on icon at bounding box center [1161, 790] width 20 height 20
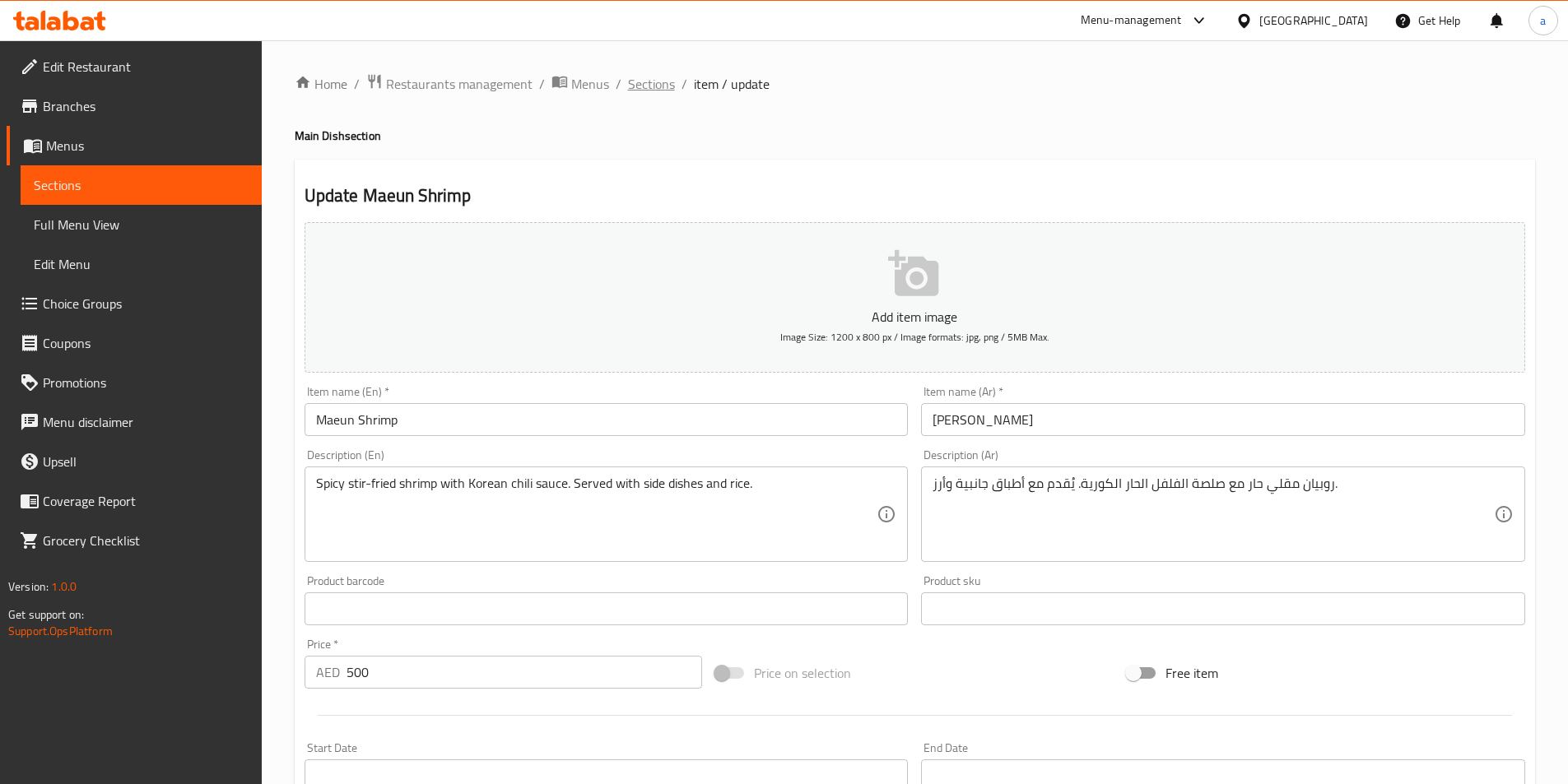
click at [664, 83] on span "Sections" at bounding box center [651, 84] width 47 height 20
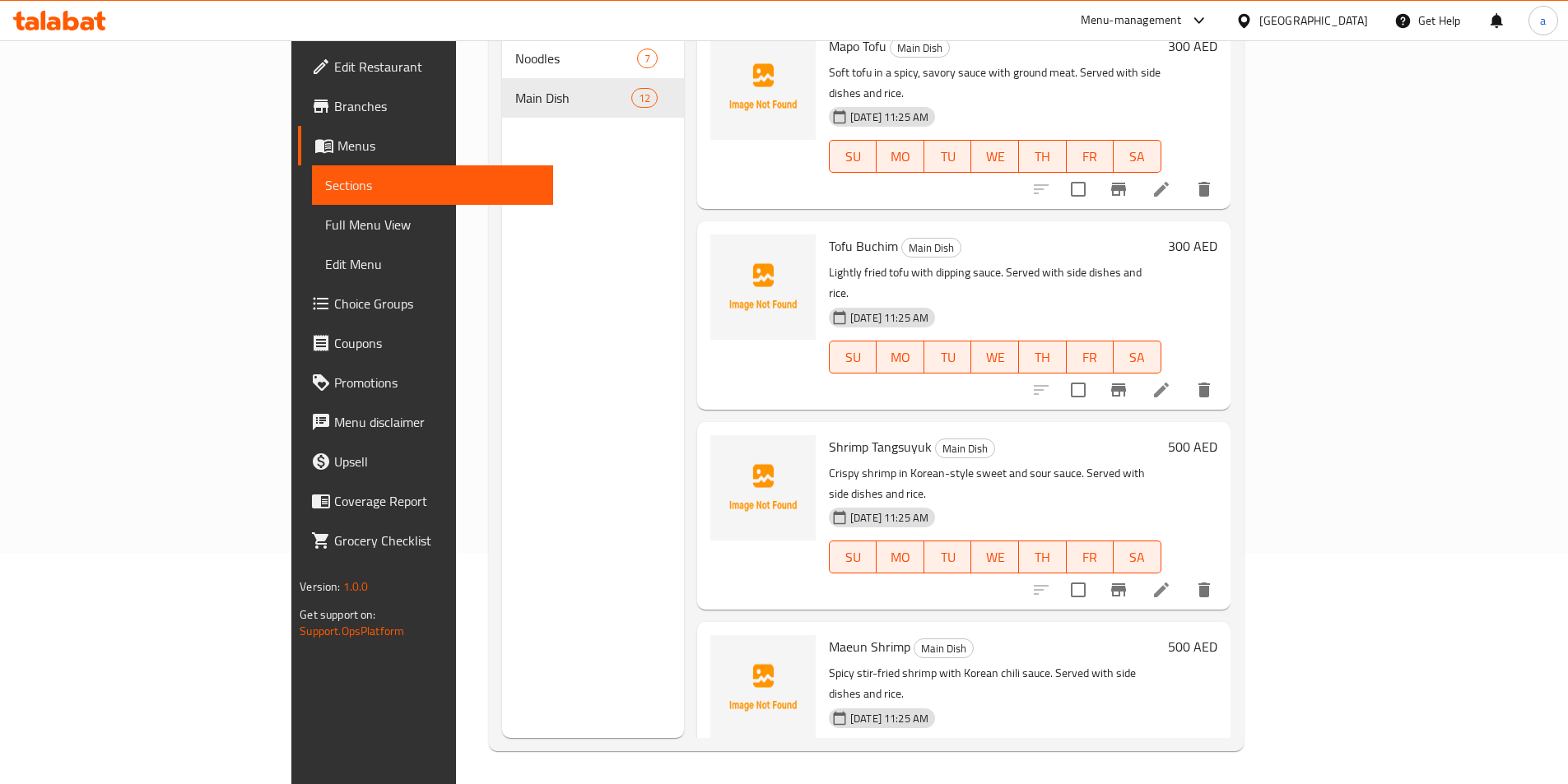
scroll to position [1414, 0]
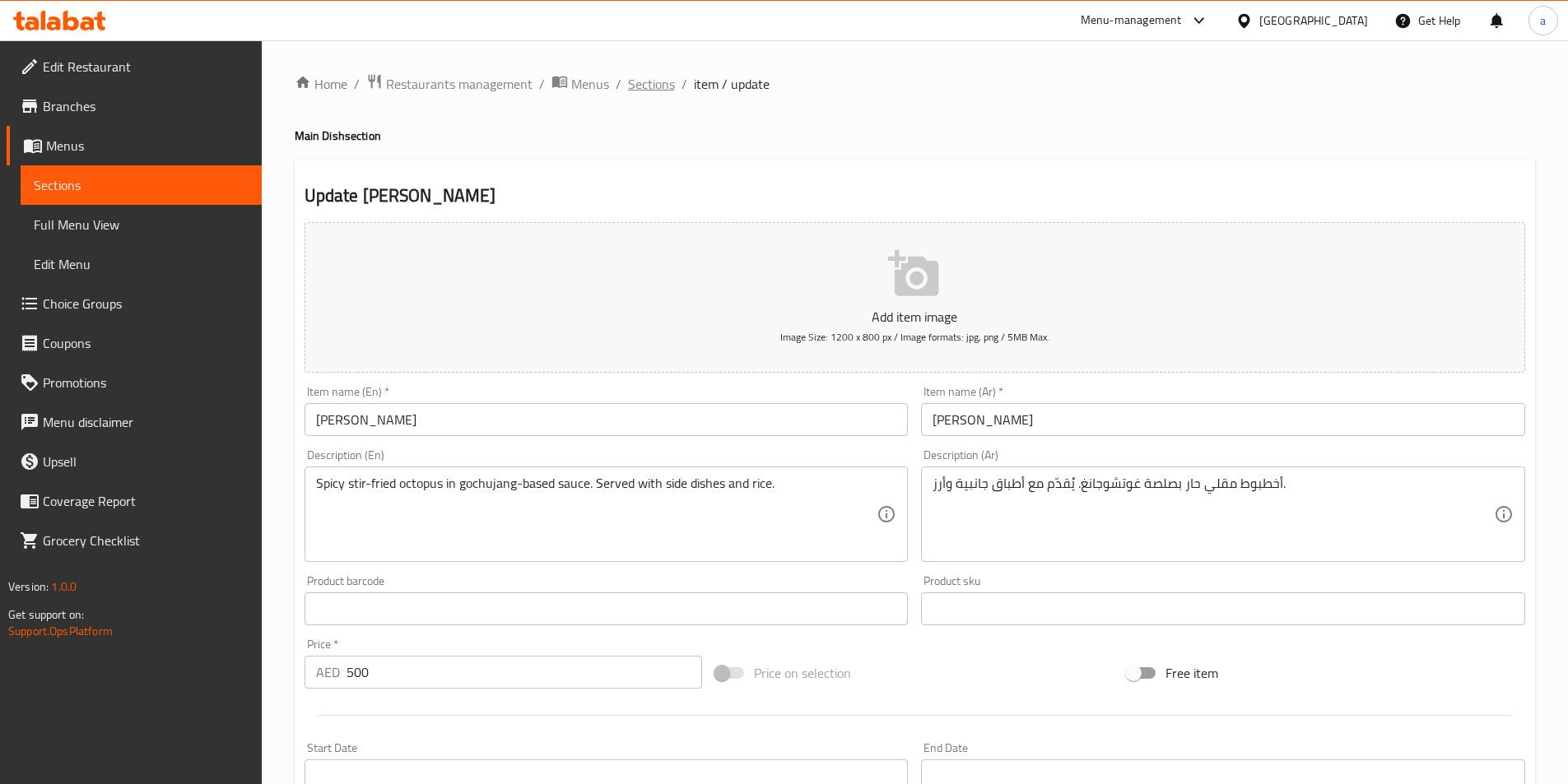
click at [649, 89] on span "Sections" at bounding box center [651, 84] width 47 height 20
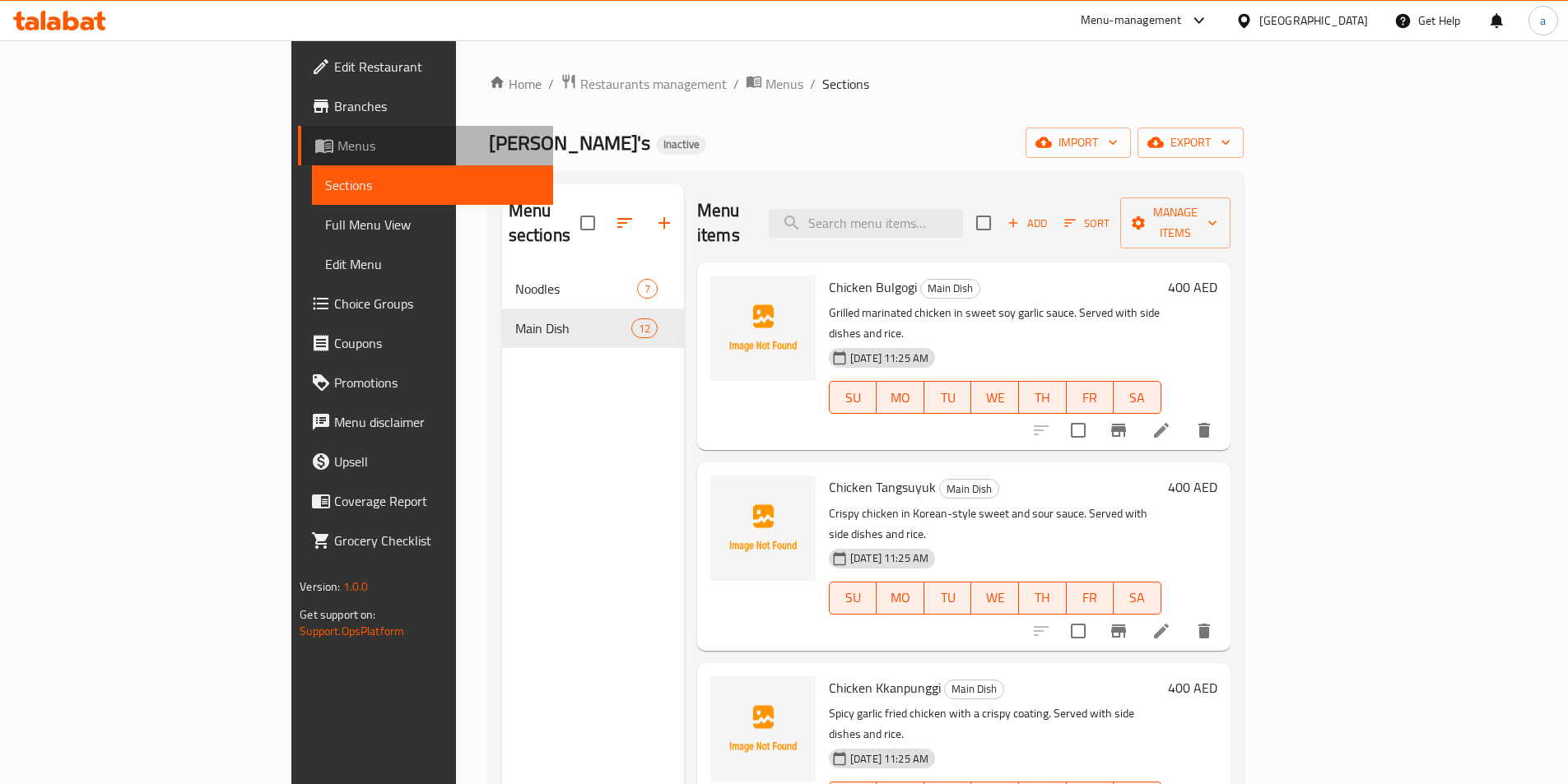
click at [338, 150] on span "Menus" at bounding box center [439, 146] width 203 height 20
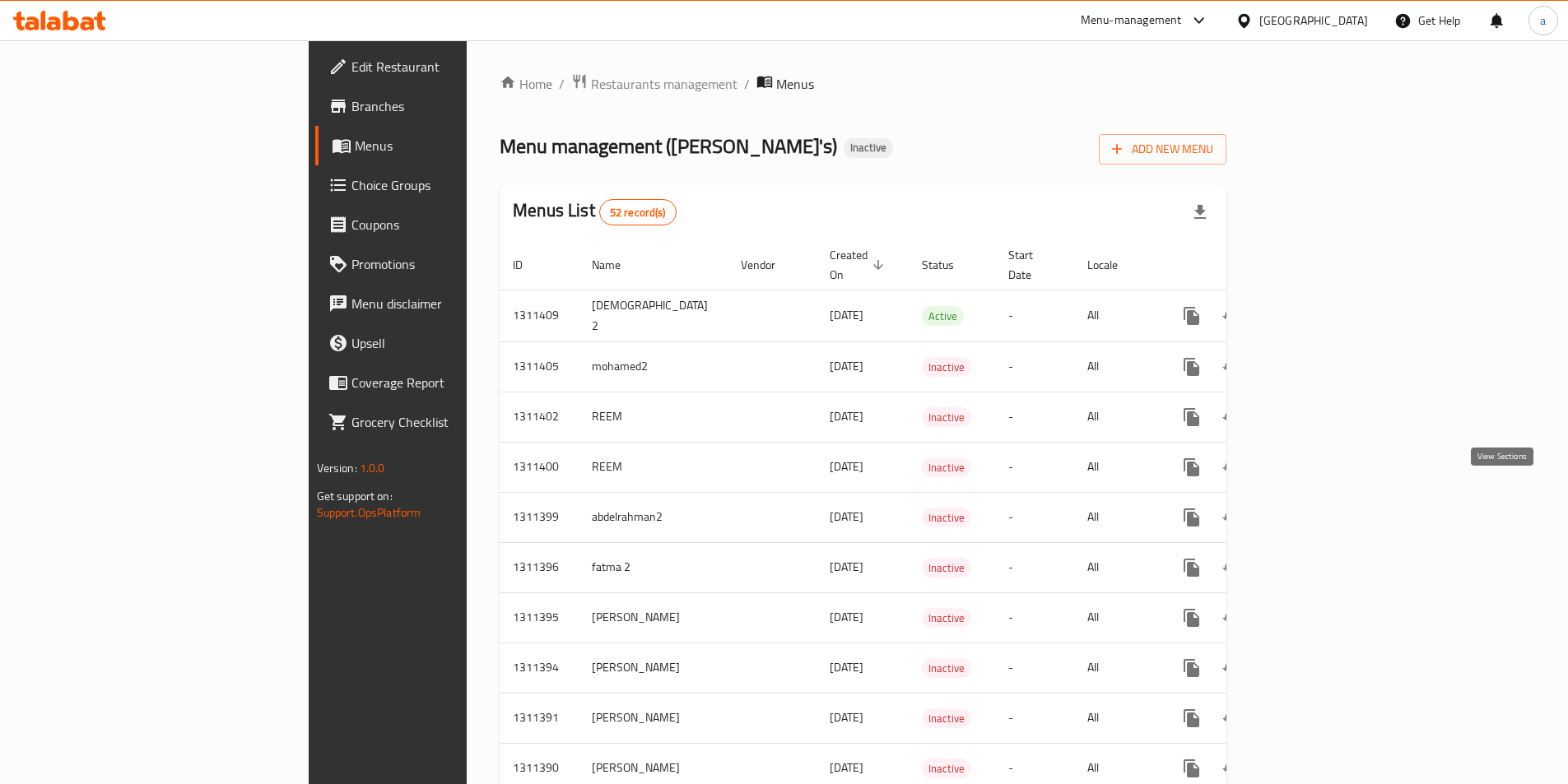
click at [1318, 511] on icon "enhanced table" at bounding box center [1310, 518] width 15 height 15
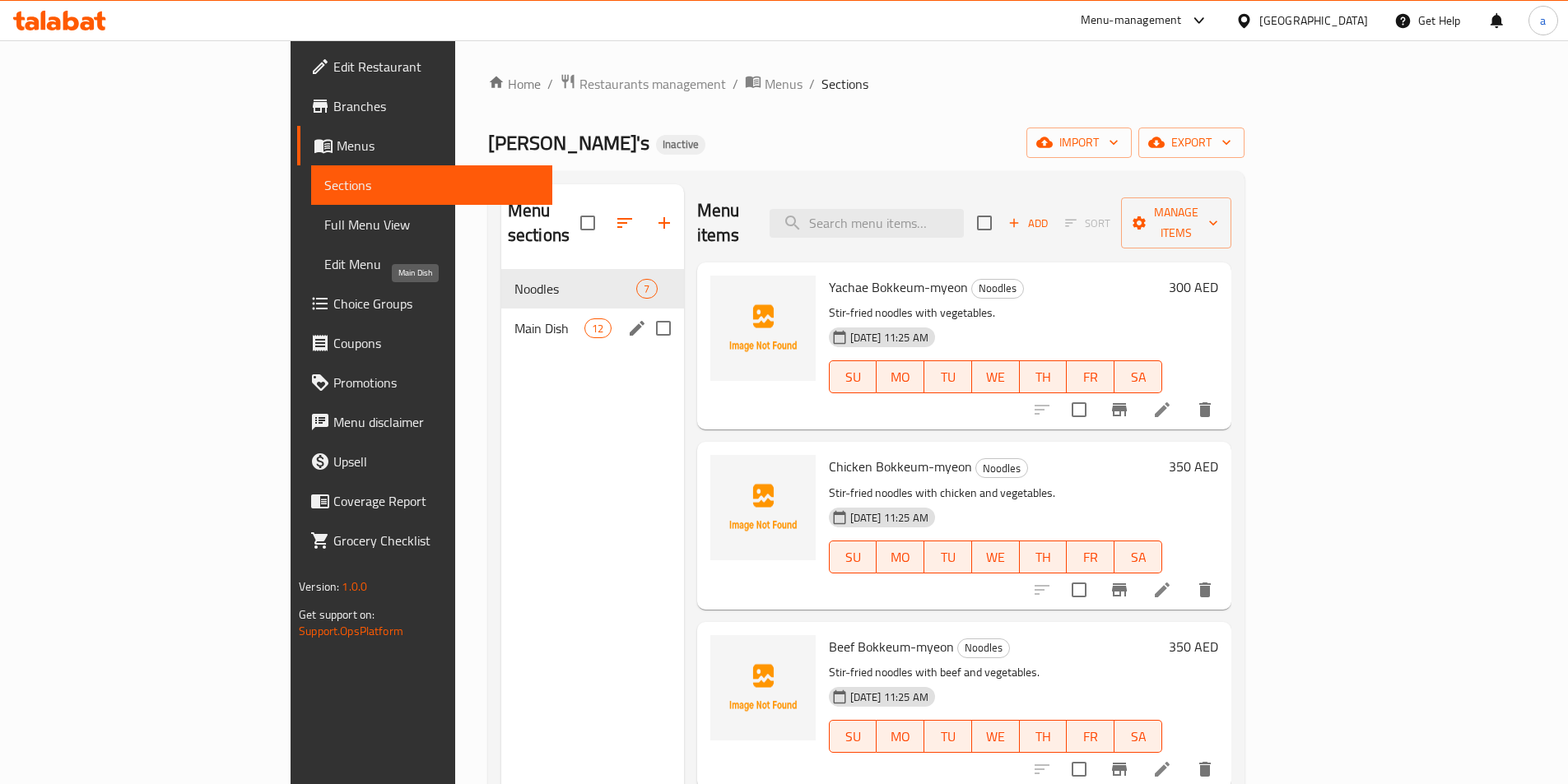
click at [515, 319] on span "Main Dish" at bounding box center [549, 329] width 70 height 20
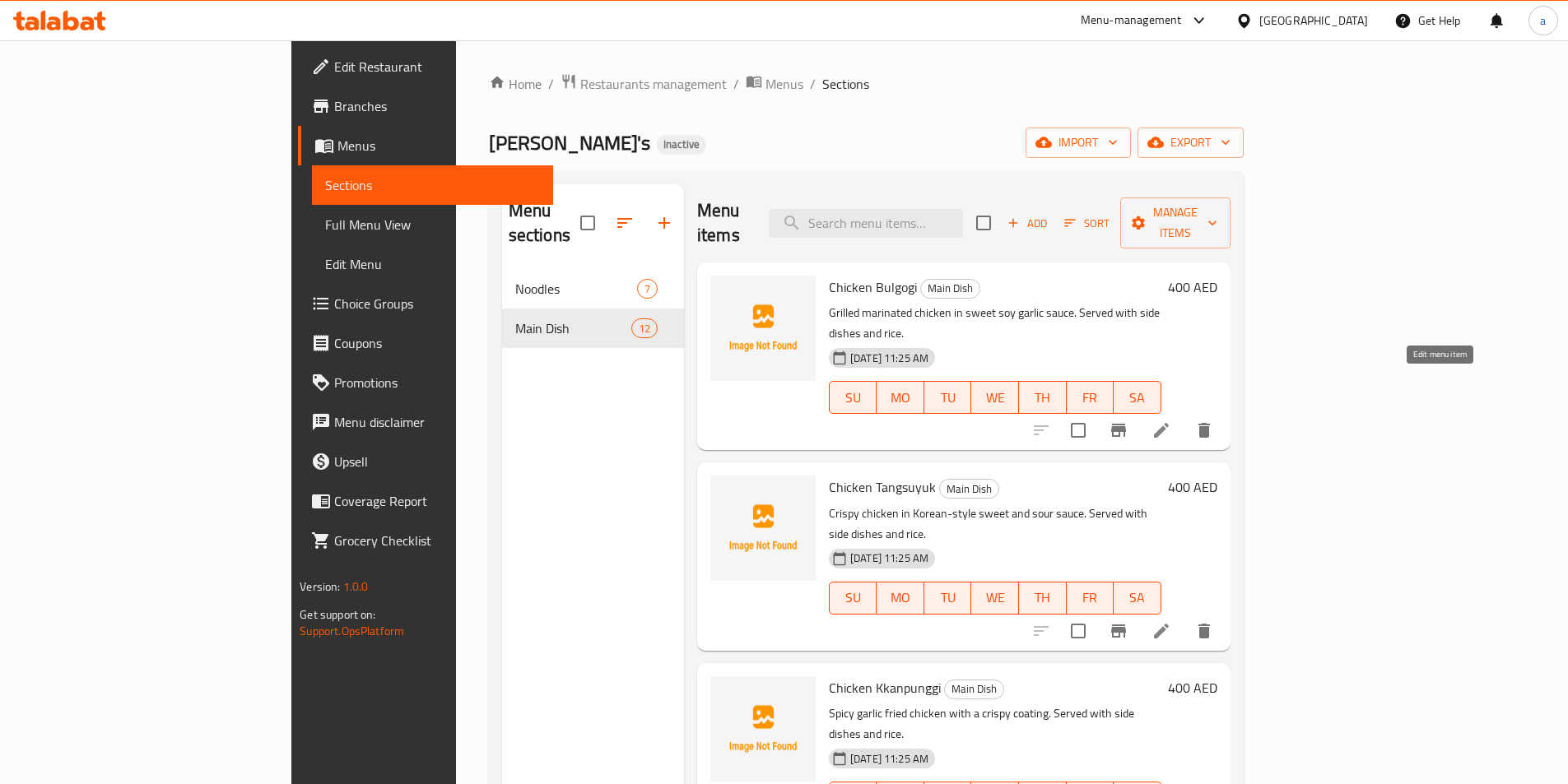
click at [1171, 421] on icon at bounding box center [1161, 431] width 20 height 20
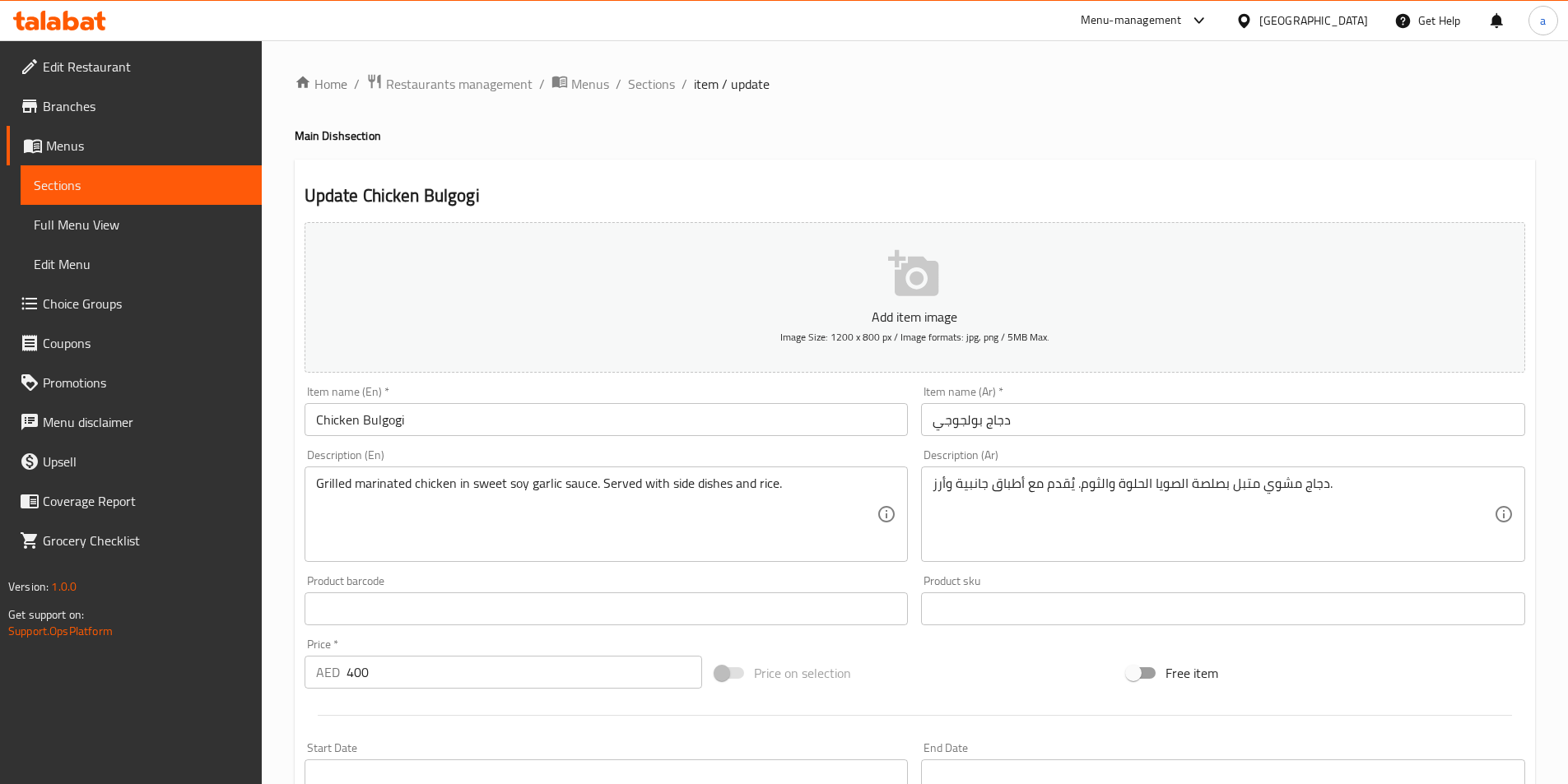
click at [118, 148] on span "Menus" at bounding box center [147, 146] width 203 height 20
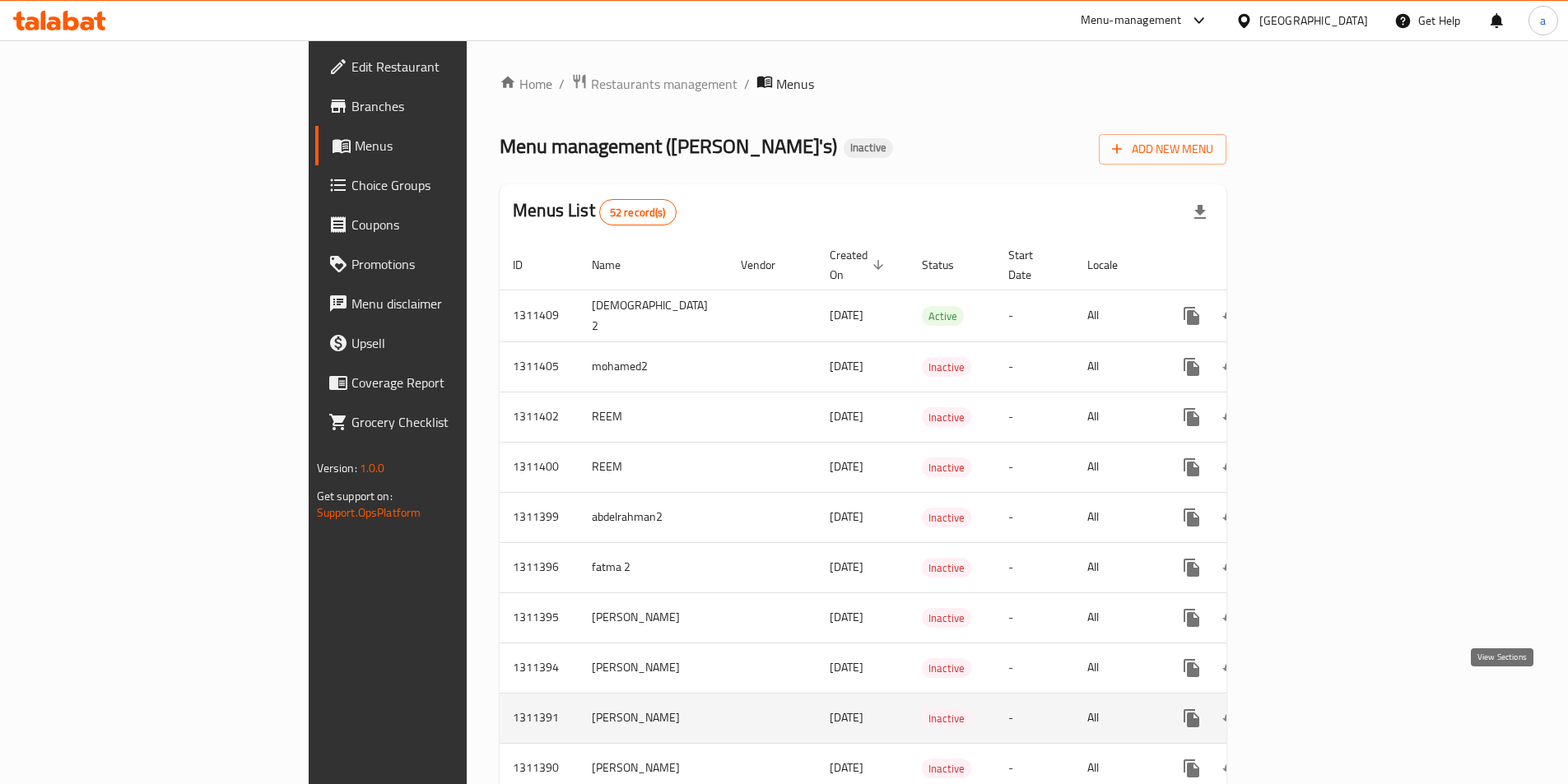
click at [1320, 709] on icon "enhanced table" at bounding box center [1310, 719] width 20 height 20
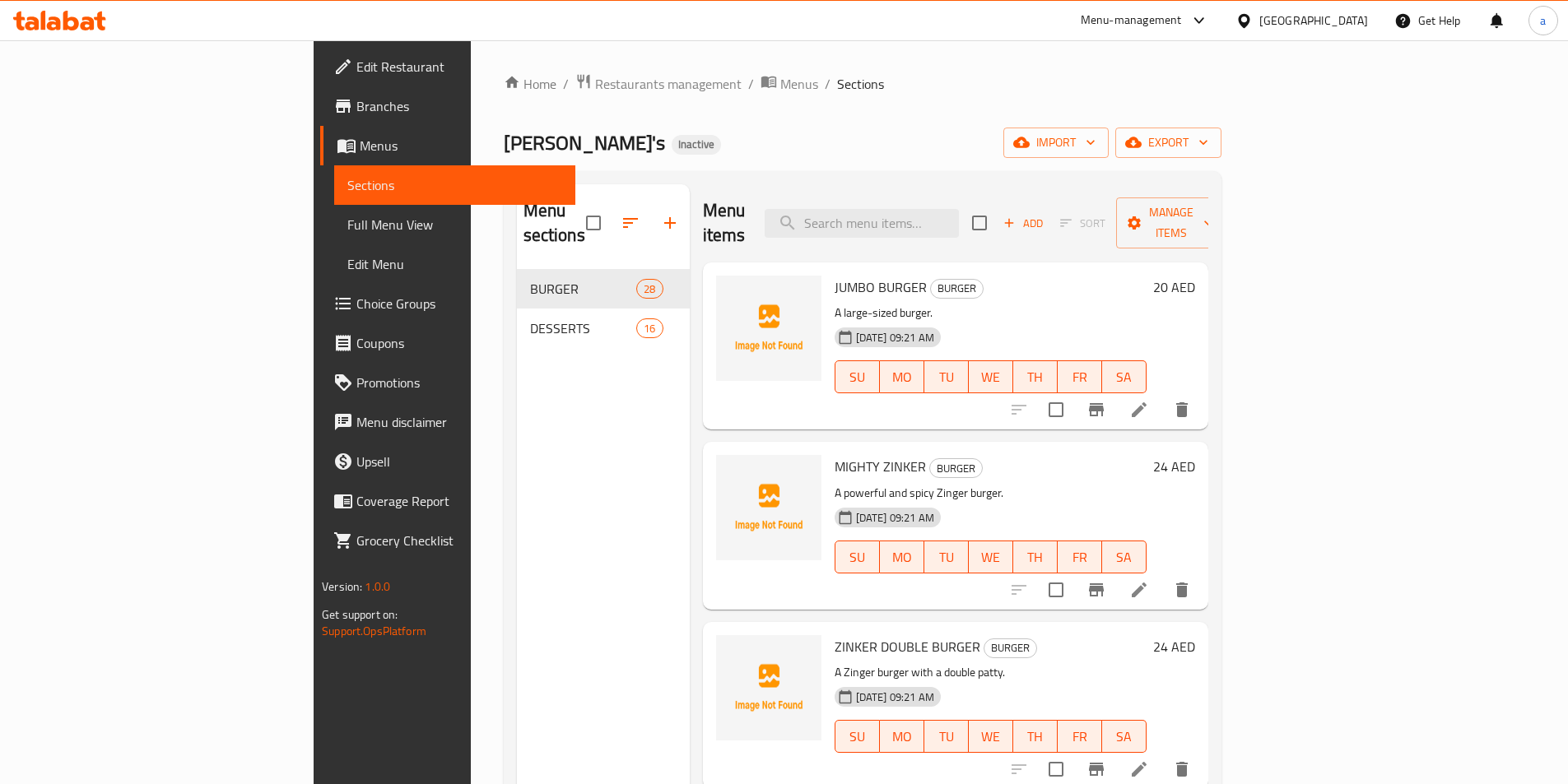
click at [360, 148] on span "Menus" at bounding box center [461, 146] width 203 height 20
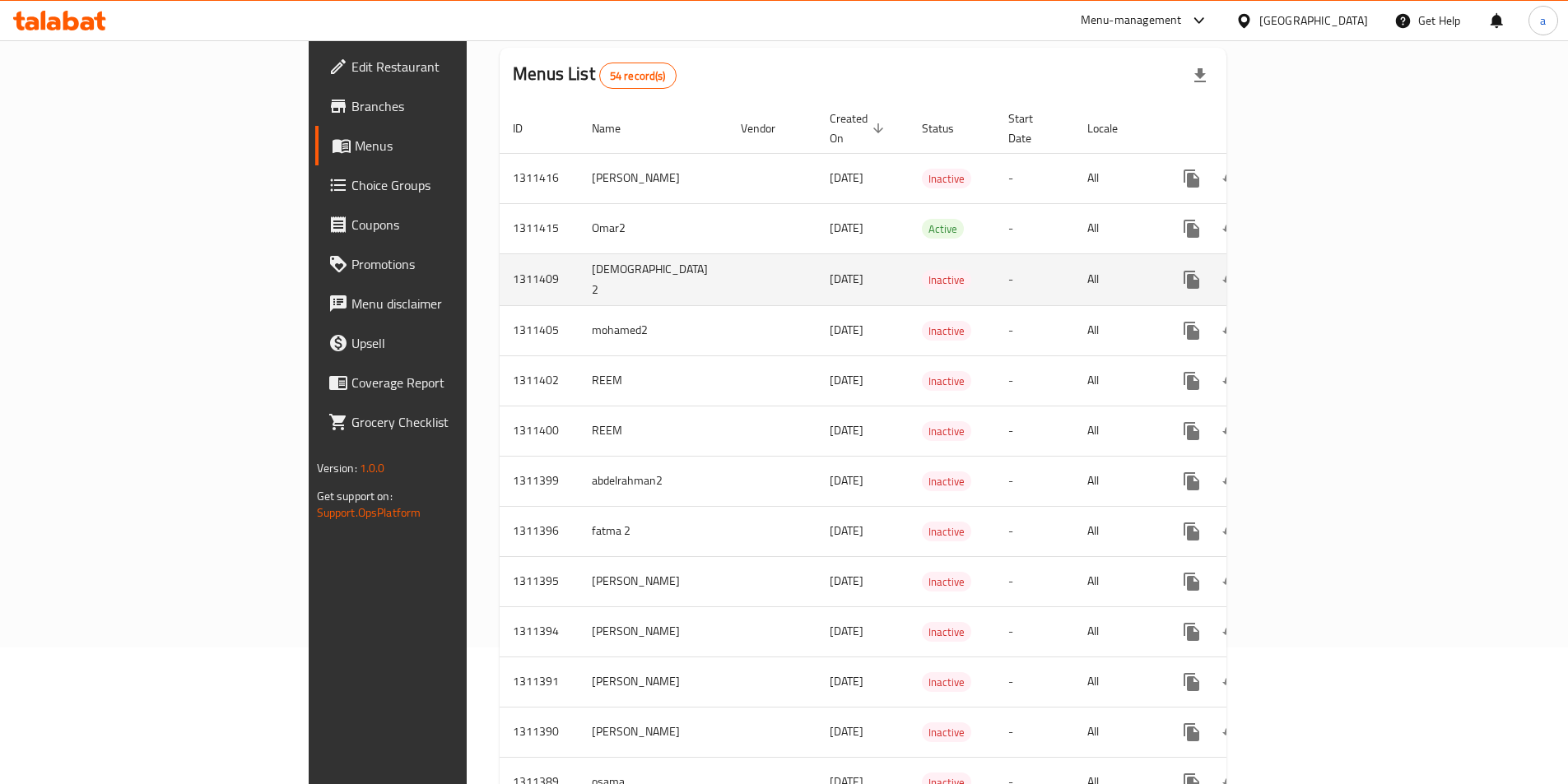
scroll to position [165, 0]
